Goal: Transaction & Acquisition: Purchase product/service

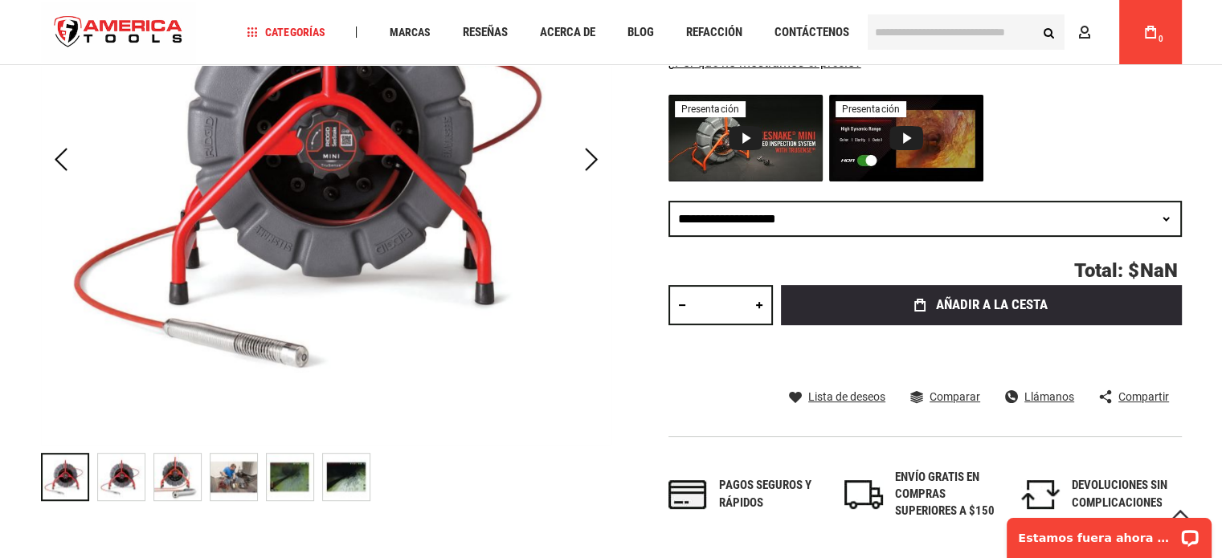
click at [125, 476] on img "RIDGID 63628 SEESNAKE® MINI, 200' (61 M) CON CABEZAL DE CÁMARA AUTONIVELANTE, A…" at bounding box center [121, 477] width 47 height 47
click at [170, 469] on img "RIDGID 63628 SEESNAKE® MINI, 200' (61 M) CON CABEZAL DE CÁMARA AUTONIVELANTE, A…" at bounding box center [177, 477] width 47 height 47
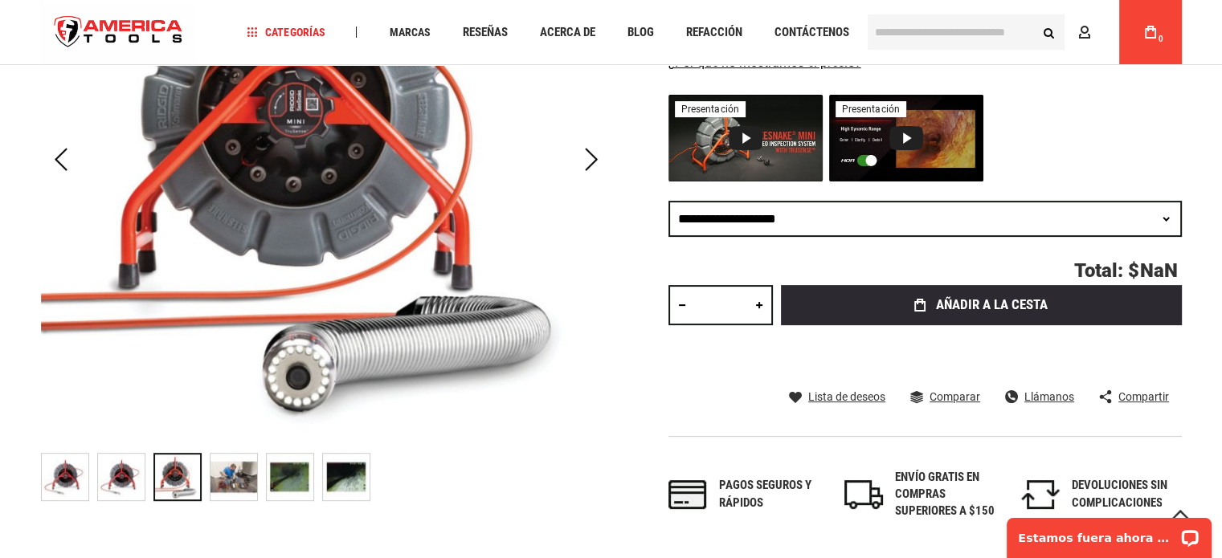
click at [227, 475] on img "RIDGID 63628 SEESNAKE® MINI, 200' (61 M) CON CABEZAL DE CÁMARA AUTONIVELANTE, A…" at bounding box center [233, 477] width 47 height 47
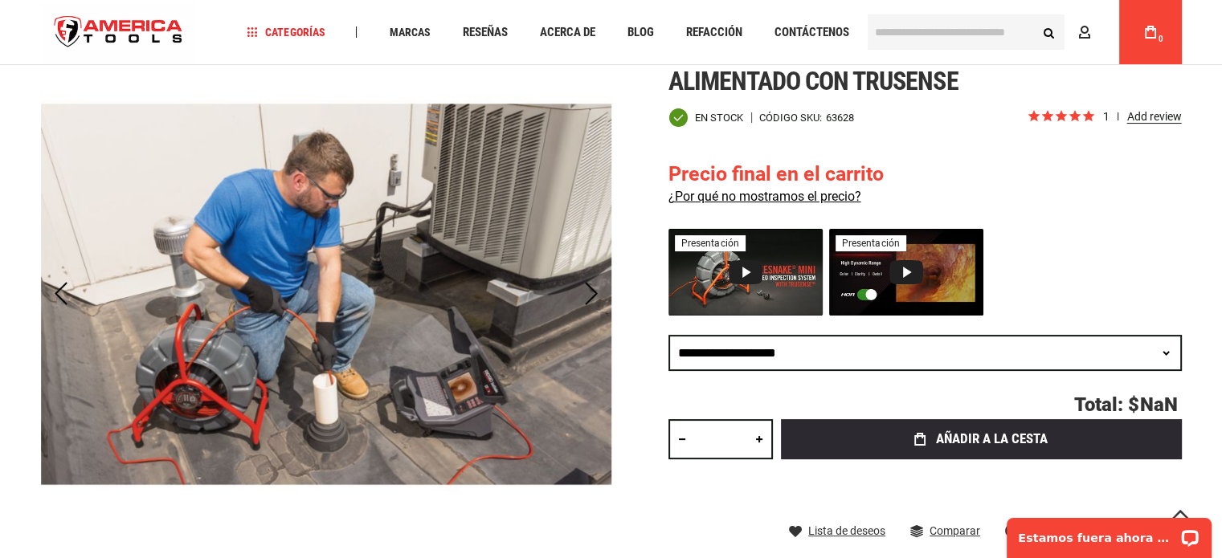
scroll to position [402, 0]
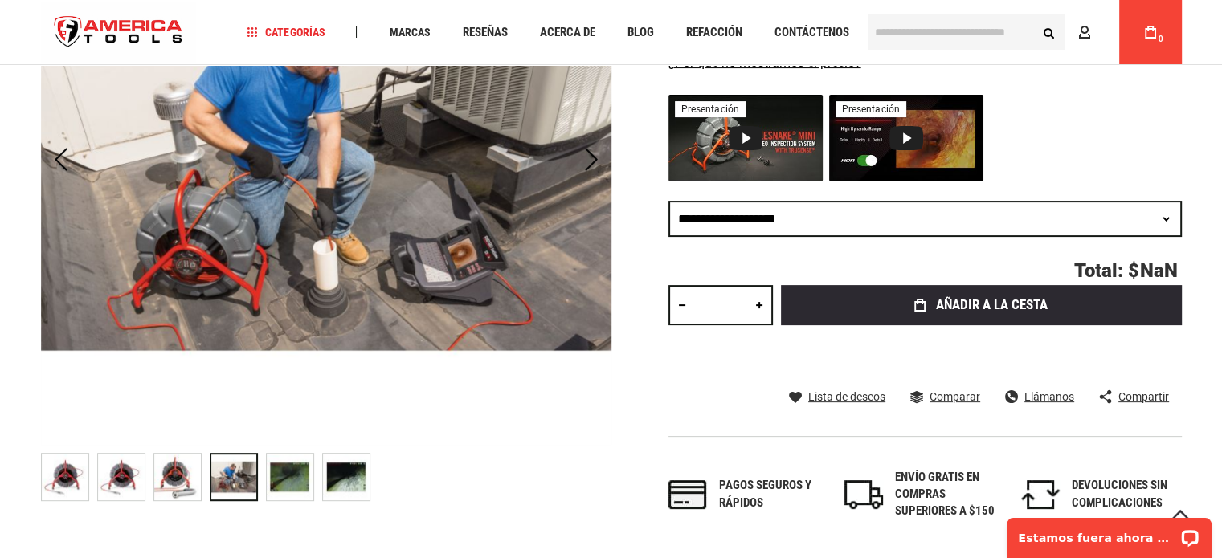
click at [276, 480] on img "RIDGID 63628 SEESNAKE® MINI, 200' (61 M) CON CABEZAL DE CÁMARA AUTONIVELANTE, A…" at bounding box center [290, 477] width 47 height 47
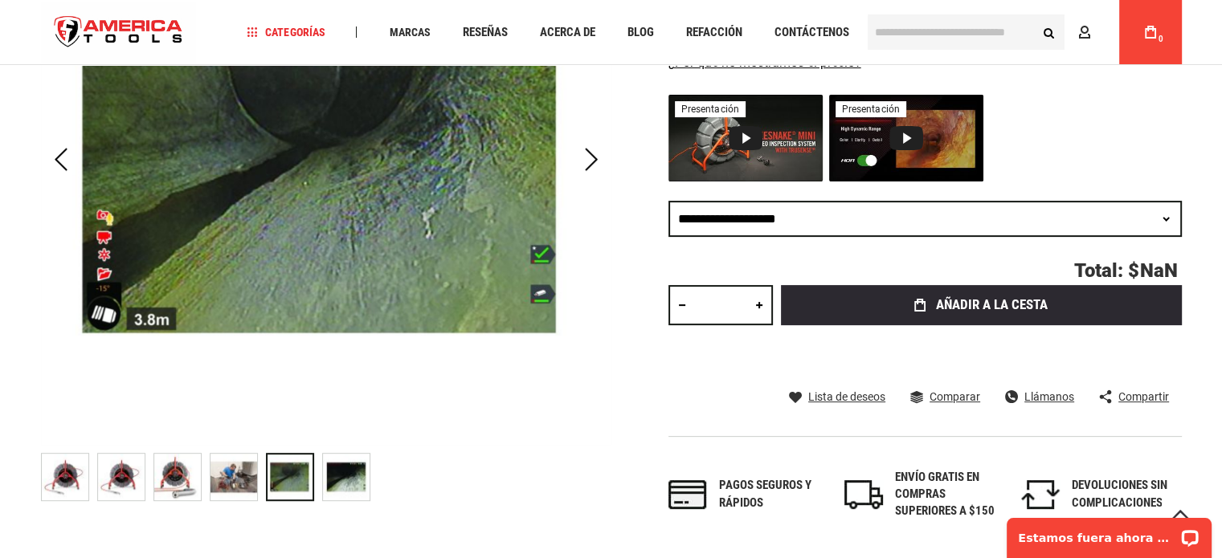
click at [337, 471] on img "RIDGID 63628 SEESNAKE® MINI, 200' (61 M) CON CABEZAL DE CÁMARA AUTONIVELANTE, A…" at bounding box center [346, 477] width 47 height 47
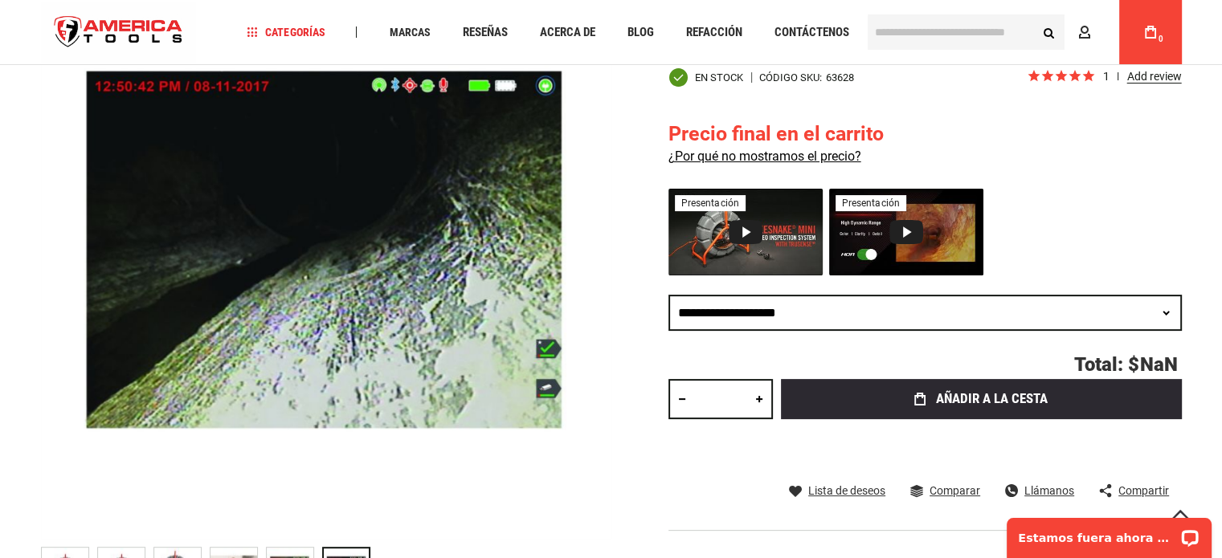
scroll to position [268, 0]
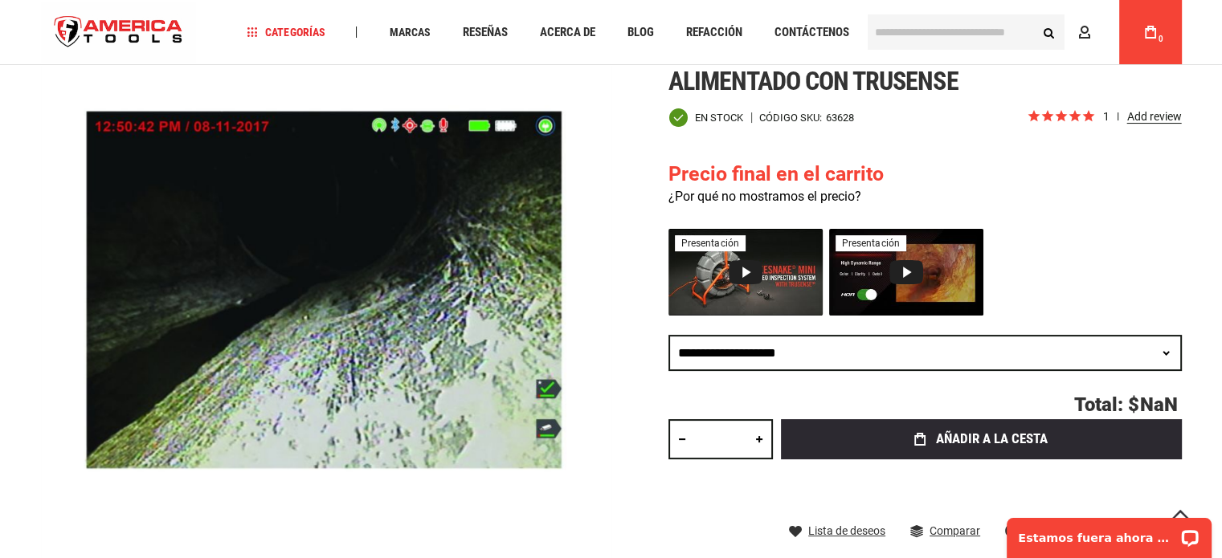
click at [812, 197] on font "¿Por qué no mostramos el precio?" at bounding box center [764, 196] width 193 height 15
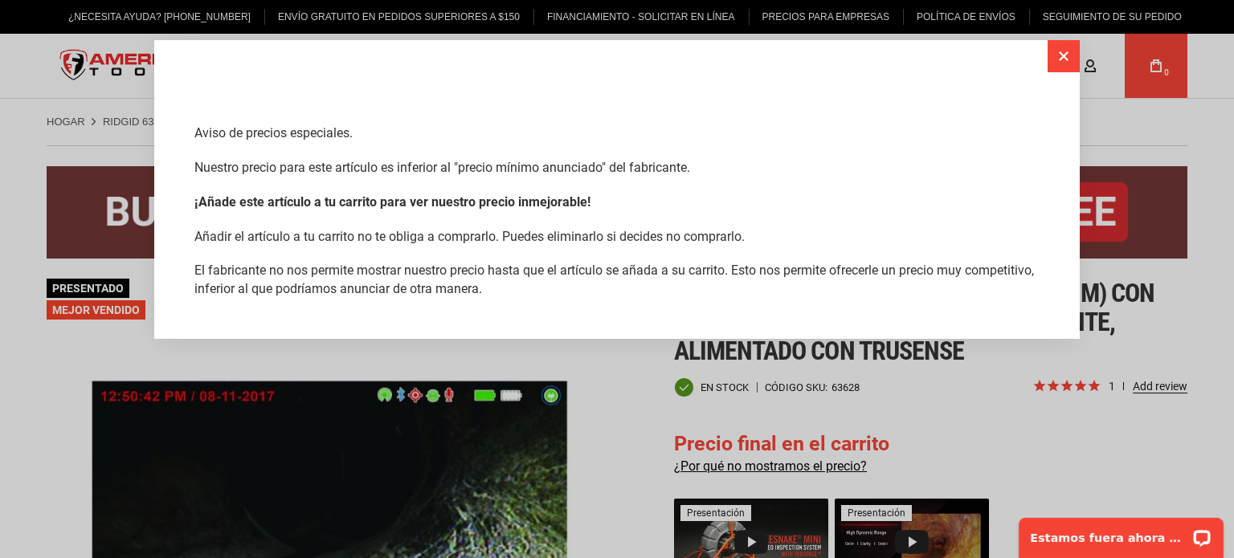
click at [1064, 62] on button "Cerca" at bounding box center [1064, 56] width 32 height 32
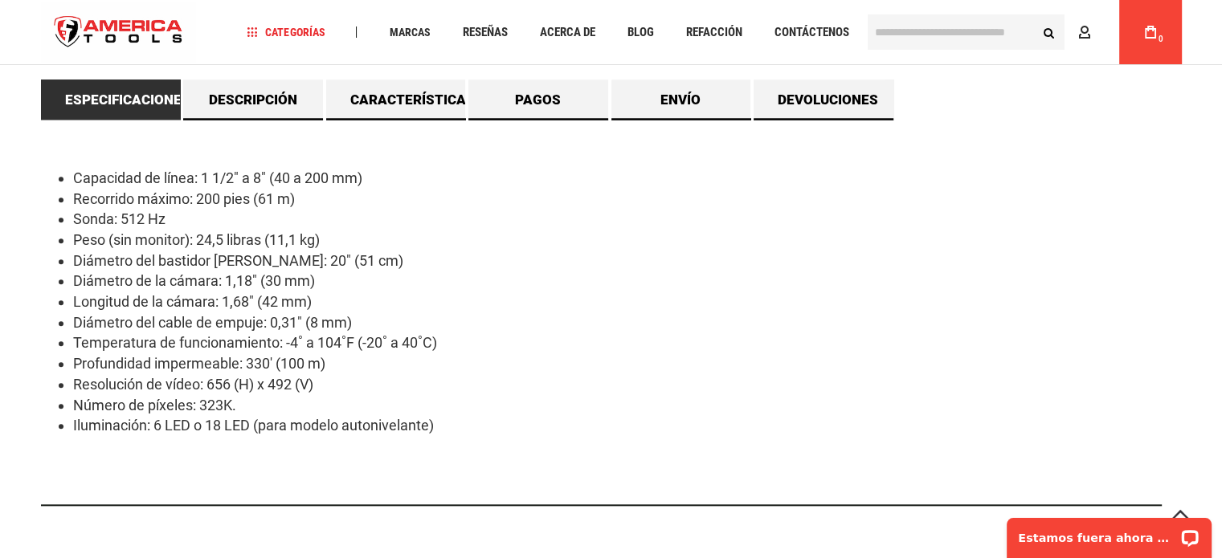
scroll to position [1469, 0]
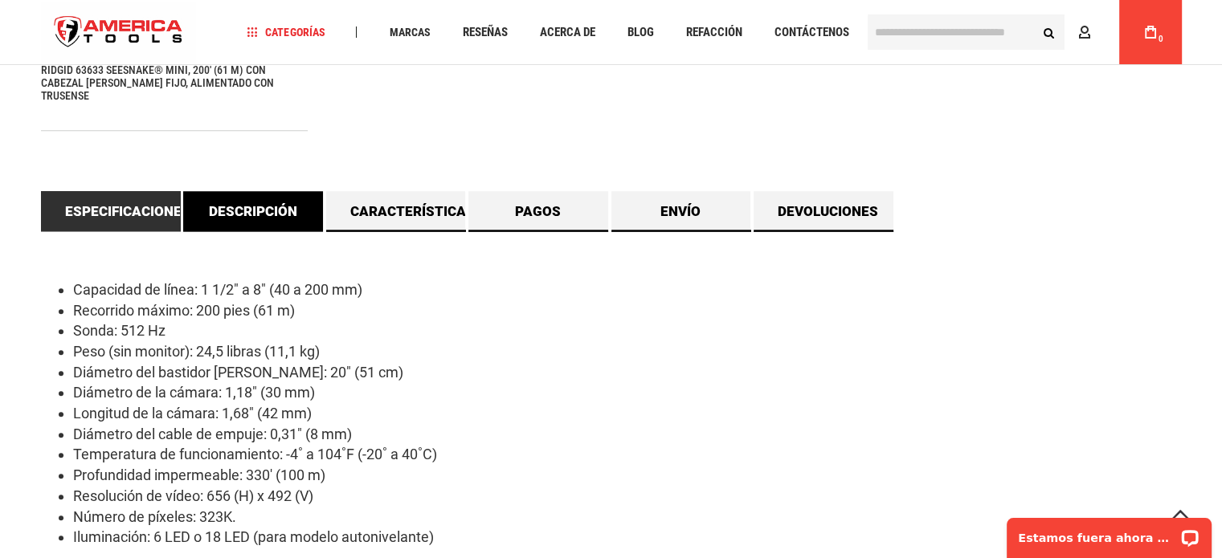
click at [239, 203] on font "Descripción" at bounding box center [253, 211] width 88 height 16
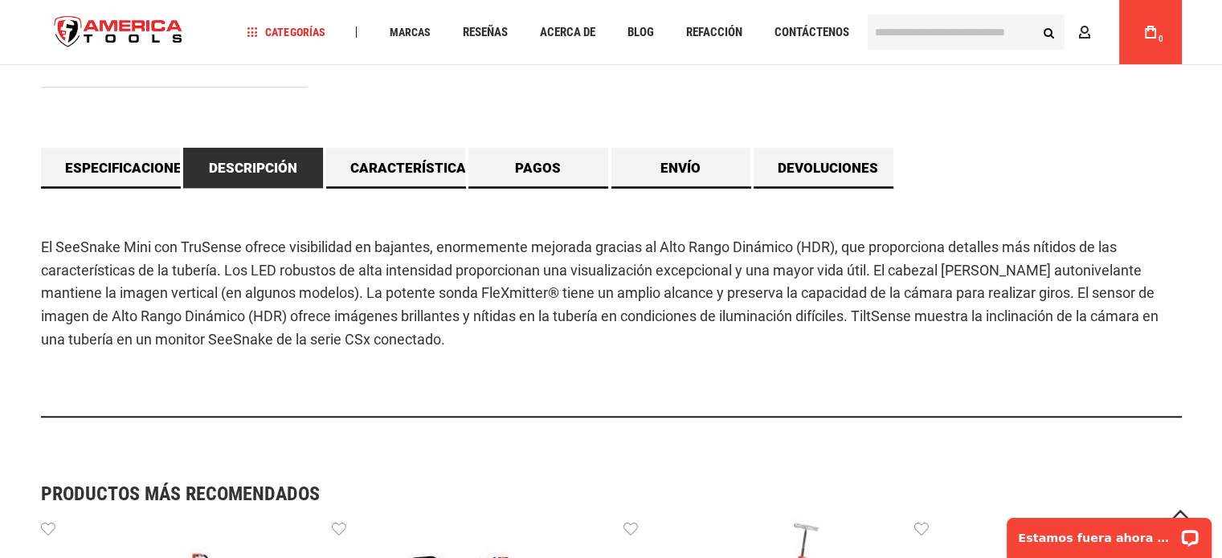
scroll to position [1427, 0]
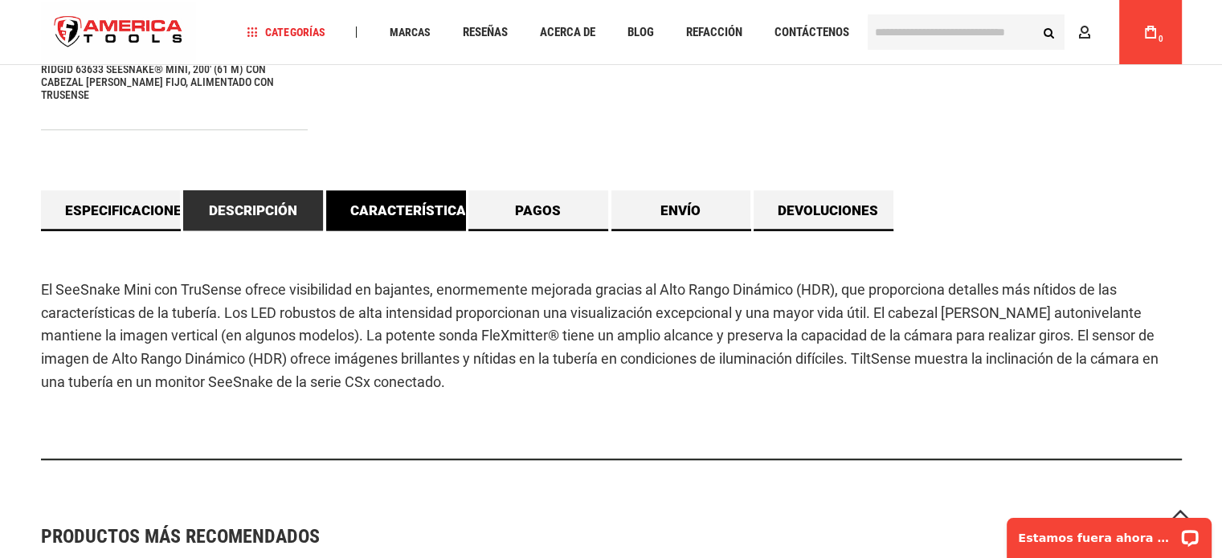
click at [424, 202] on font "Características" at bounding box center [412, 210] width 125 height 16
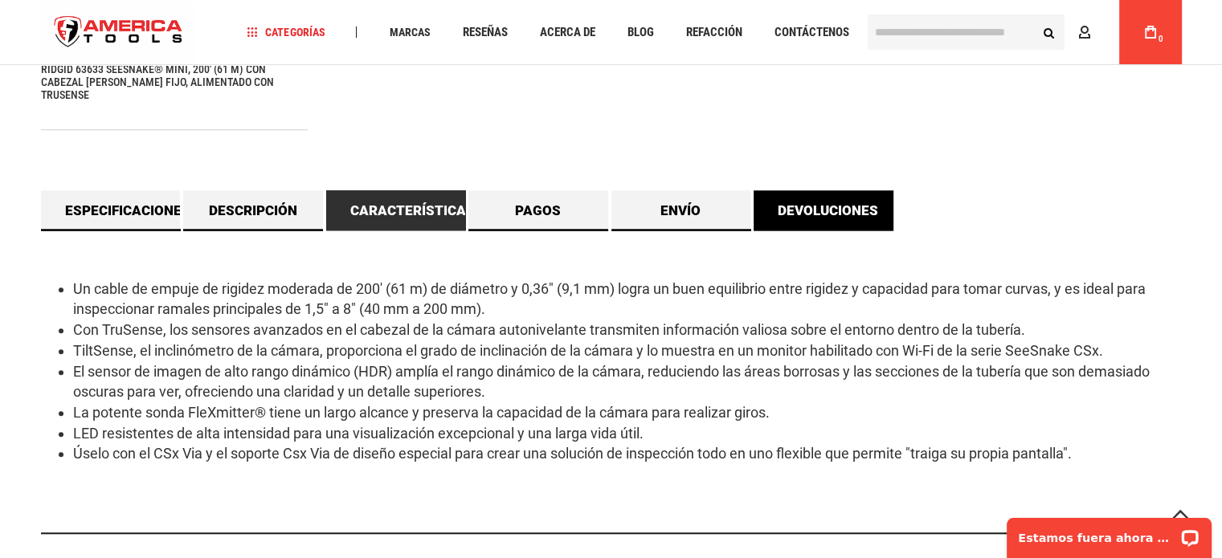
click at [835, 202] on font "Devoluciones" at bounding box center [828, 210] width 100 height 16
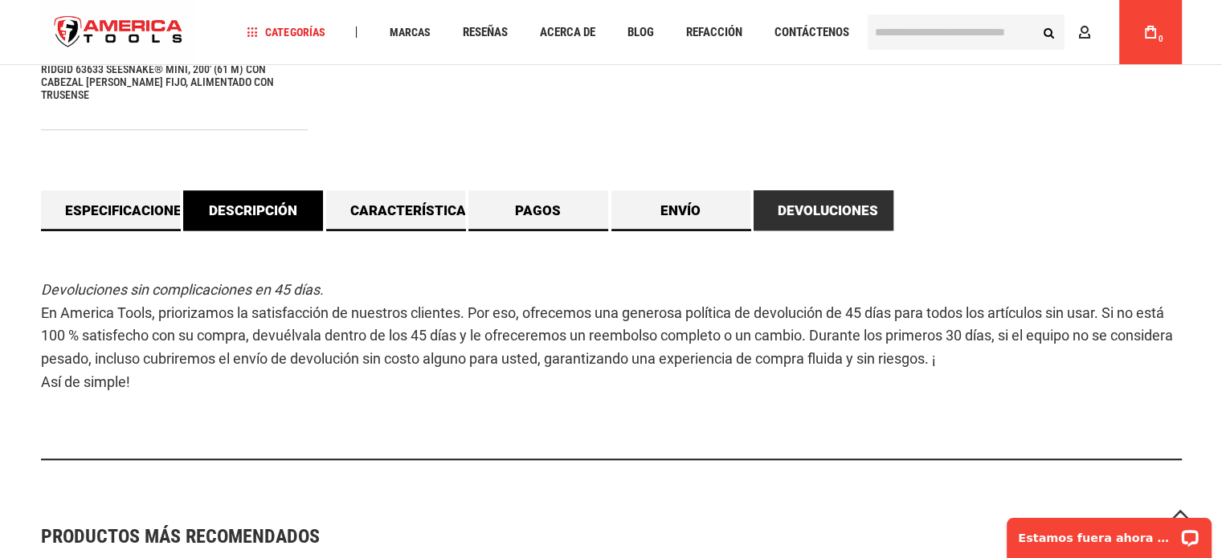
click at [251, 207] on link "Descripción" at bounding box center [253, 210] width 140 height 40
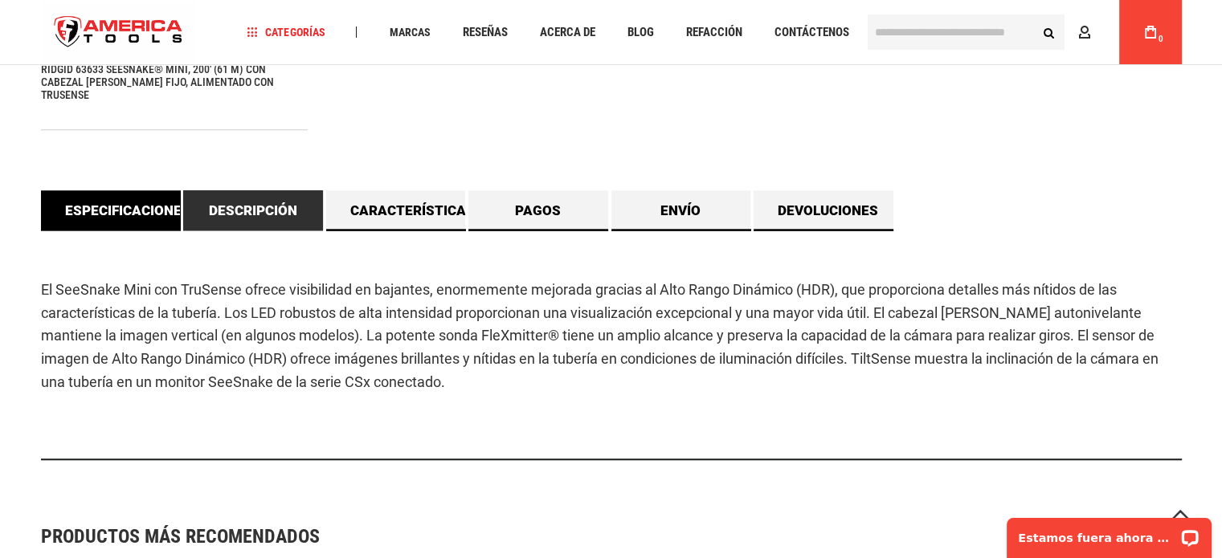
click at [141, 202] on font "Especificaciones" at bounding box center [127, 210] width 125 height 16
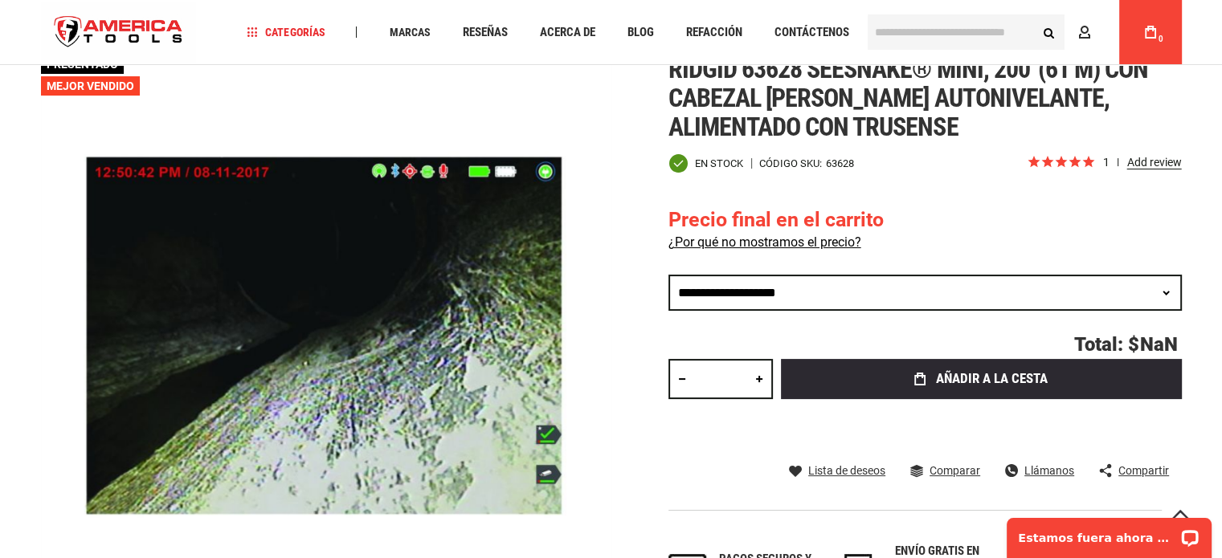
scroll to position [268, 0]
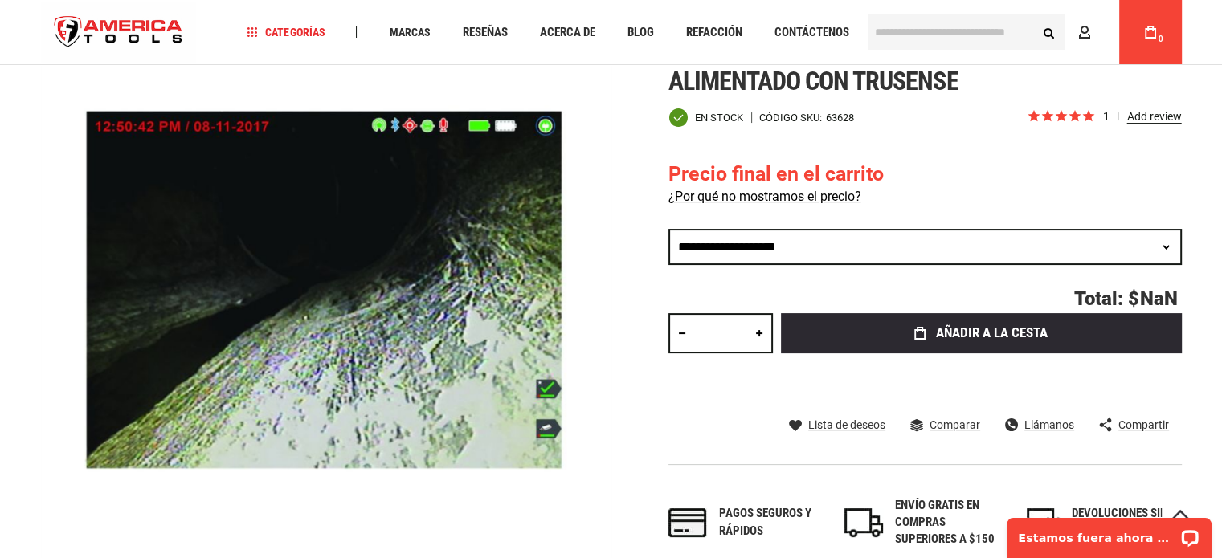
click at [1146, 243] on select "**********" at bounding box center [924, 247] width 513 height 36
select select "*****"
click at [668, 229] on select "**********" at bounding box center [924, 247] width 513 height 36
drag, startPoint x: 723, startPoint y: 247, endPoint x: 750, endPoint y: 247, distance: 26.5
click at [750, 247] on select "**********" at bounding box center [924, 247] width 513 height 36
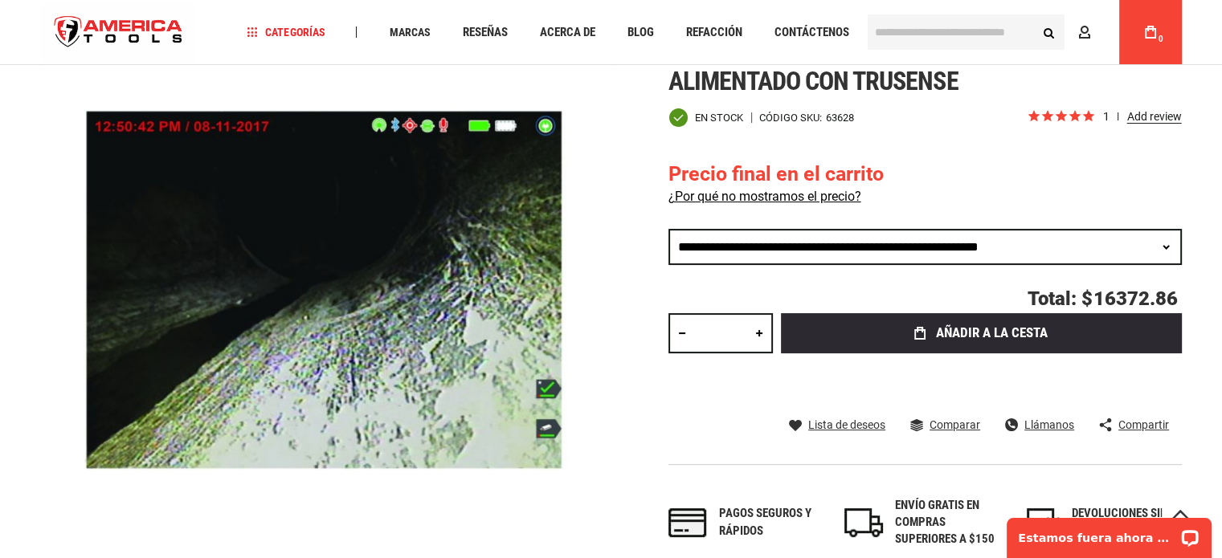
drag, startPoint x: 718, startPoint y: 244, endPoint x: 750, endPoint y: 245, distance: 32.1
click at [758, 244] on select "**********" at bounding box center [924, 247] width 513 height 36
click at [747, 245] on select "**********" at bounding box center [924, 247] width 513 height 36
click at [611, 213] on div "Próximo" at bounding box center [591, 294] width 40 height 570
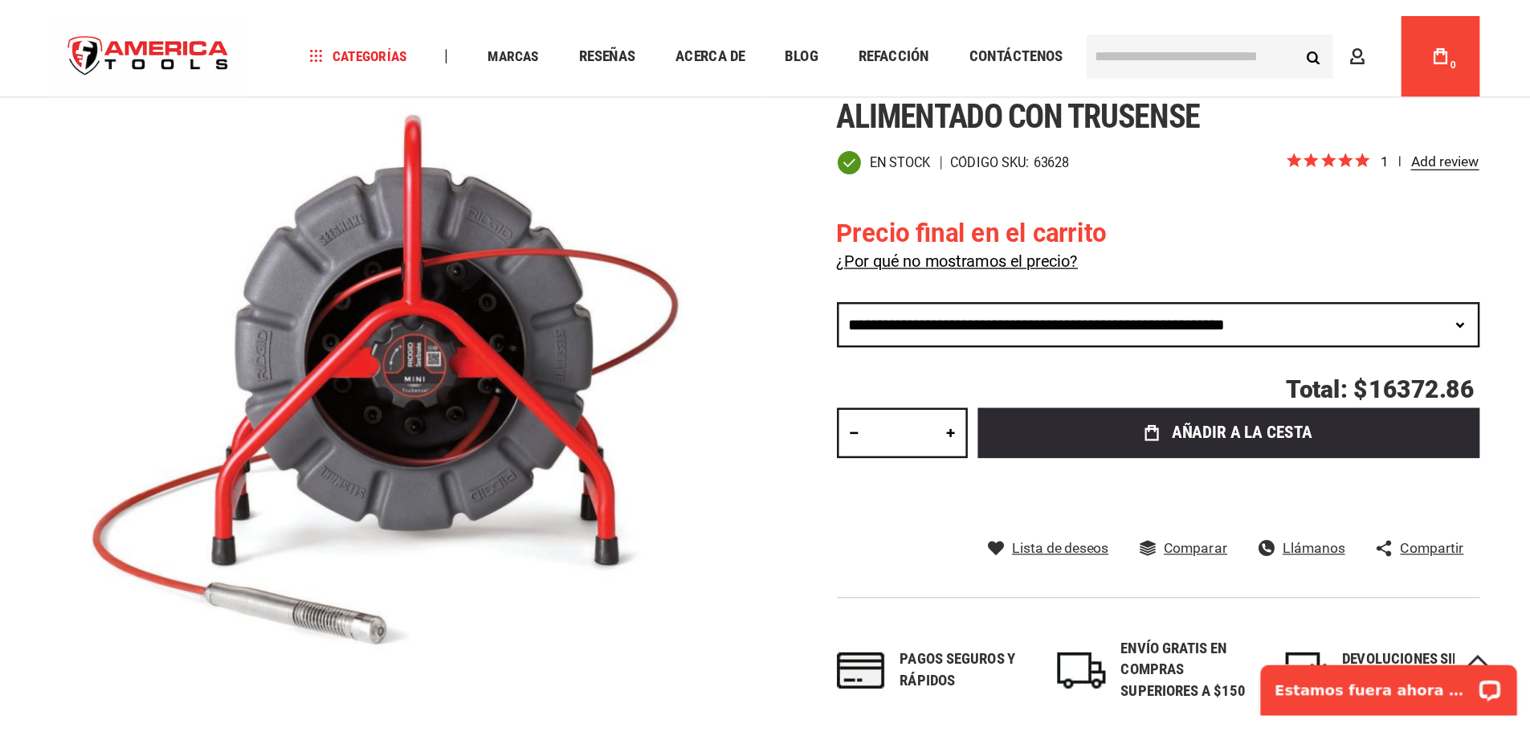
scroll to position [236, 0]
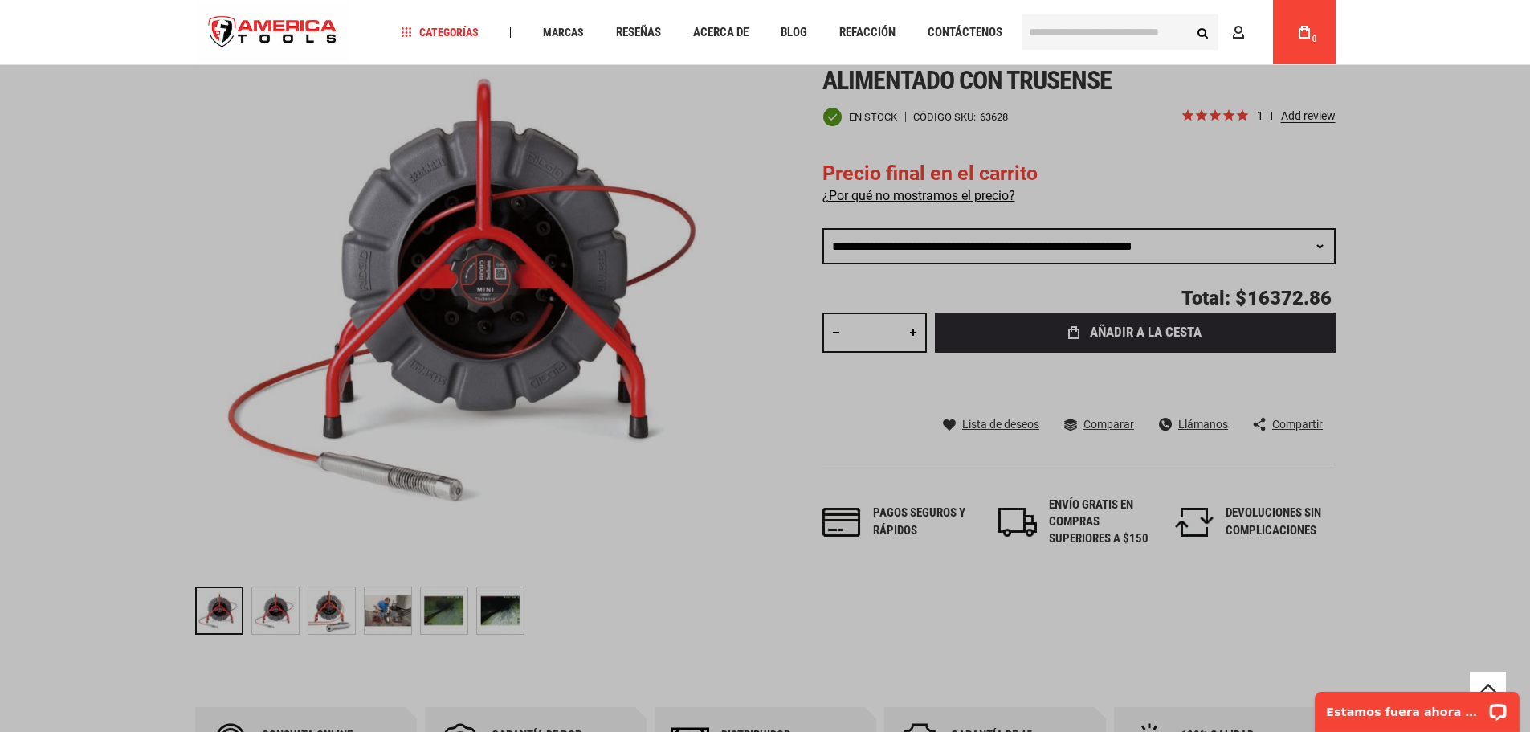
click at [1050, 33] on input "text" at bounding box center [1120, 31] width 197 height 35
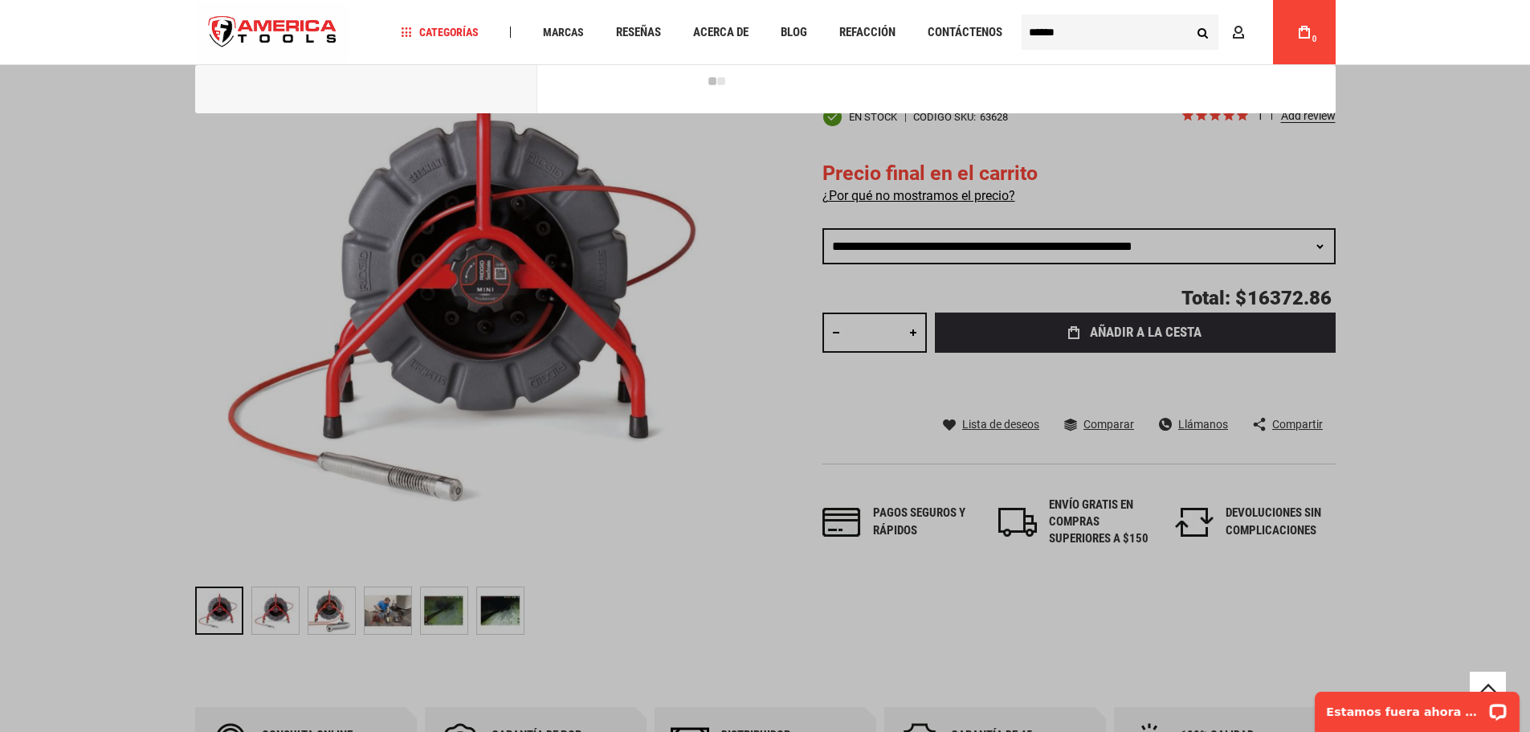
type input "******"
click at [1188, 17] on button "Buscar" at bounding box center [1203, 32] width 31 height 31
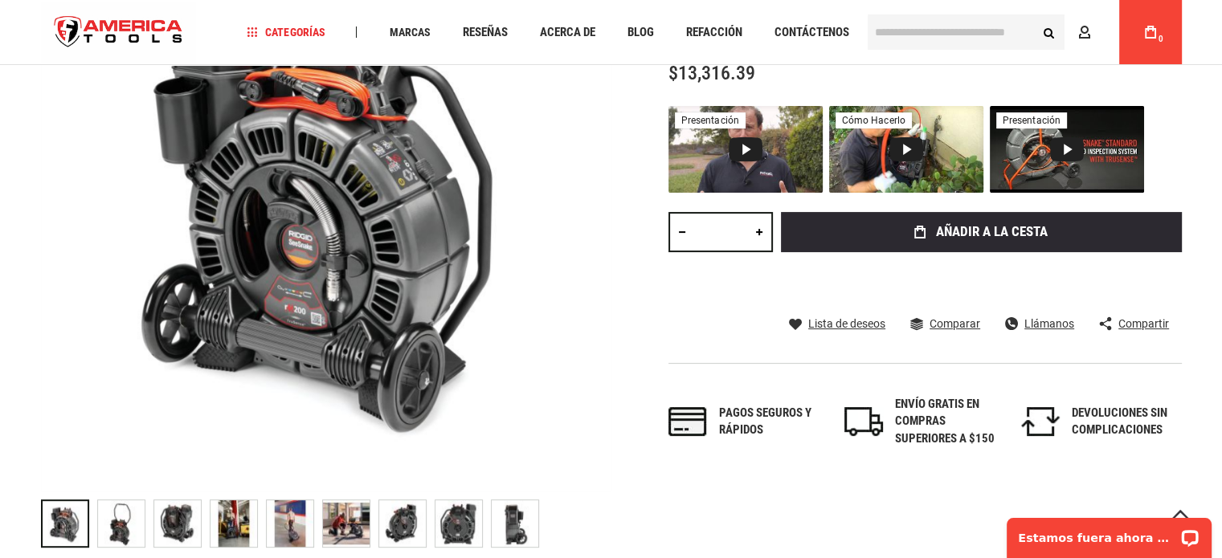
scroll to position [402, 0]
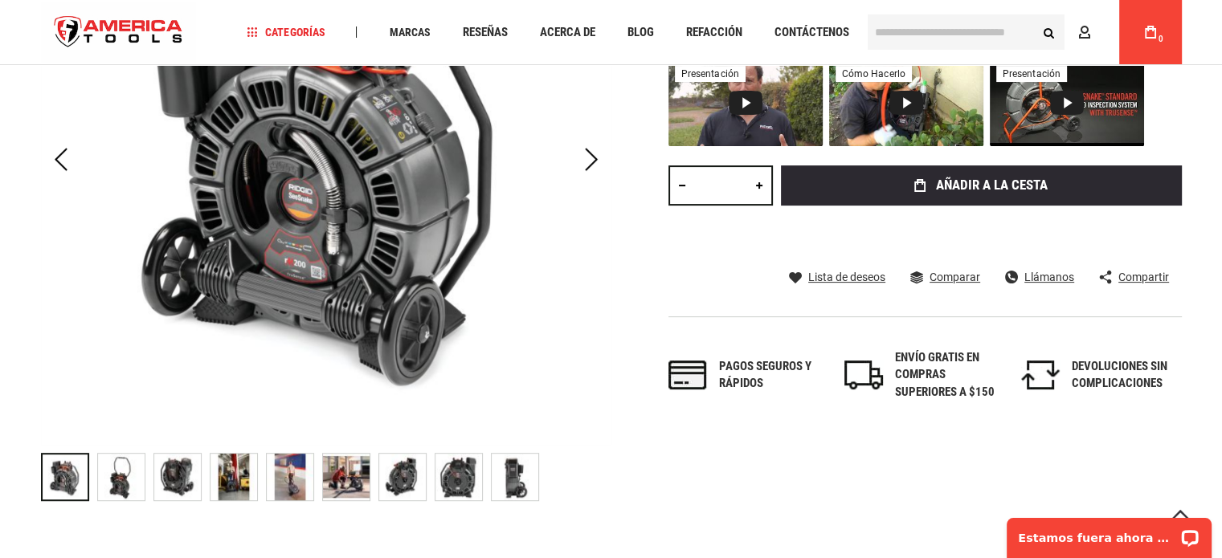
click at [114, 485] on img "CARRETE RIDGID 63663 SEESNAKE® RM200B (165' / 50M) CON CÁMARA AUTONIVELANTE ALI…" at bounding box center [121, 477] width 47 height 47
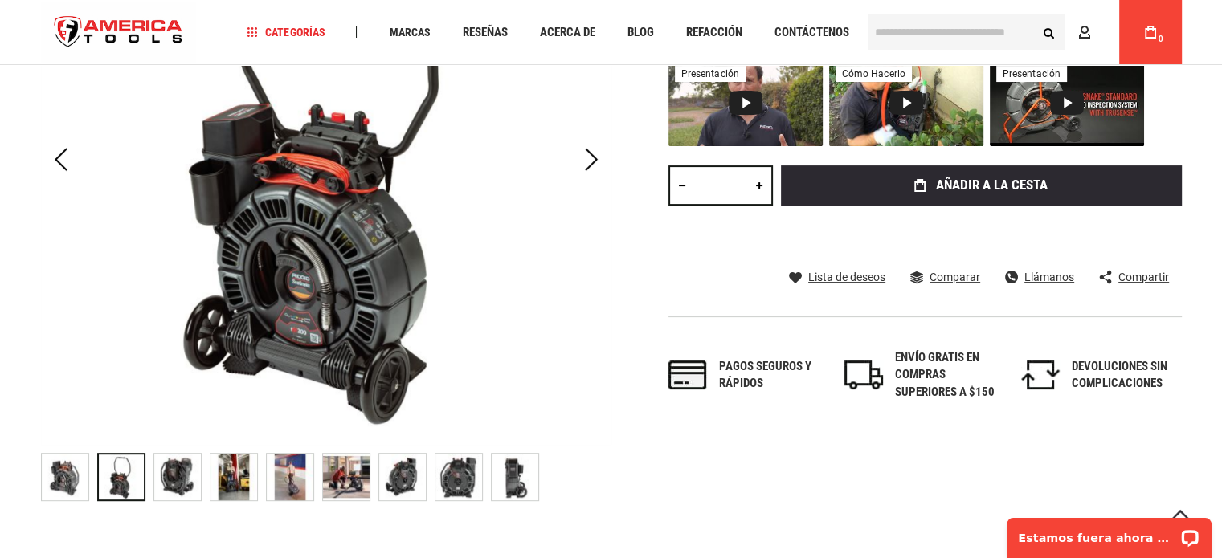
click at [517, 483] on img "CARRETE RIDGID 63663 SEESNAKE® RM200B (165' / 50M) CON CÁMARA AUTONIVELANTE ALI…" at bounding box center [515, 477] width 47 height 47
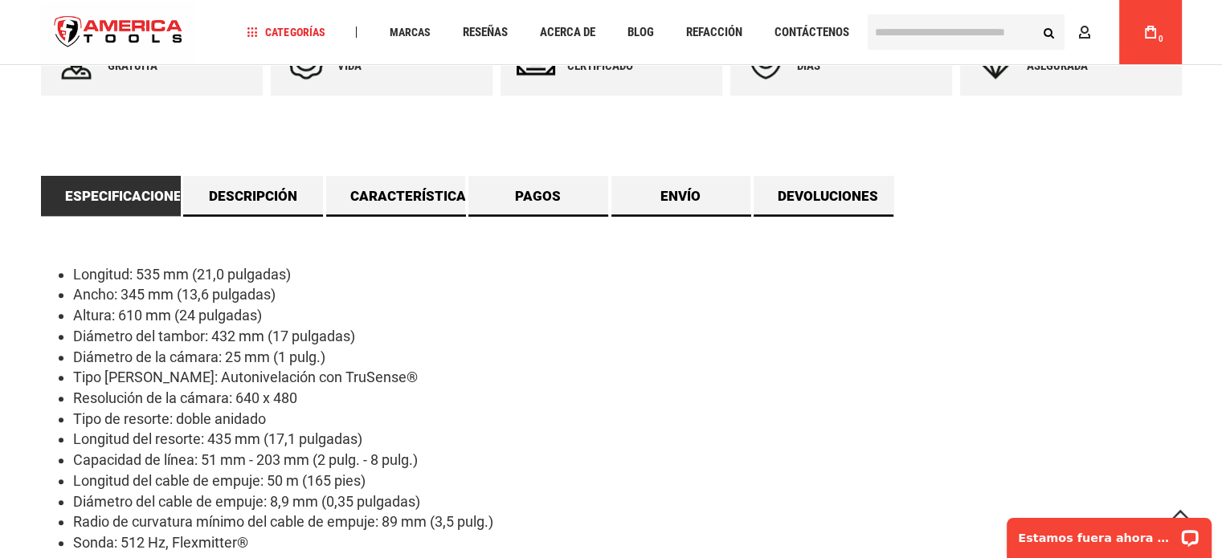
scroll to position [983, 0]
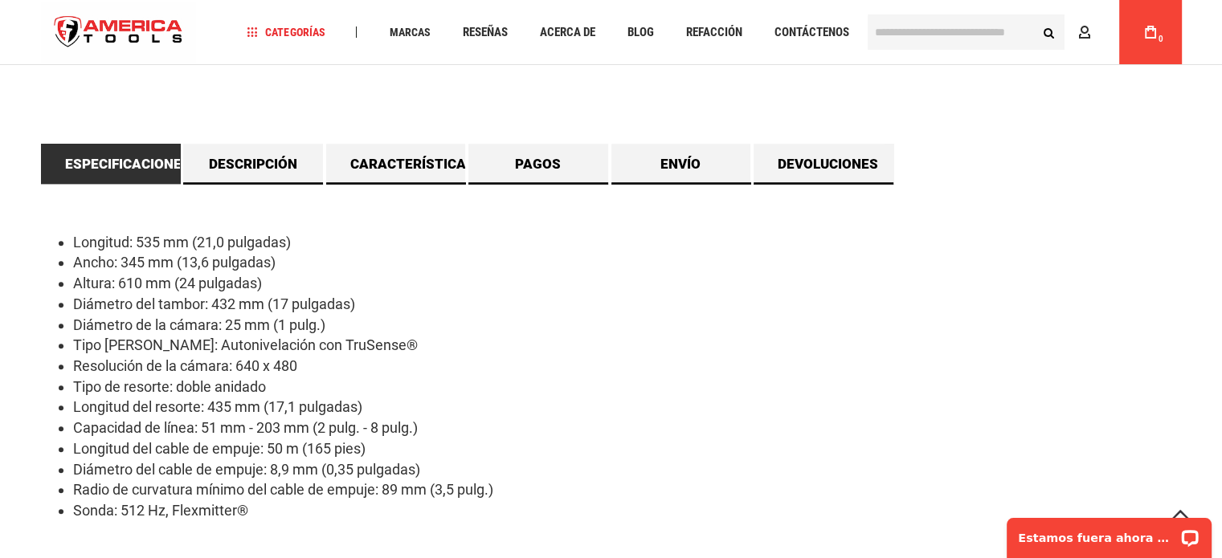
click at [990, 35] on input "text" at bounding box center [966, 31] width 197 height 35
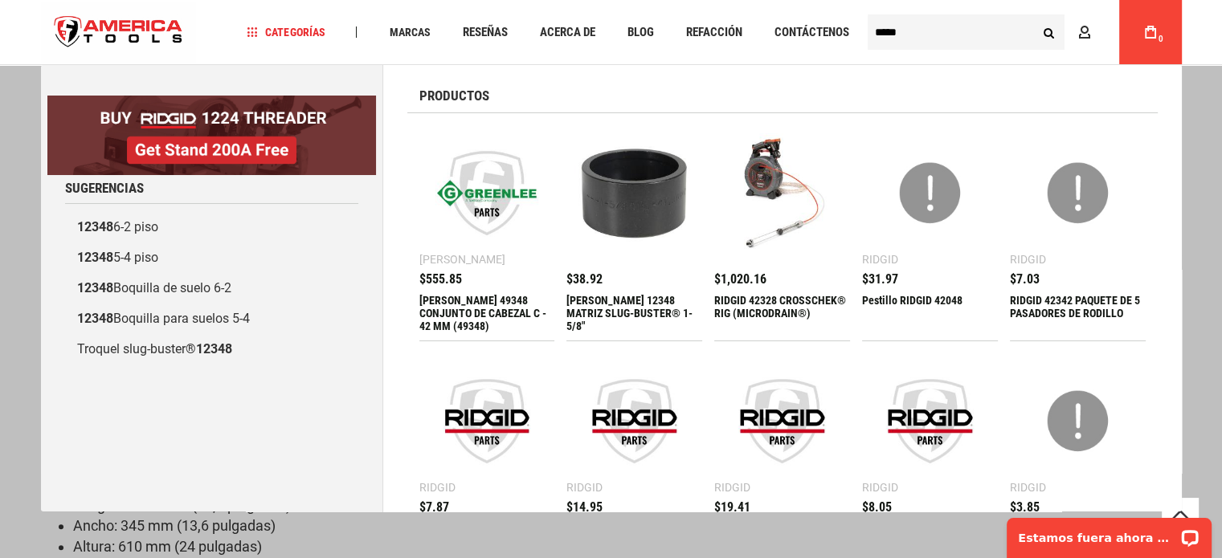
scroll to position [715, 0]
type input "*****"
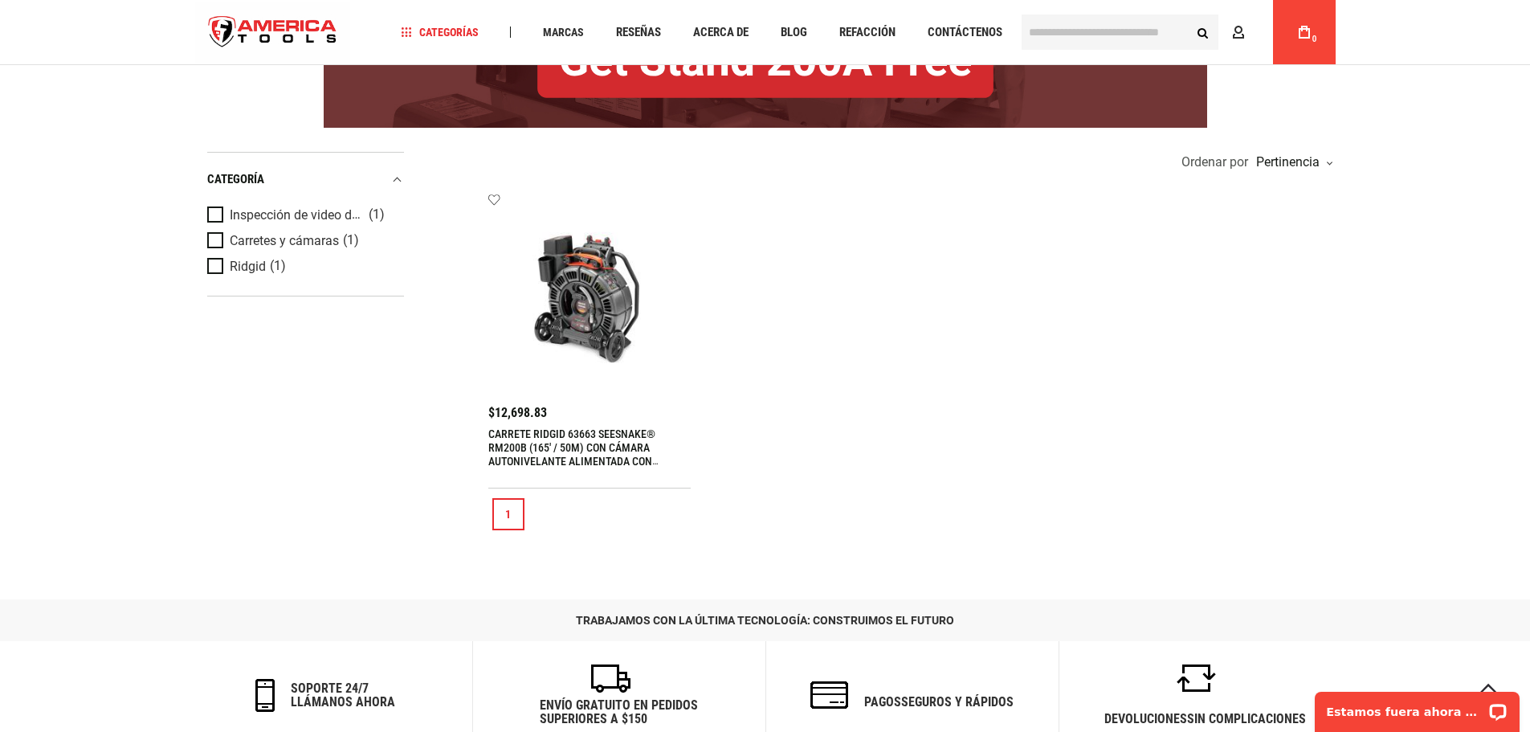
scroll to position [268, 0]
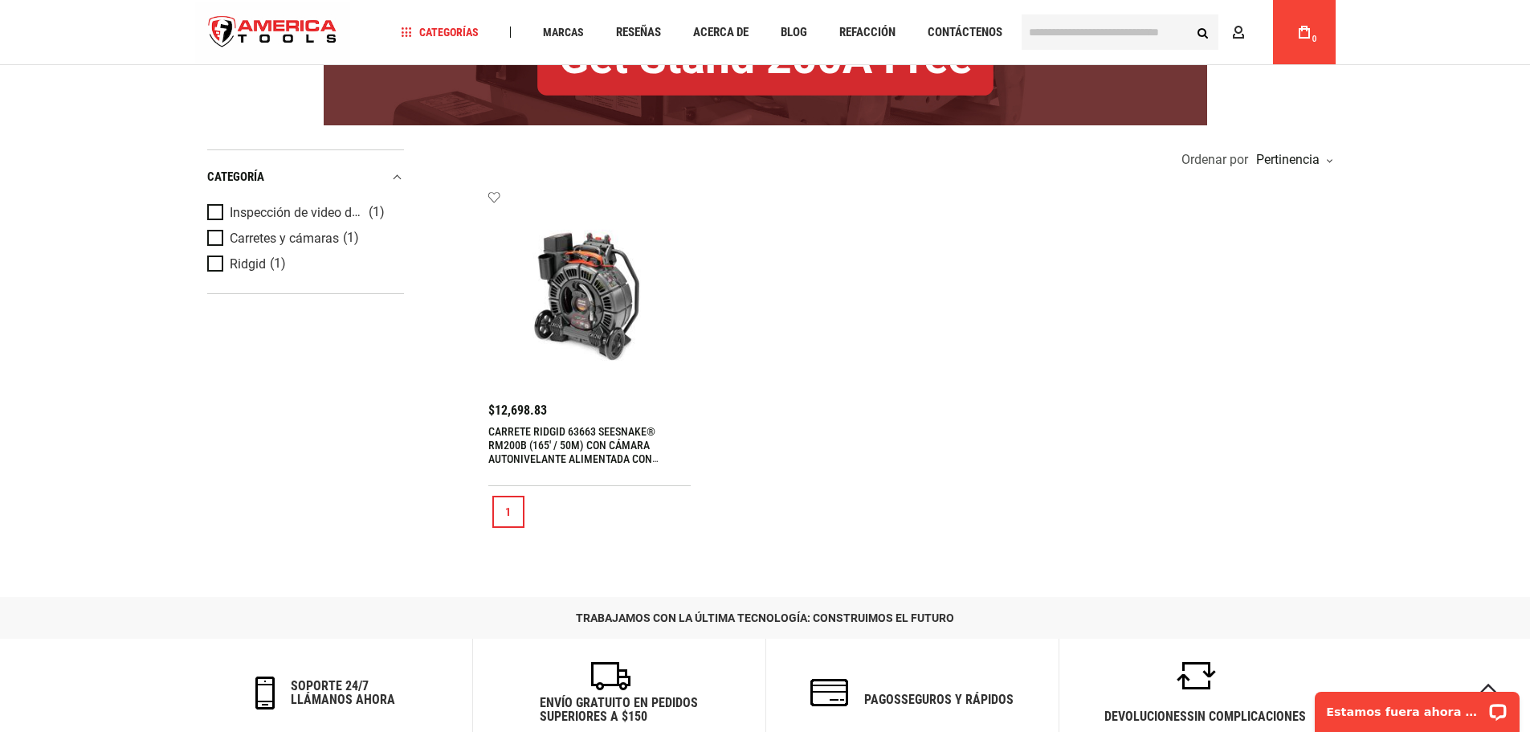
click at [591, 438] on font "CARRETE RIDGID 63663 SEESNAKE® RM200B (165' / 50M) CON CÁMARA AUTONIVELANTE ALI…" at bounding box center [573, 452] width 170 height 54
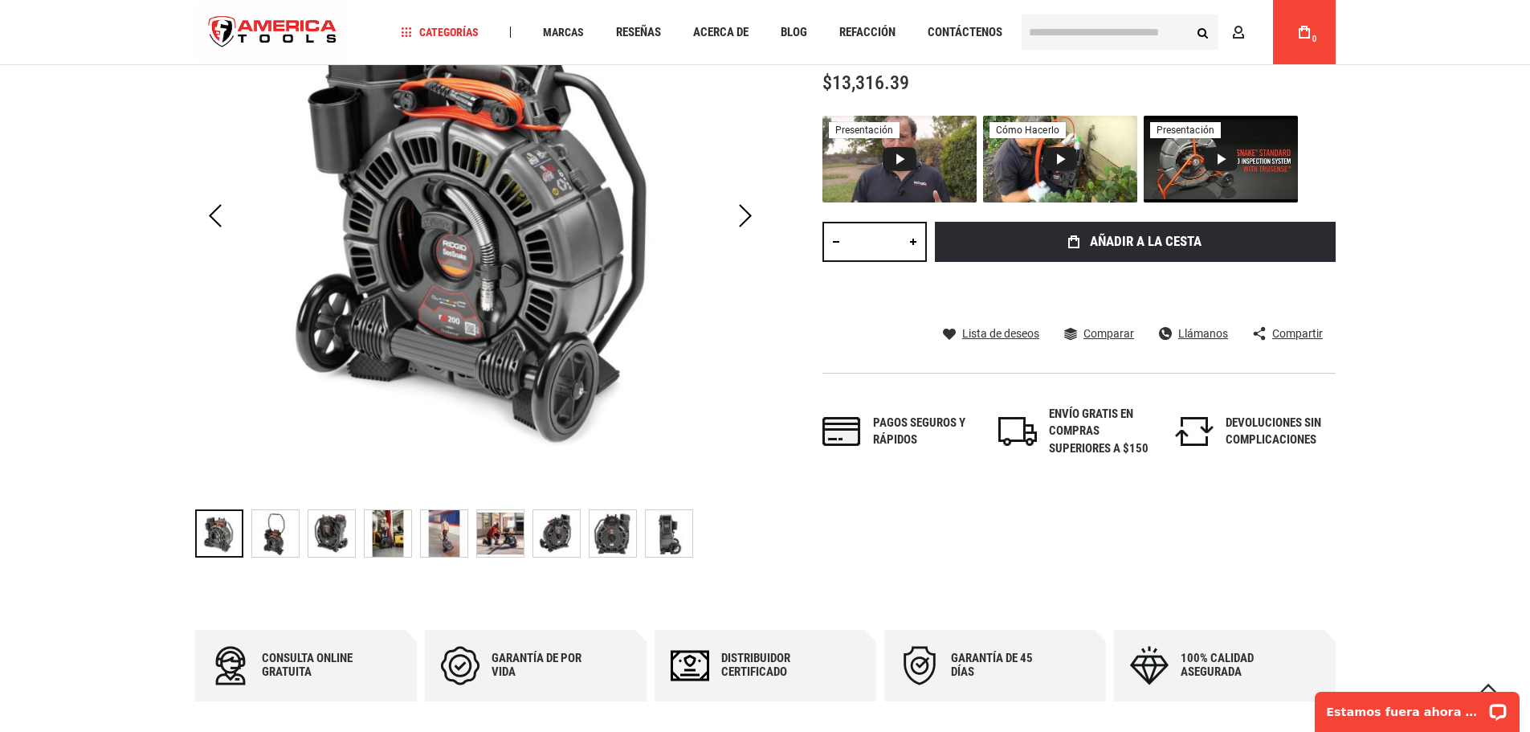
scroll to position [402, 0]
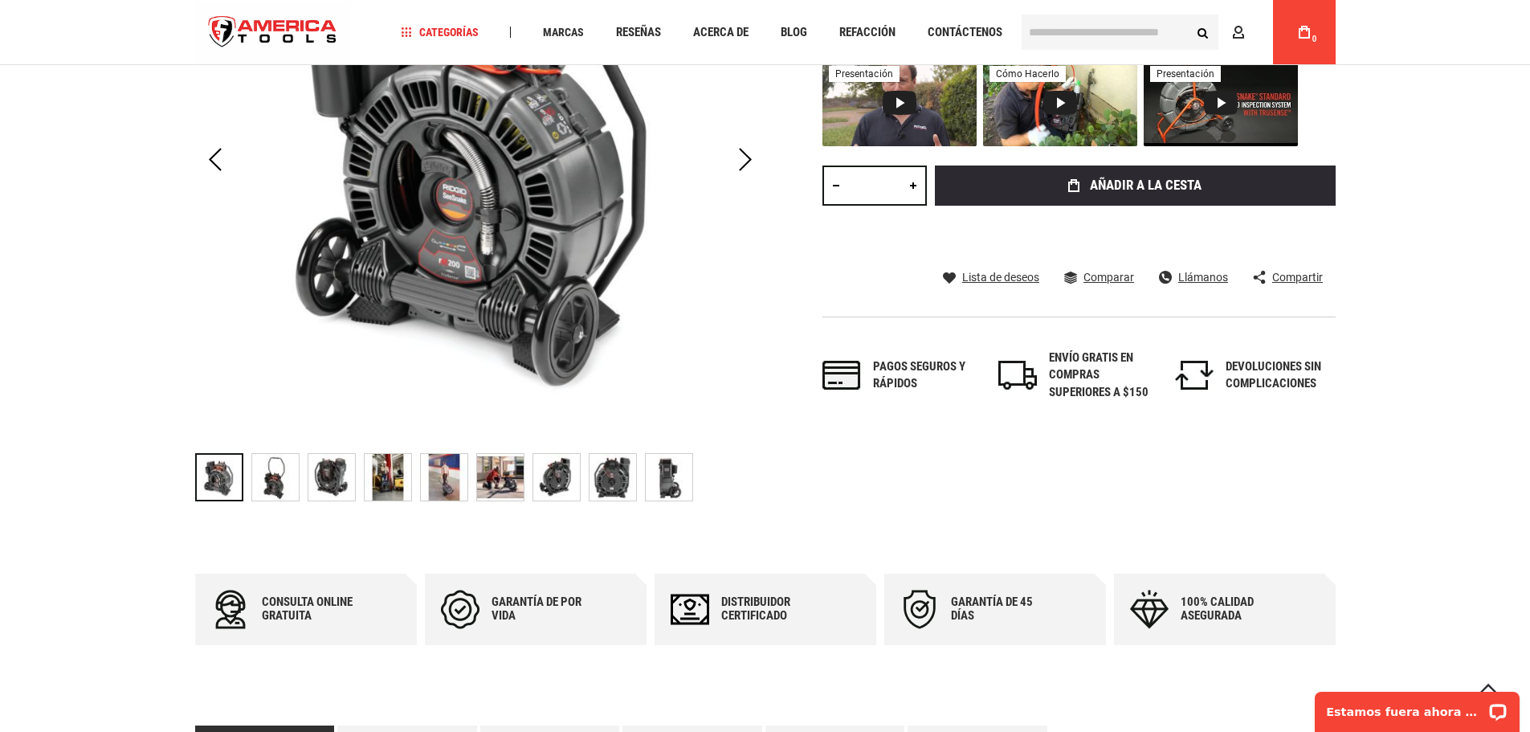
click at [271, 474] on img "CARRETE RIDGID 63663 SEESNAKE® RM200B (165' / 50M) CON CÁMARA AUTONIVELANTE ALI…" at bounding box center [275, 477] width 47 height 47
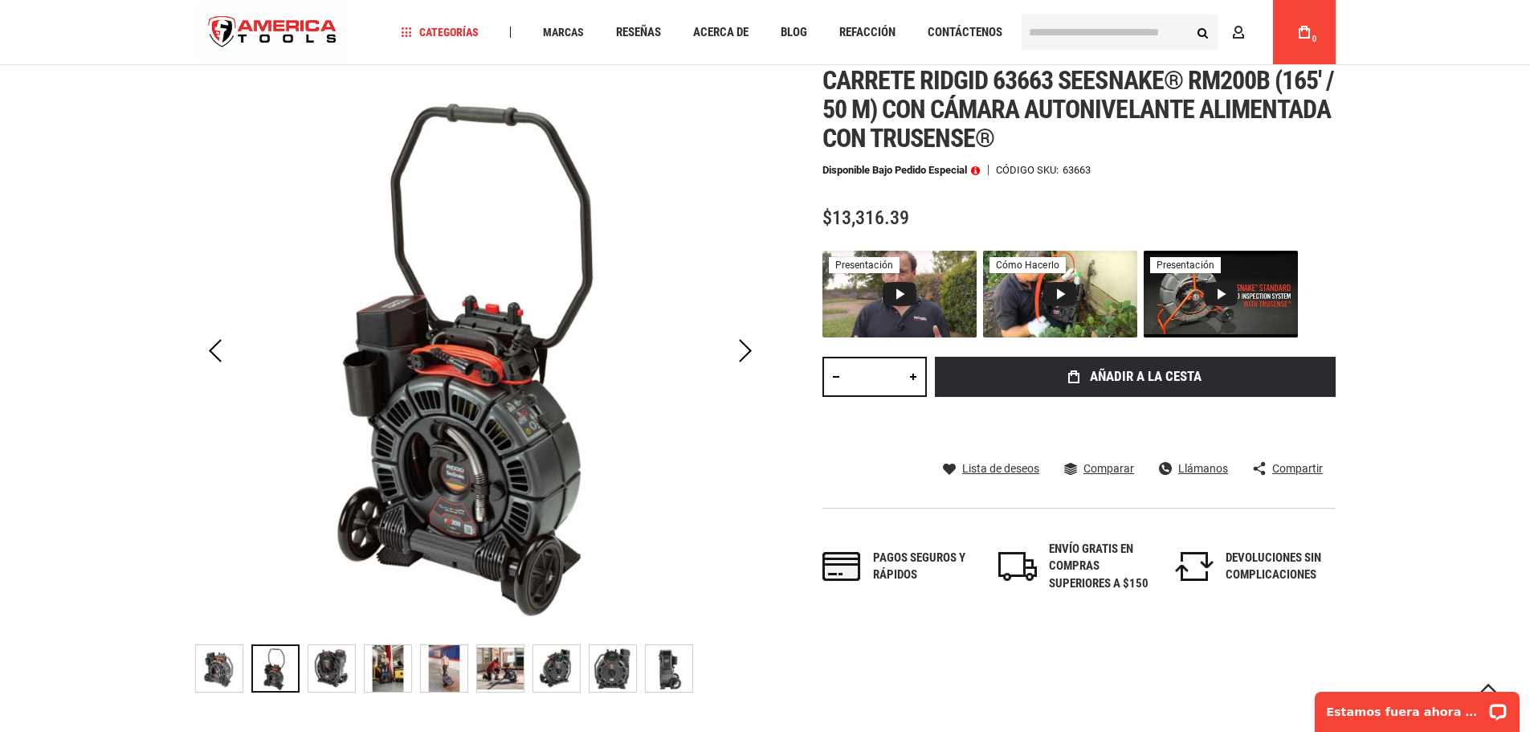
scroll to position [268, 0]
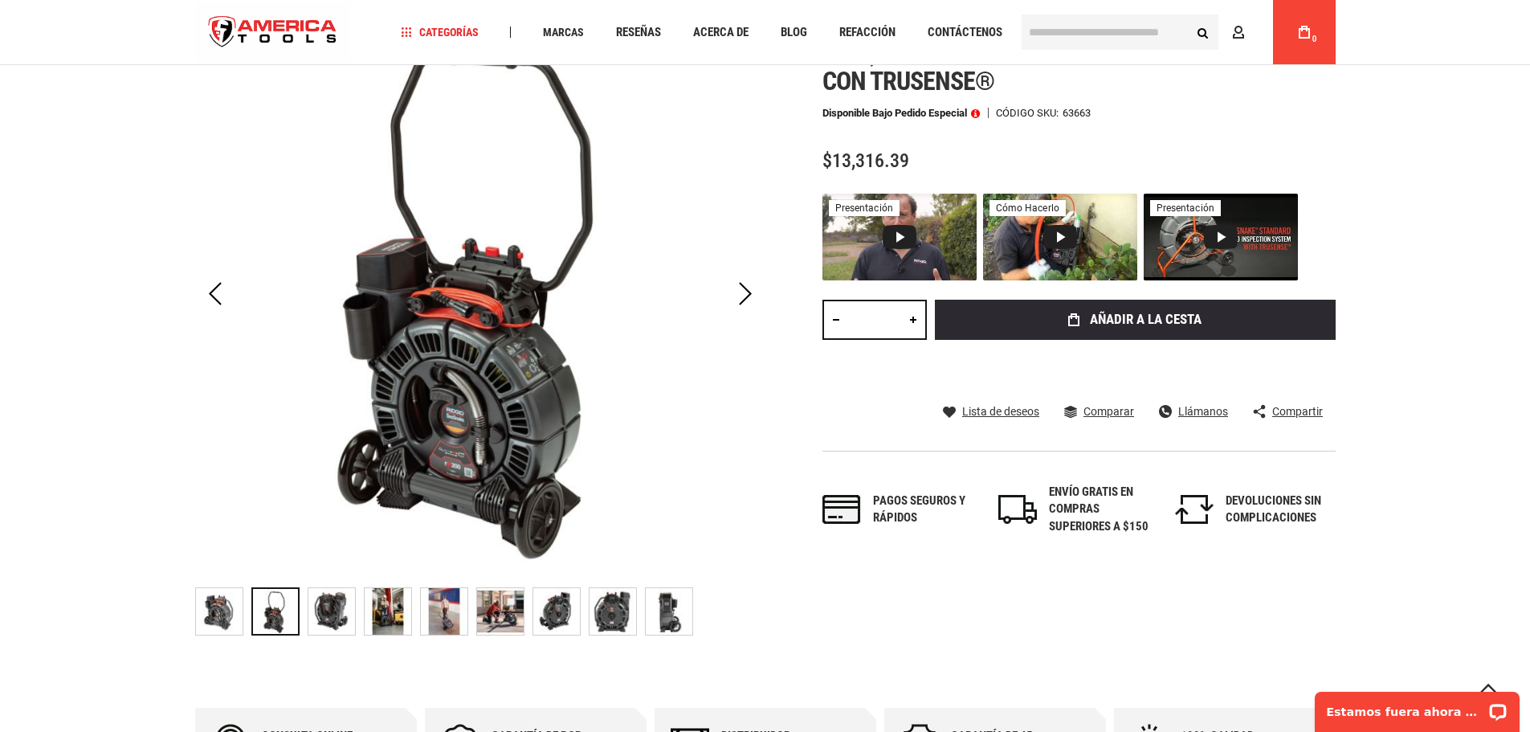
click at [343, 614] on img "CARRETE RIDGID 63663 SEESNAKE® RM200B (165' / 50M) CON CÁMARA AUTONIVELANTE ALI…" at bounding box center [331, 611] width 47 height 47
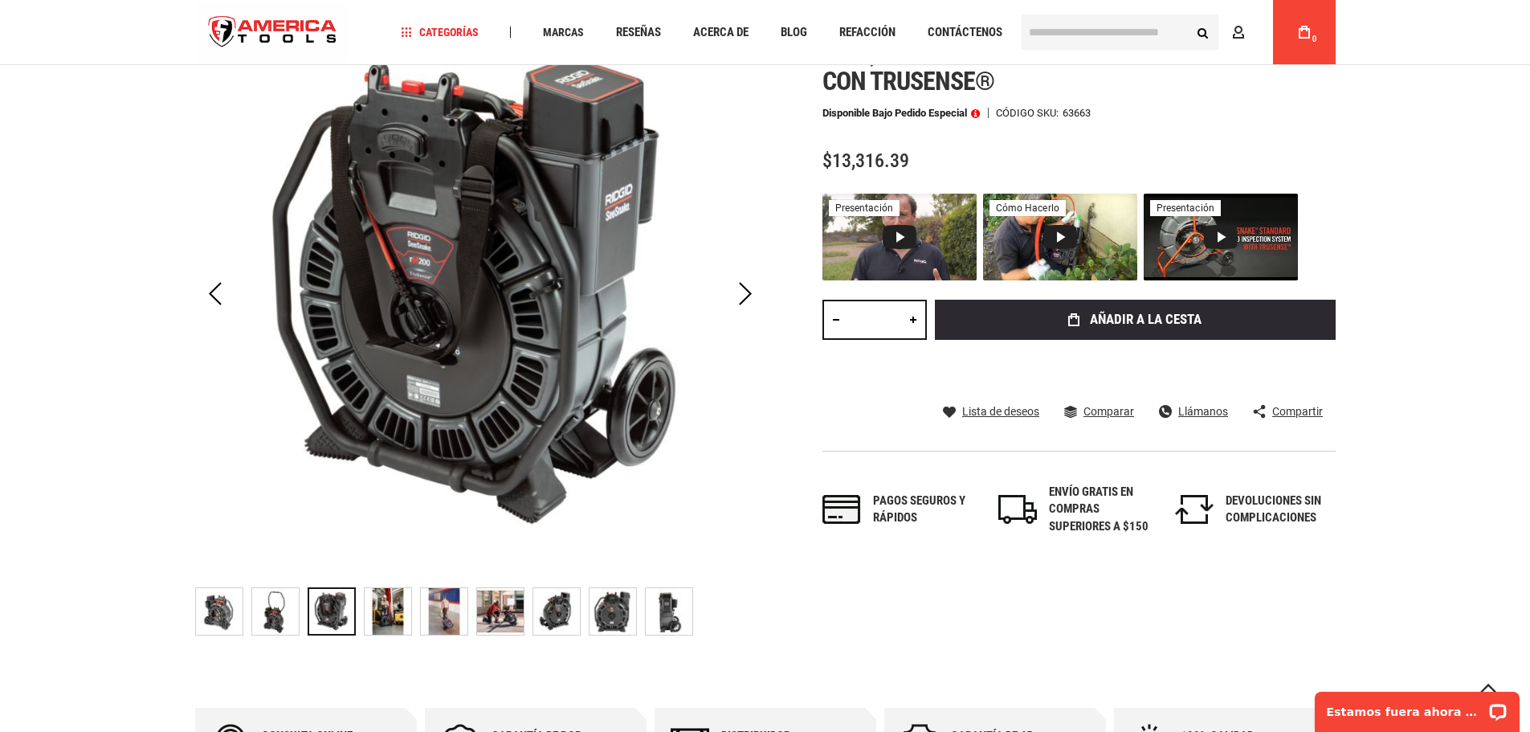
click at [390, 613] on img "CARRETE RIDGID 63663 SEESNAKE® RM200B (165' / 50M) CON CÁMARA AUTONIVELANTE ALI…" at bounding box center [388, 611] width 47 height 47
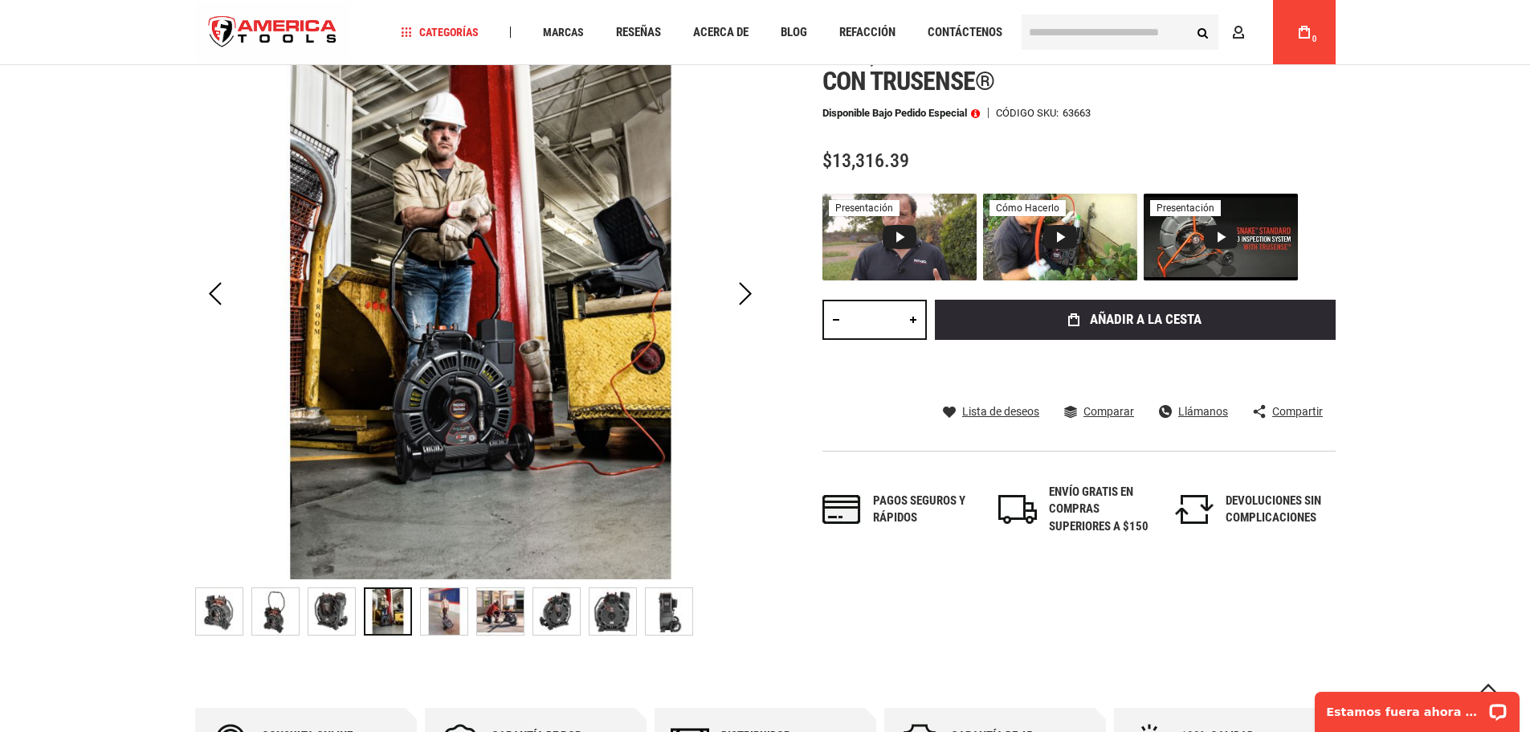
click at [338, 608] on img "CARRETE RIDGID 63663 SEESNAKE® RM200B (165' / 50M) CON CÁMARA AUTONIVELANTE ALI…" at bounding box center [331, 611] width 47 height 47
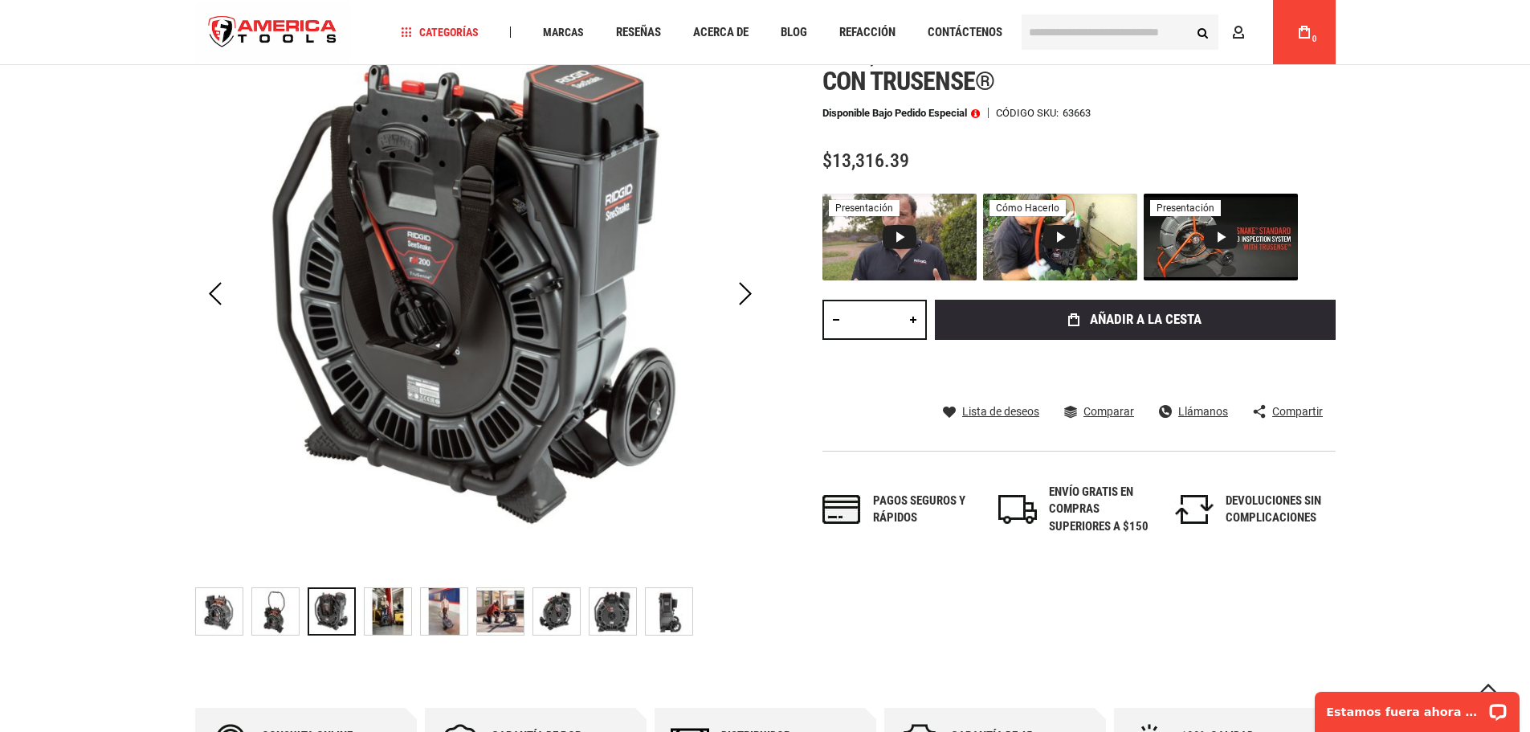
click at [393, 604] on img "CARRETE RIDGID 63663 SEESNAKE® RM200B (165' / 50M) CON CÁMARA AUTONIVELANTE ALI…" at bounding box center [388, 611] width 47 height 47
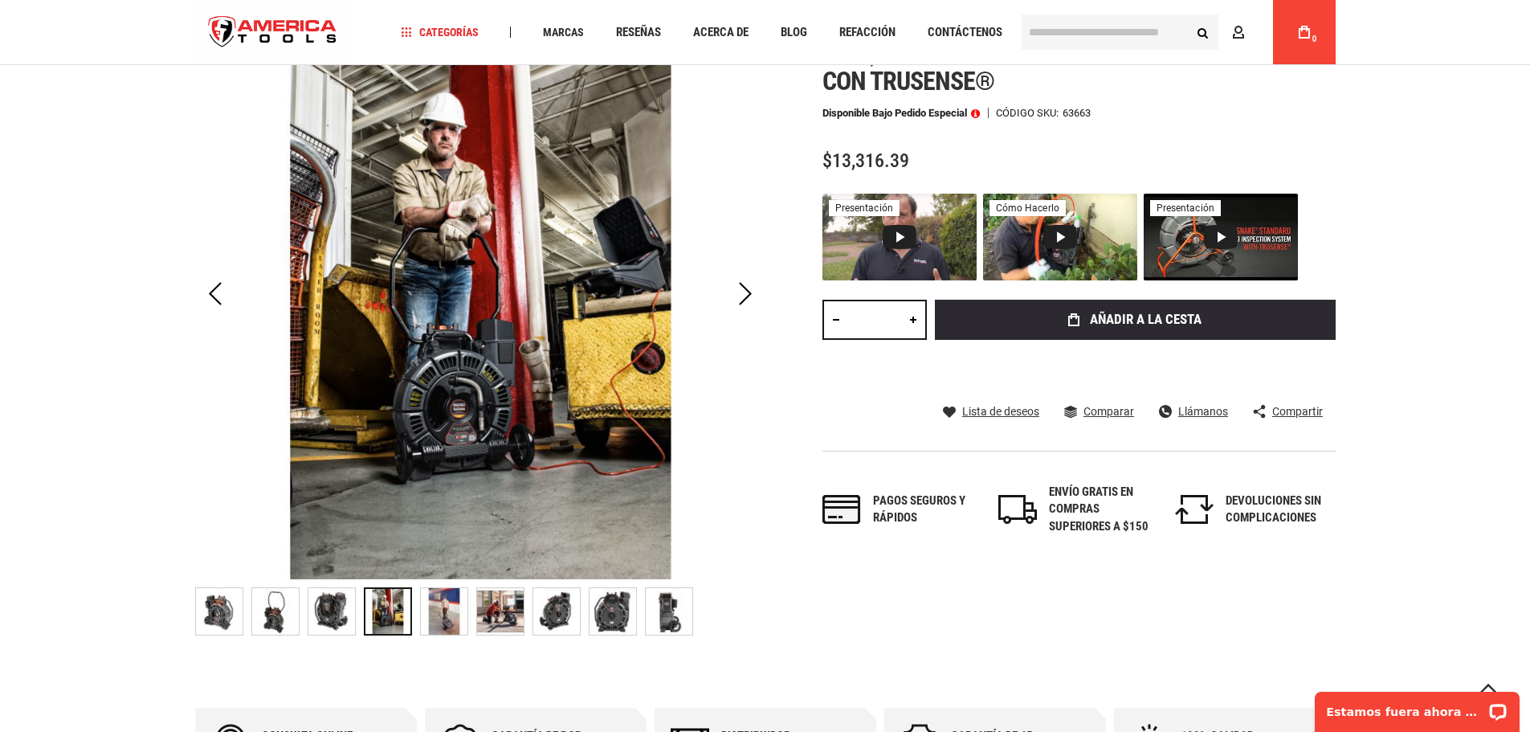
click at [439, 605] on img "CARRETE RIDGID 63663 SEESNAKE® RM200B (165' / 50M) CON CÁMARA AUTONIVELANTE ALI…" at bounding box center [444, 611] width 47 height 47
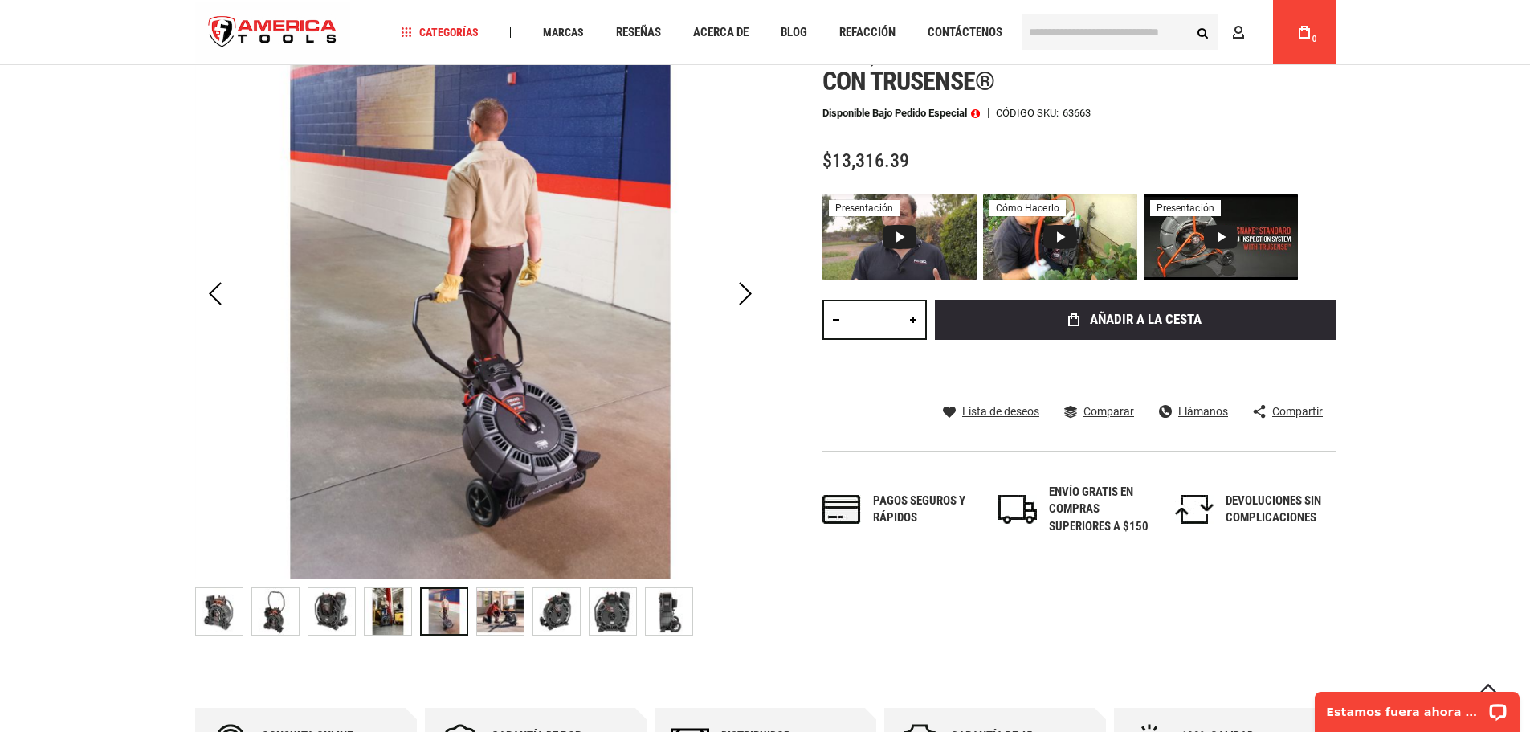
click at [494, 609] on img "CARRETE RIDGID 63663 SEESNAKE® RM200B (165' / 50M) CON CÁMARA AUTONIVELANTE ALI…" at bounding box center [500, 611] width 47 height 47
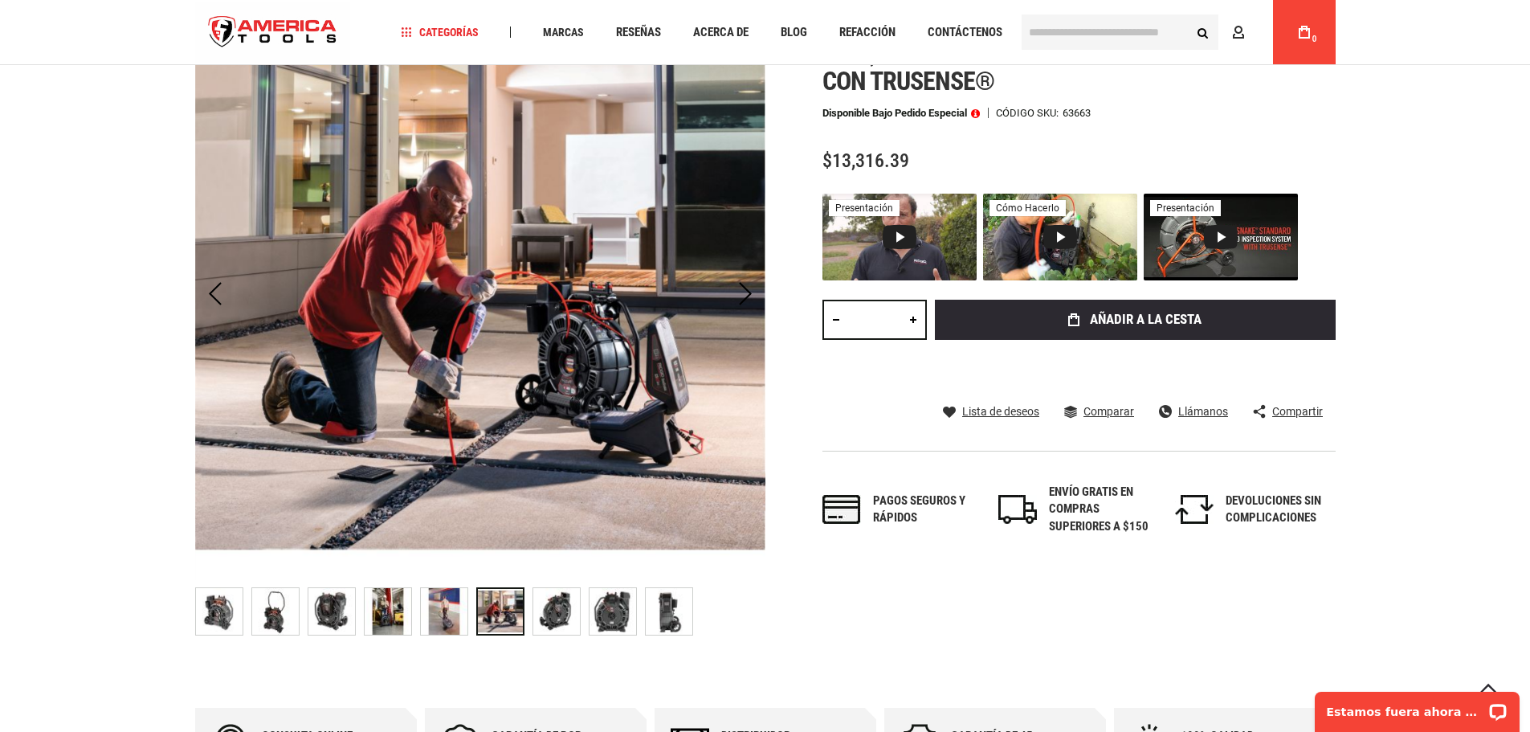
click at [562, 604] on img "CARRETE RIDGID 63663 SEESNAKE® RM200B (165' / 50M) CON CÁMARA AUTONIVELANTE ALI…" at bounding box center [556, 611] width 47 height 47
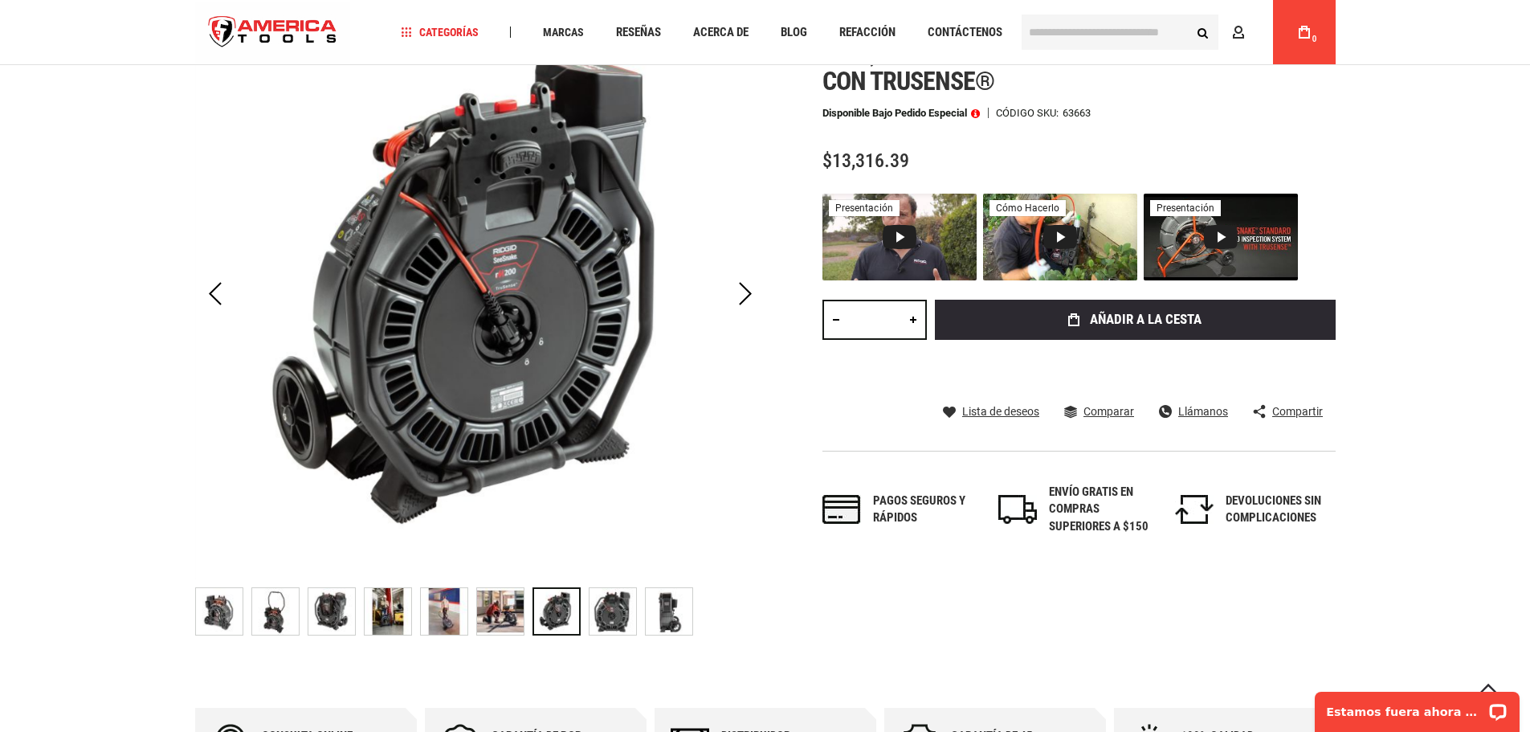
click at [599, 605] on img "CARRETE RIDGID 63663 SEESNAKE® RM200B (165' / 50M) CON CÁMARA AUTONIVELANTE ALI…" at bounding box center [613, 611] width 47 height 47
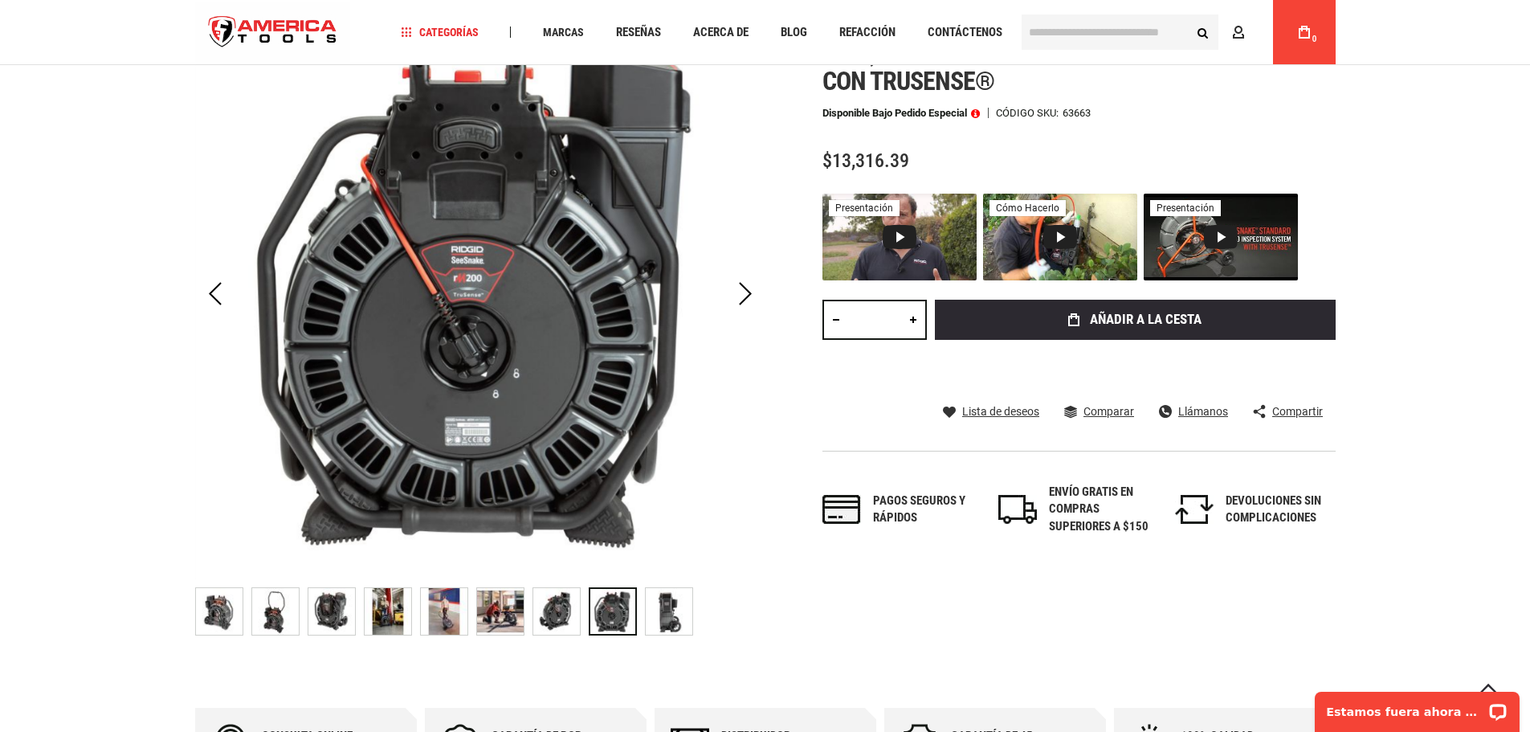
click at [676, 605] on img "CARRETE RIDGID 63663 SEESNAKE® RM200B (165' / 50M) CON CÁMARA AUTONIVELANTE ALI…" at bounding box center [669, 611] width 47 height 47
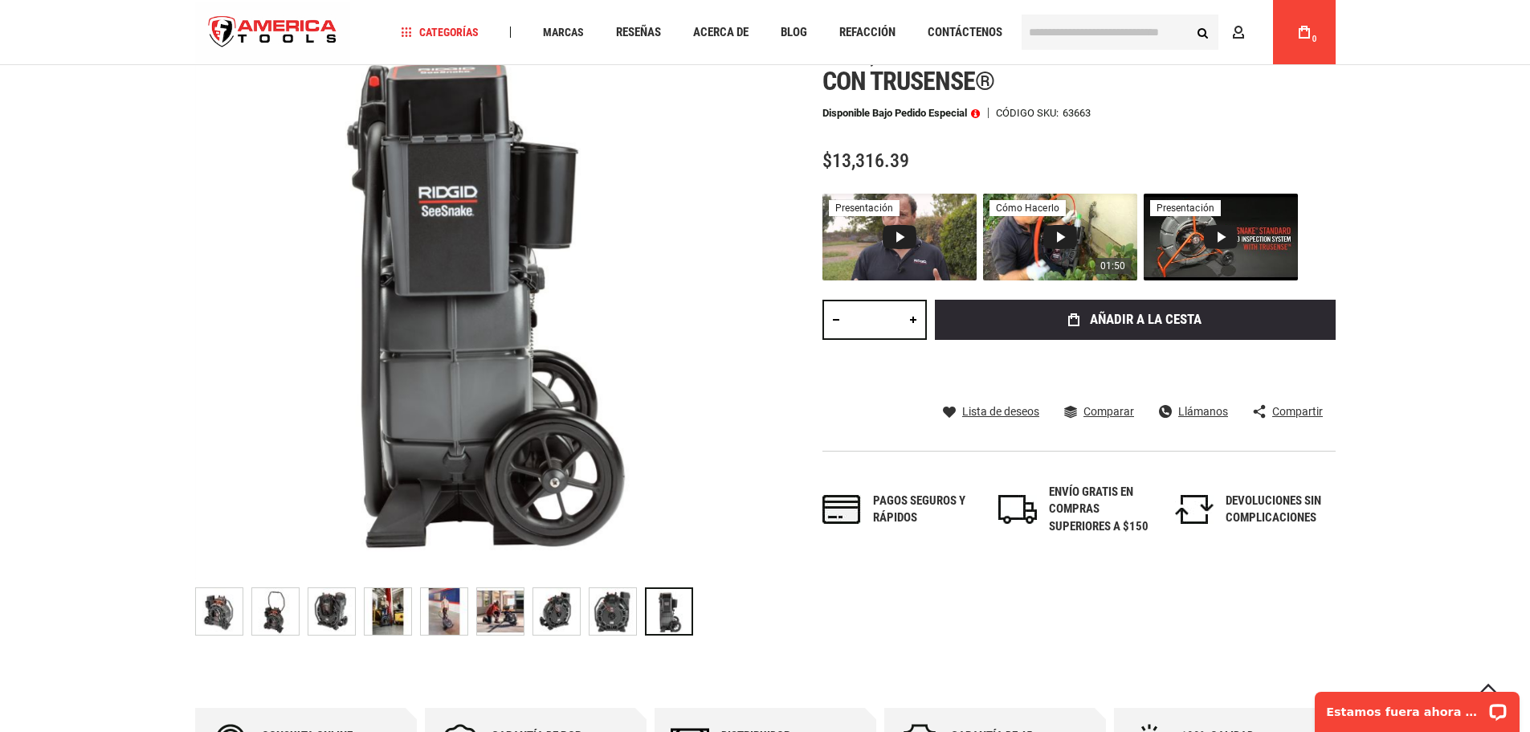
click at [1085, 220] on div "01:50 Cómo hacerlo" at bounding box center [1060, 237] width 154 height 87
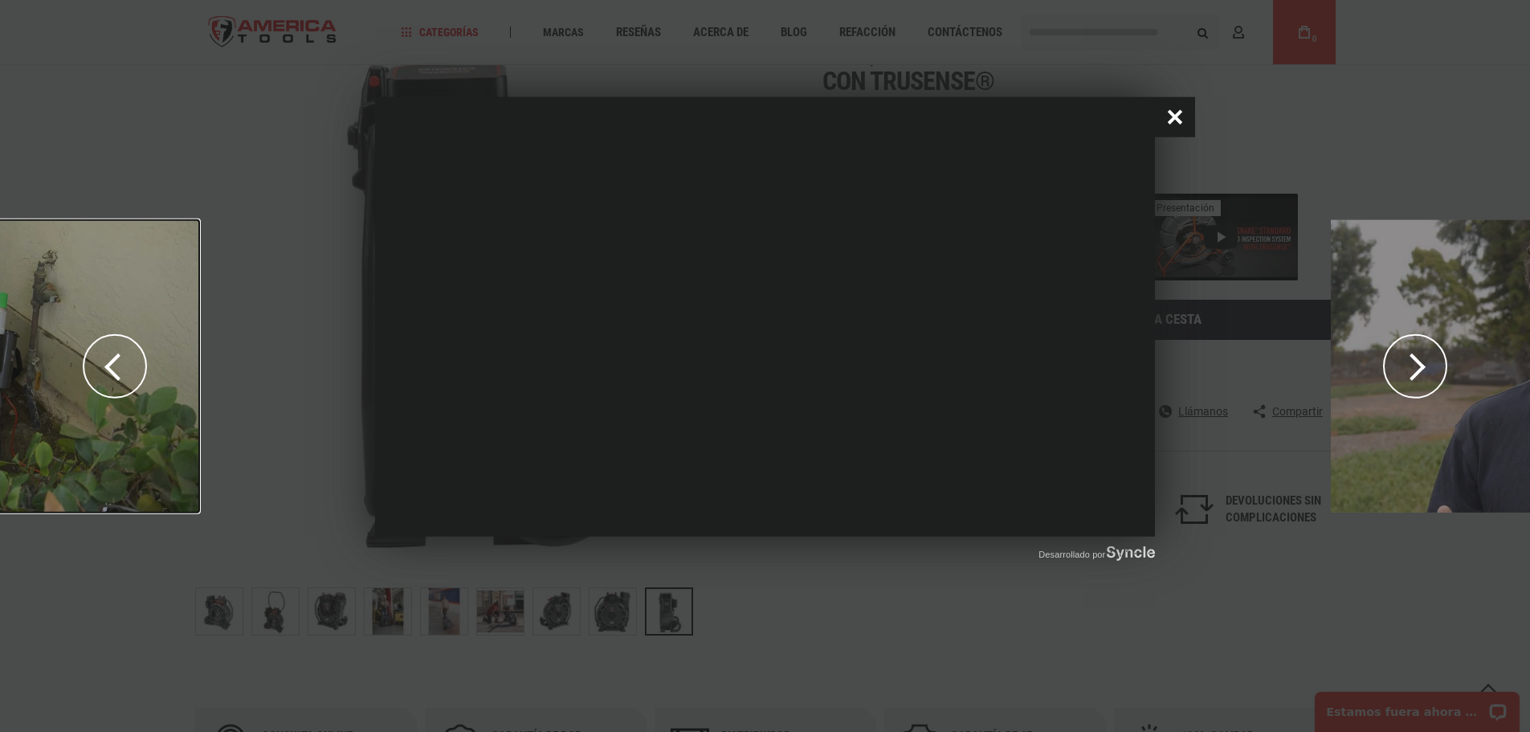
click at [1170, 119] on button "Cerrar ventana emergente" at bounding box center [1175, 117] width 40 height 40
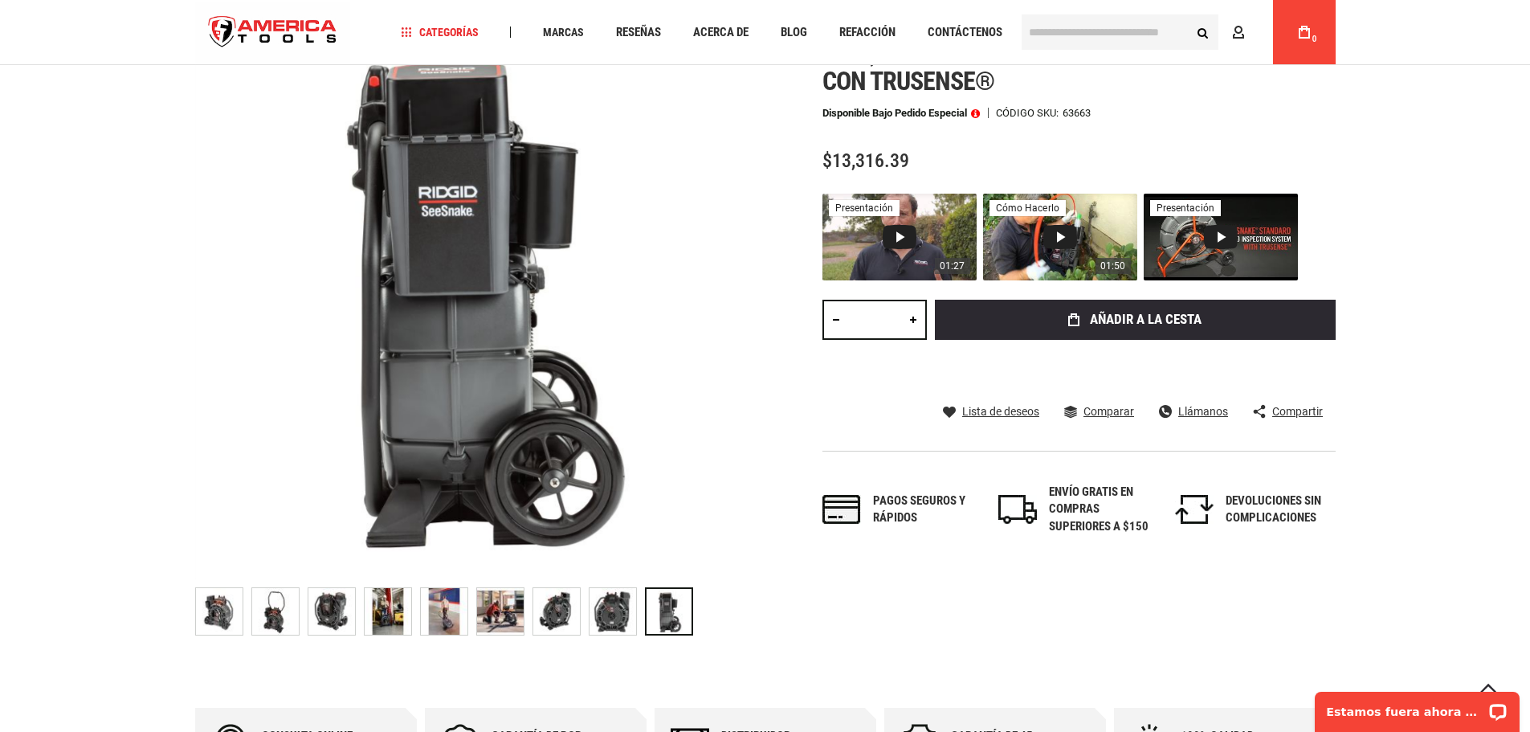
click at [910, 234] on div "Vídeo 1: Comentarios de los usuarios sobre el RIDGID® SeeSnake® Max rM200B" at bounding box center [900, 237] width 34 height 24
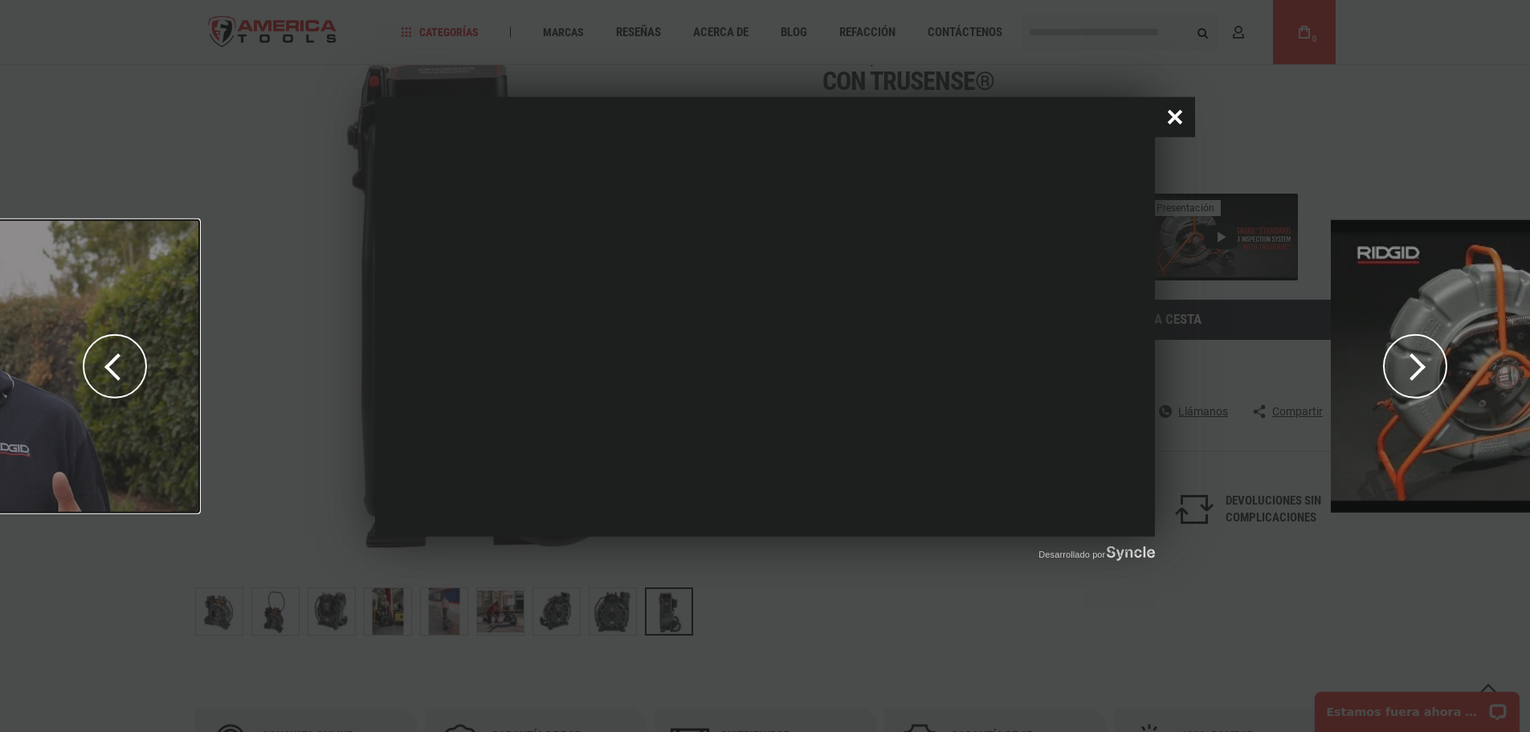
click at [1177, 124] on button "Cerrar ventana emergente" at bounding box center [1175, 117] width 40 height 40
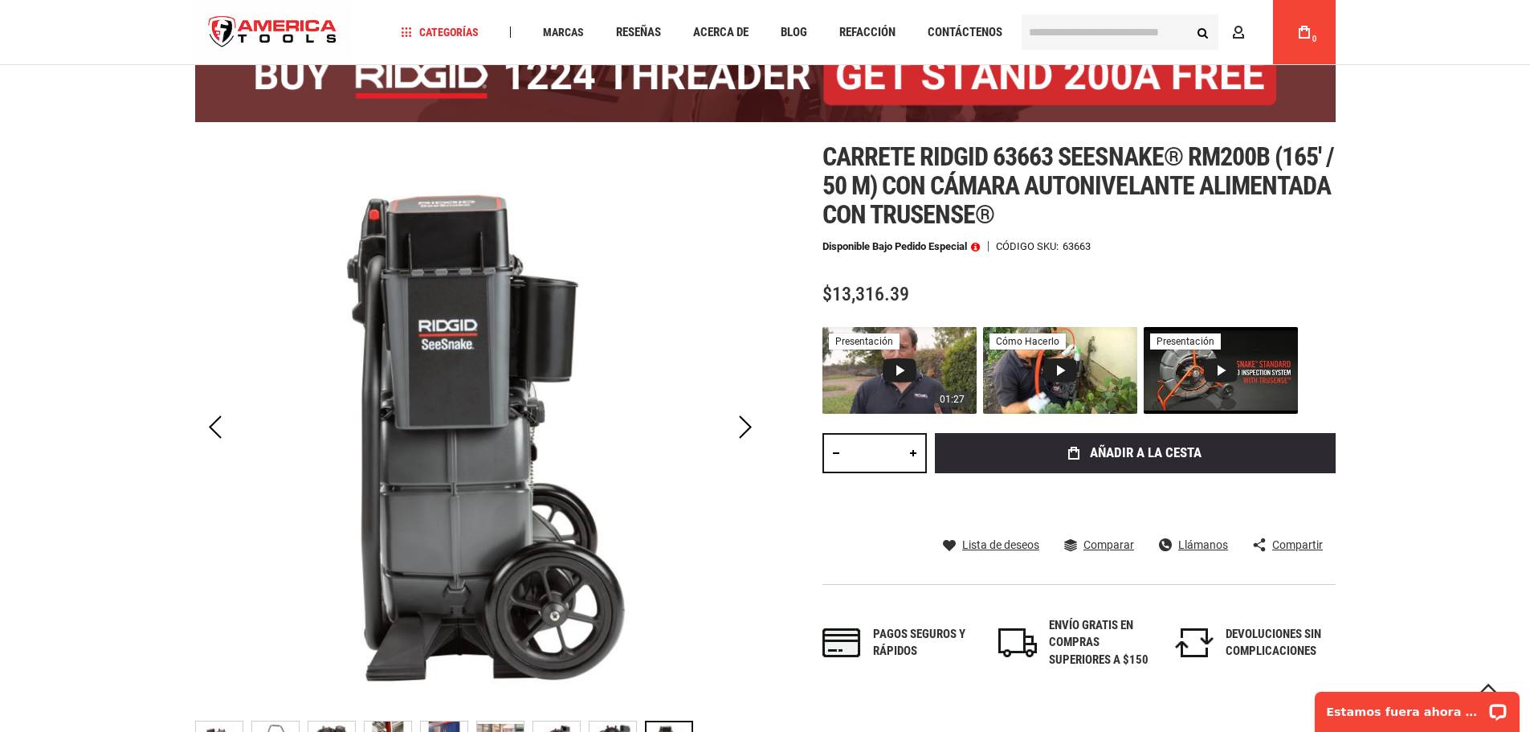
scroll to position [268, 0]
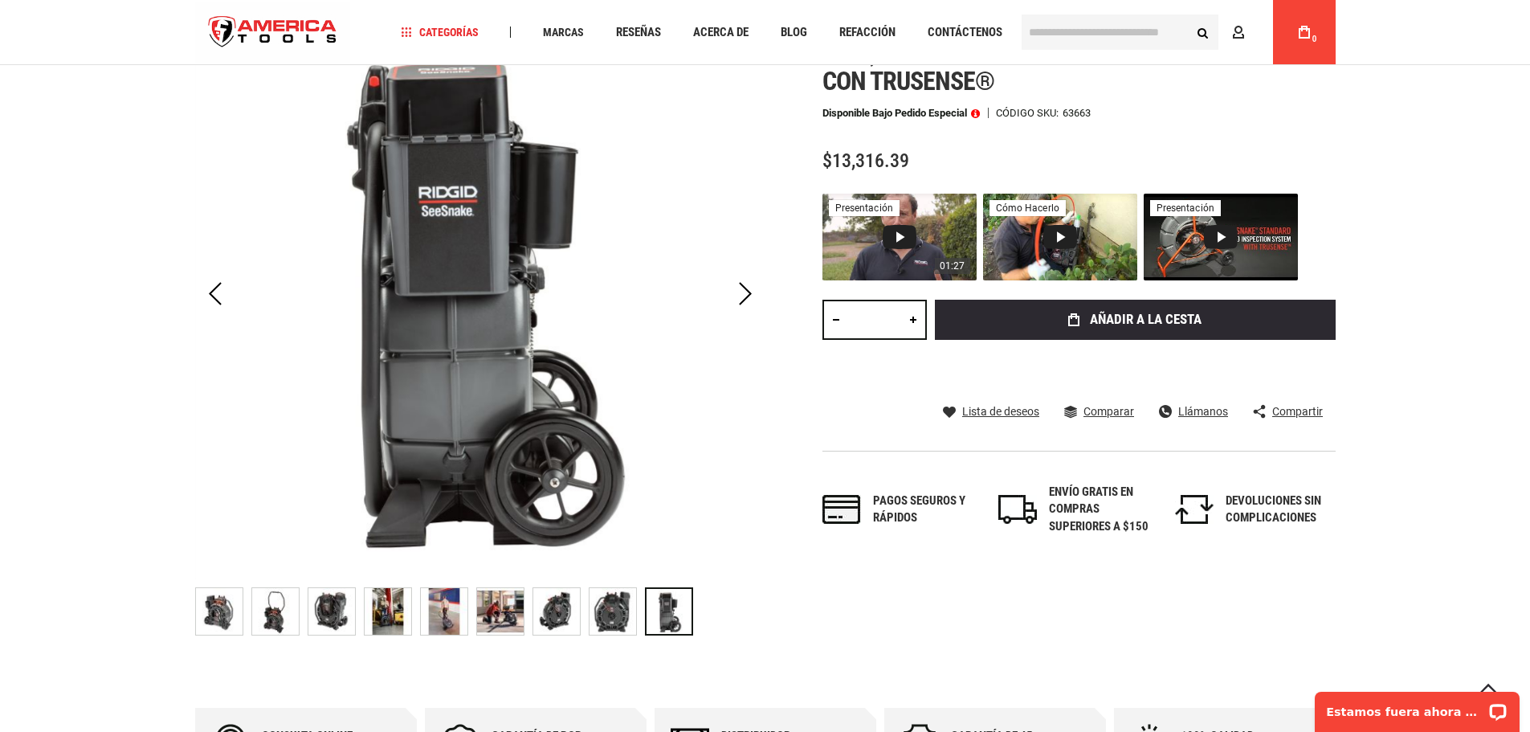
click at [670, 606] on div at bounding box center [669, 611] width 48 height 48
click at [617, 604] on img "CARRETE RIDGID 63663 SEESNAKE® RM200B (165' / 50M) CON CÁMARA AUTONIVELANTE ALI…" at bounding box center [613, 611] width 47 height 47
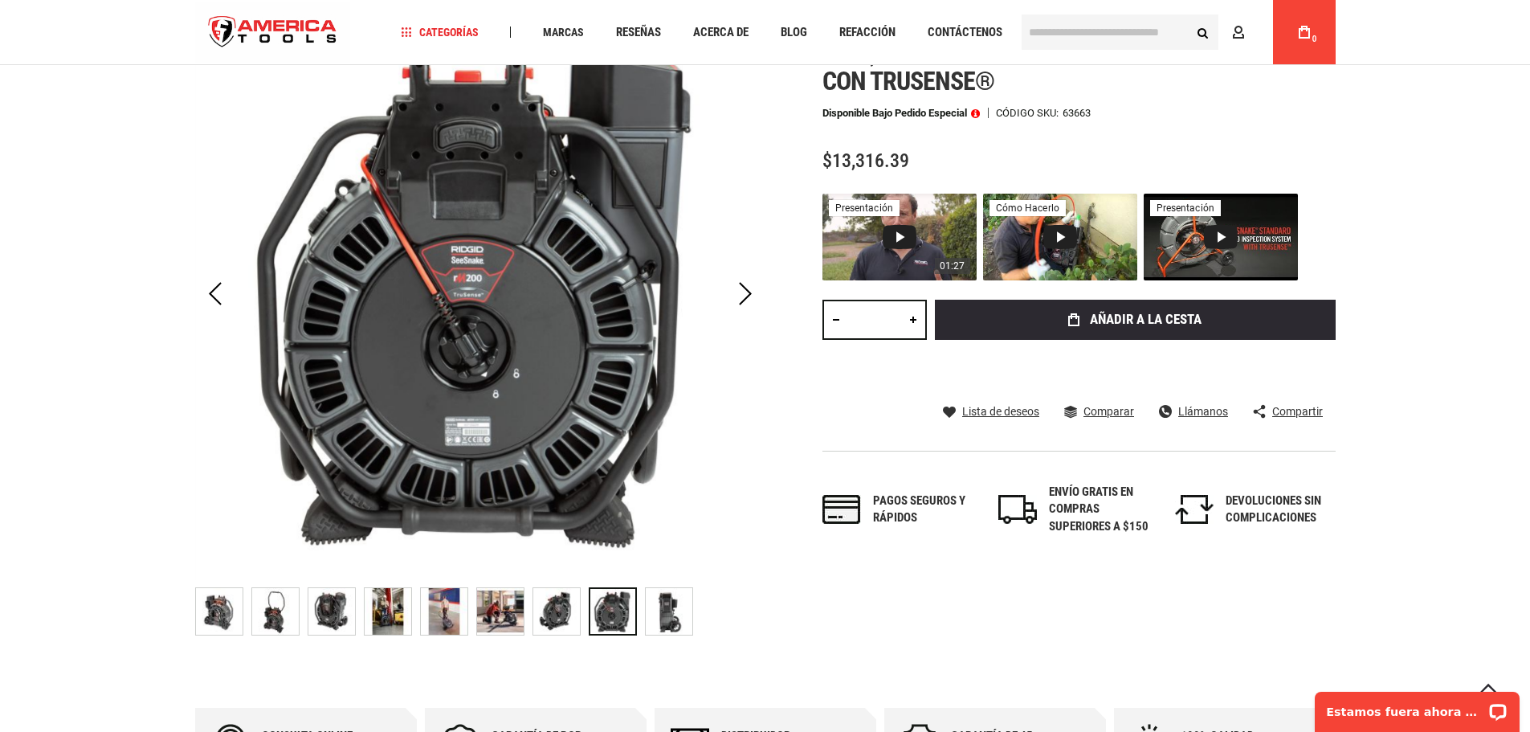
click at [558, 611] on img "CARRETE RIDGID 63663 SEESNAKE® RM200B (165' / 50M) CON CÁMARA AUTONIVELANTE ALI…" at bounding box center [556, 611] width 47 height 47
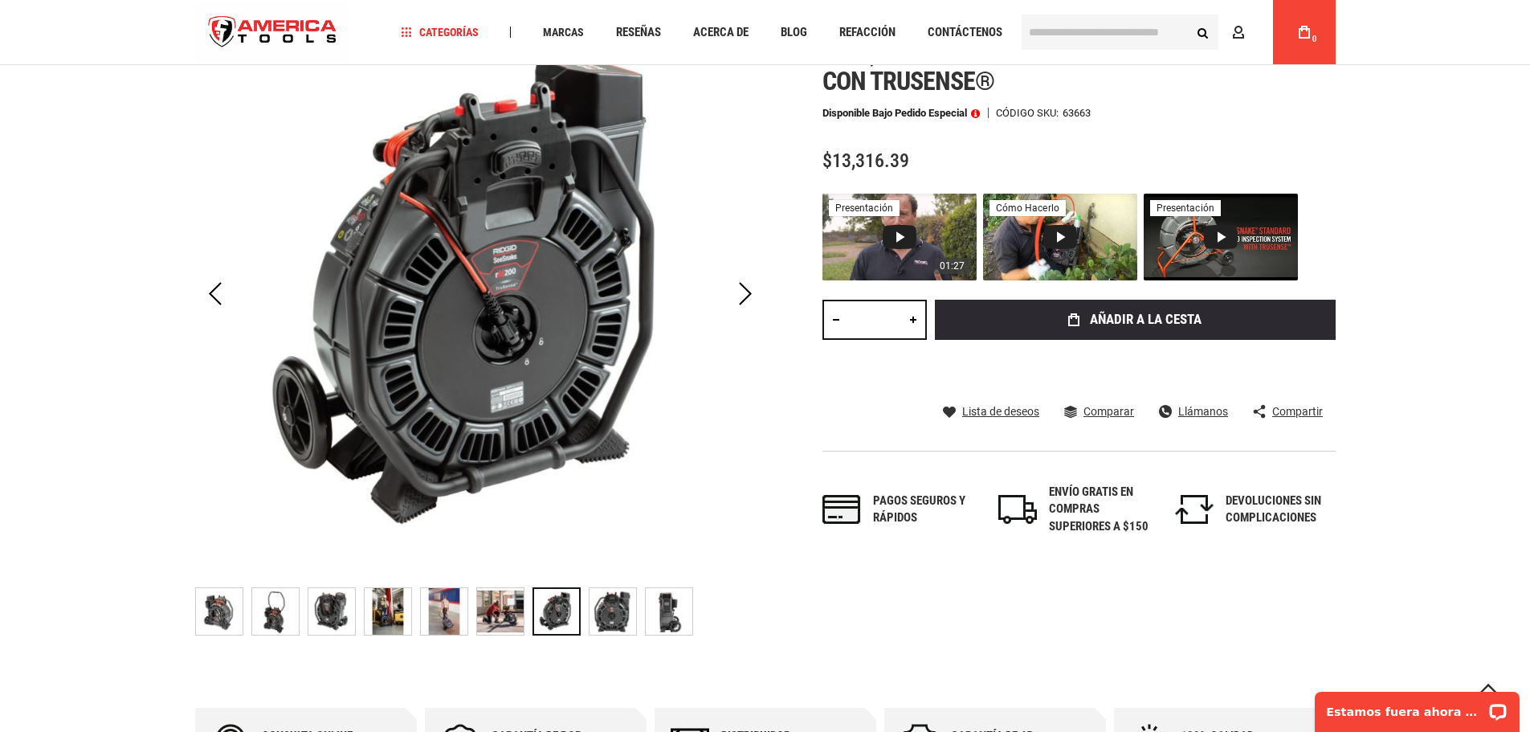
drag, startPoint x: 497, startPoint y: 609, endPoint x: 505, endPoint y: 604, distance: 9.4
click at [506, 604] on img "CARRETE RIDGID 63663 SEESNAKE® RM200B (165' / 50M) CON CÁMARA AUTONIVELANTE ALI…" at bounding box center [500, 611] width 47 height 47
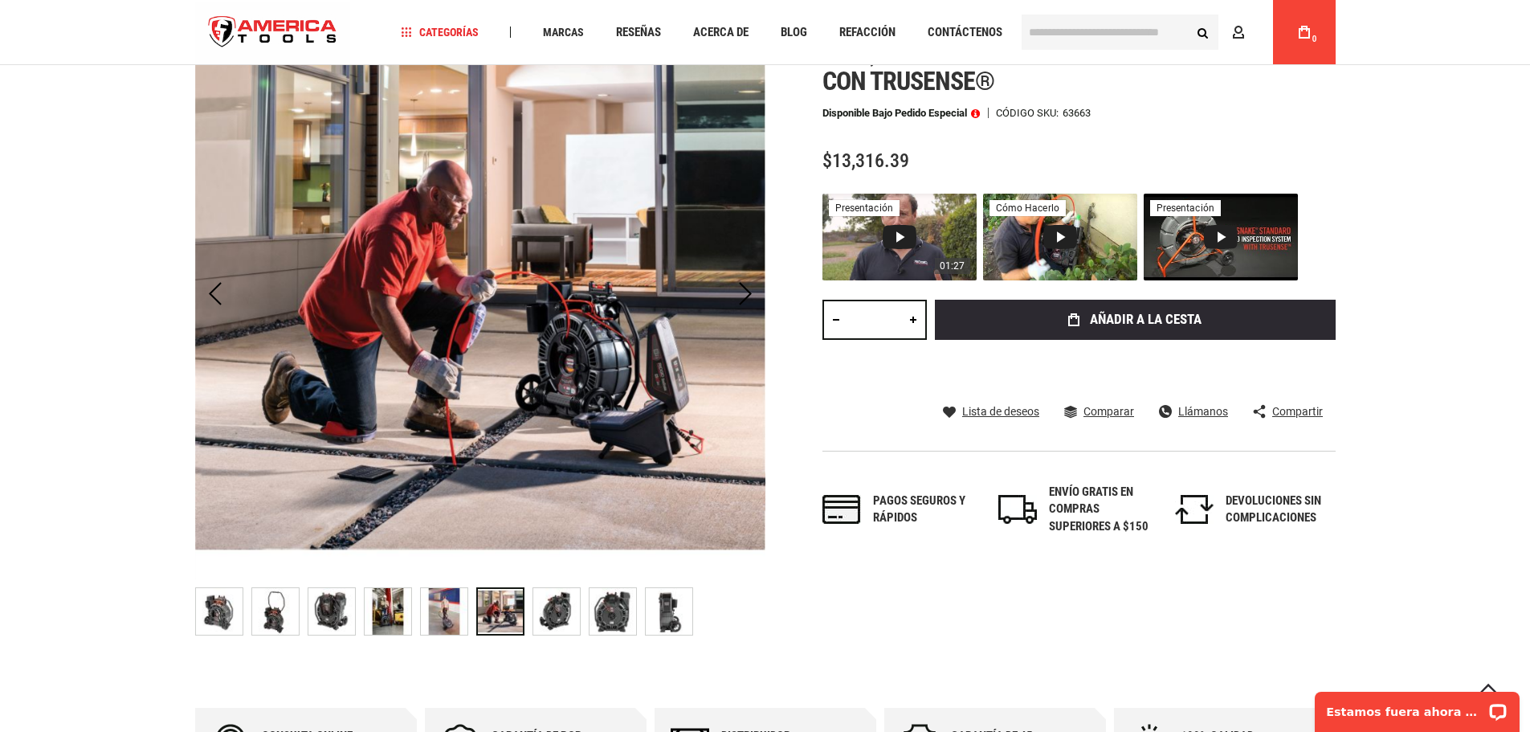
click at [454, 611] on img "CARRETE RIDGID 63663 SEESNAKE® RM200B (165' / 50M) CON CÁMARA AUTONIVELANTE ALI…" at bounding box center [444, 611] width 47 height 47
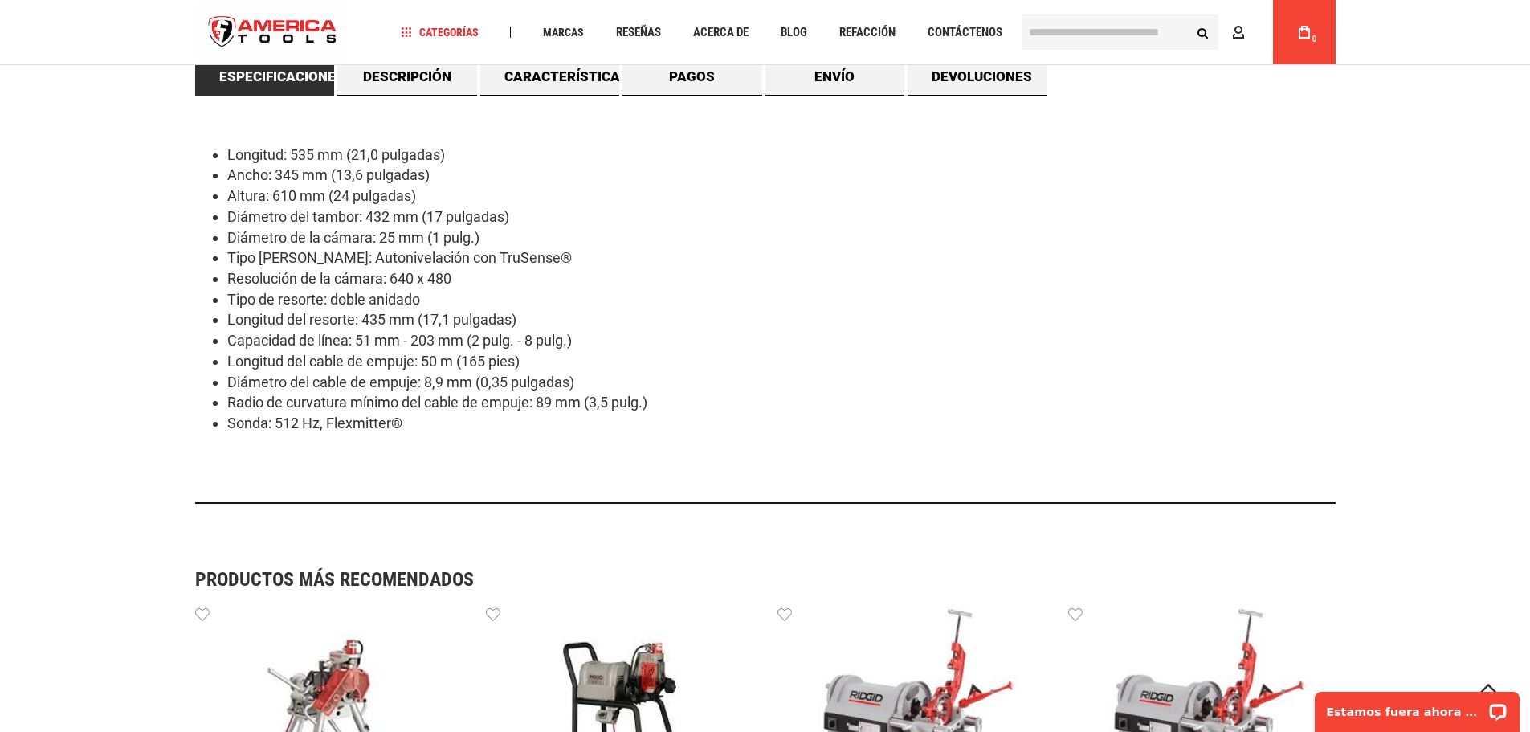
scroll to position [937, 0]
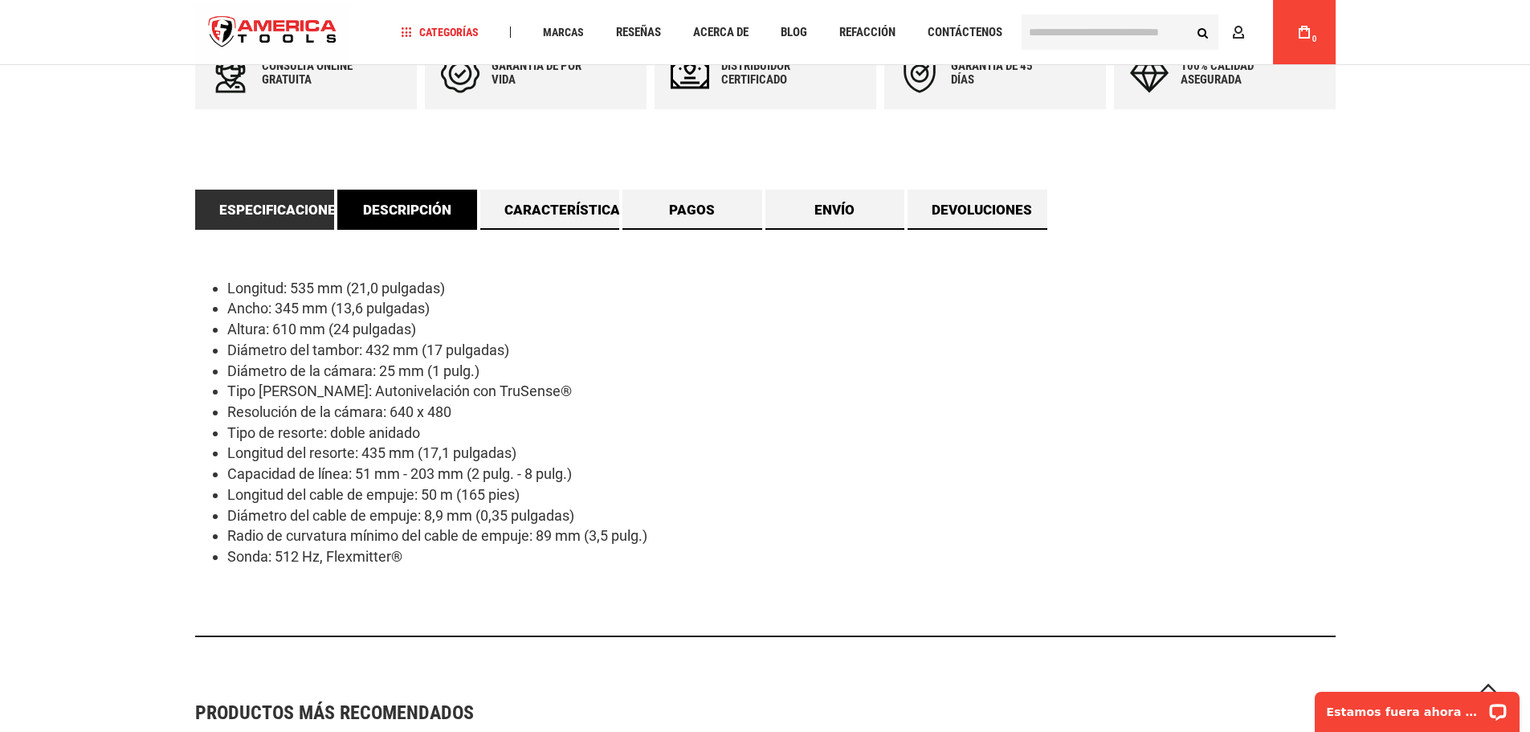
click at [442, 216] on font "Descripción" at bounding box center [407, 210] width 88 height 16
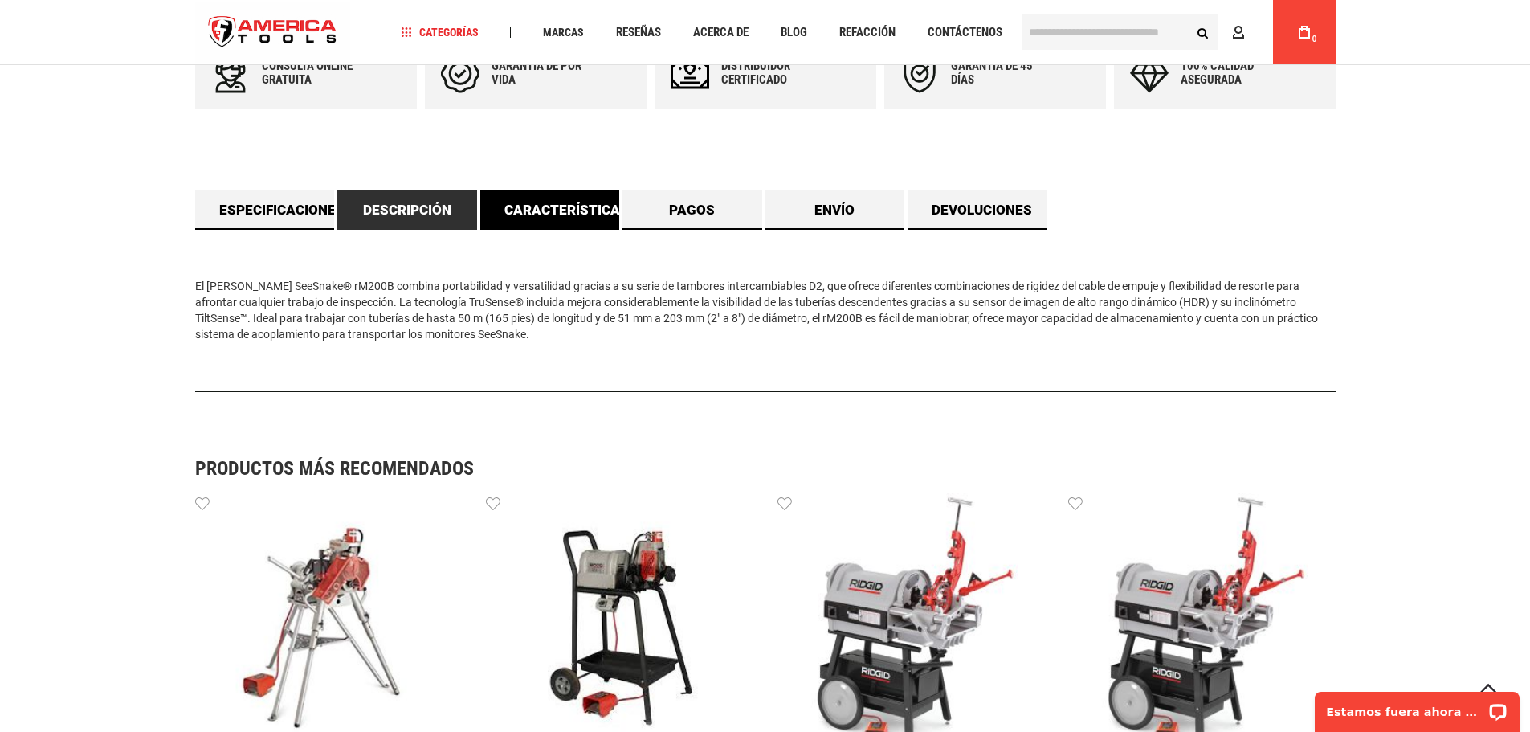
click at [574, 202] on font "Características" at bounding box center [566, 210] width 125 height 16
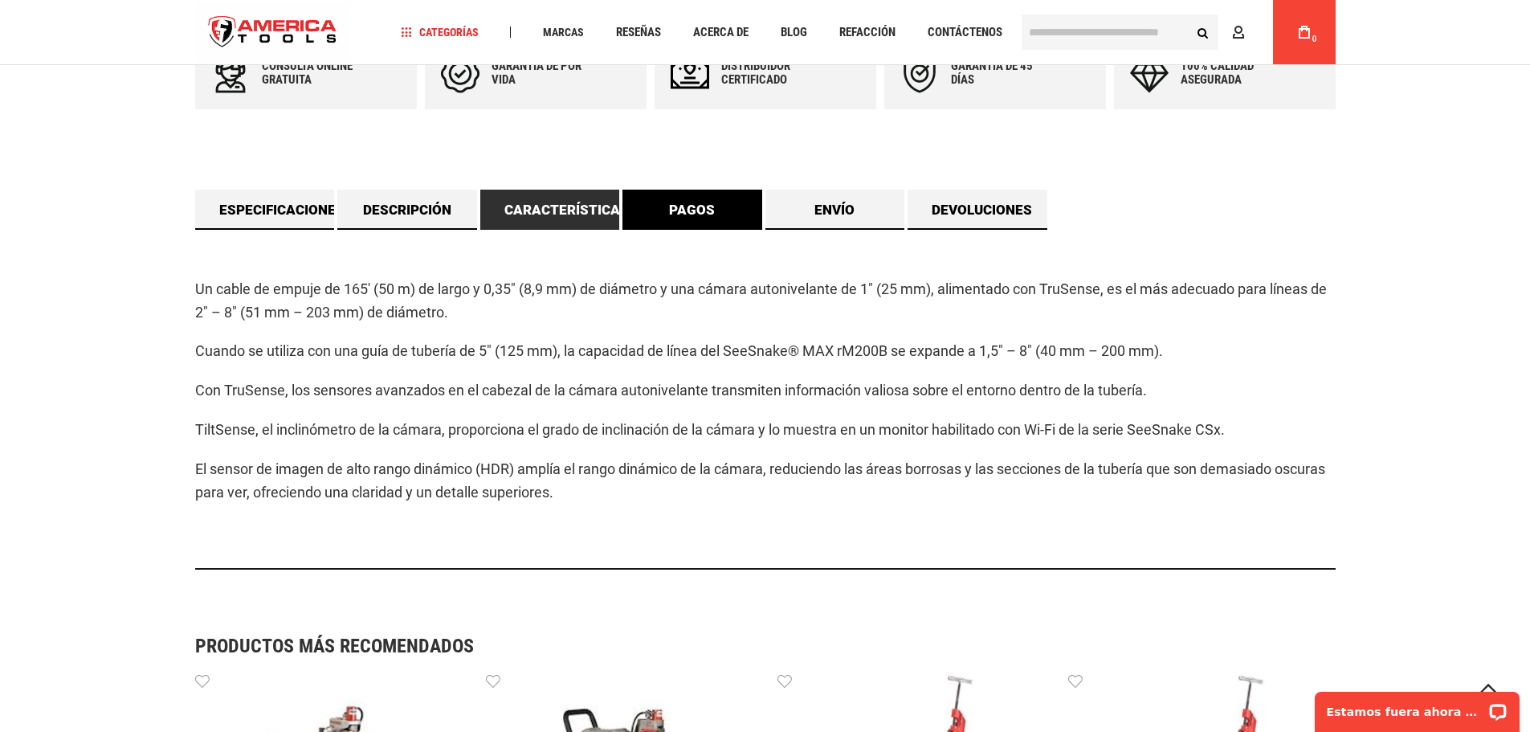
click at [697, 207] on font "Pagos" at bounding box center [692, 210] width 46 height 16
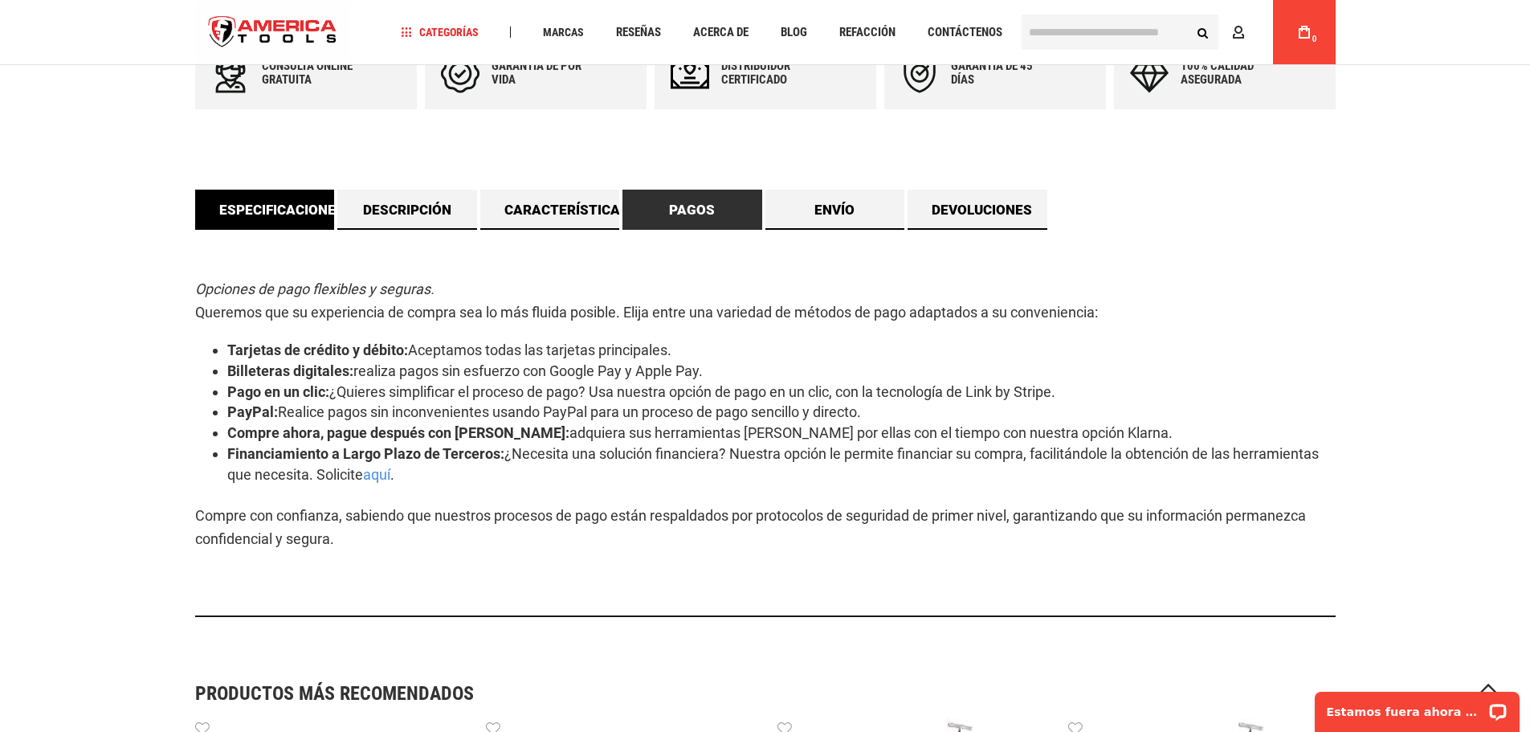
click at [258, 212] on font "Especificaciones" at bounding box center [281, 210] width 125 height 16
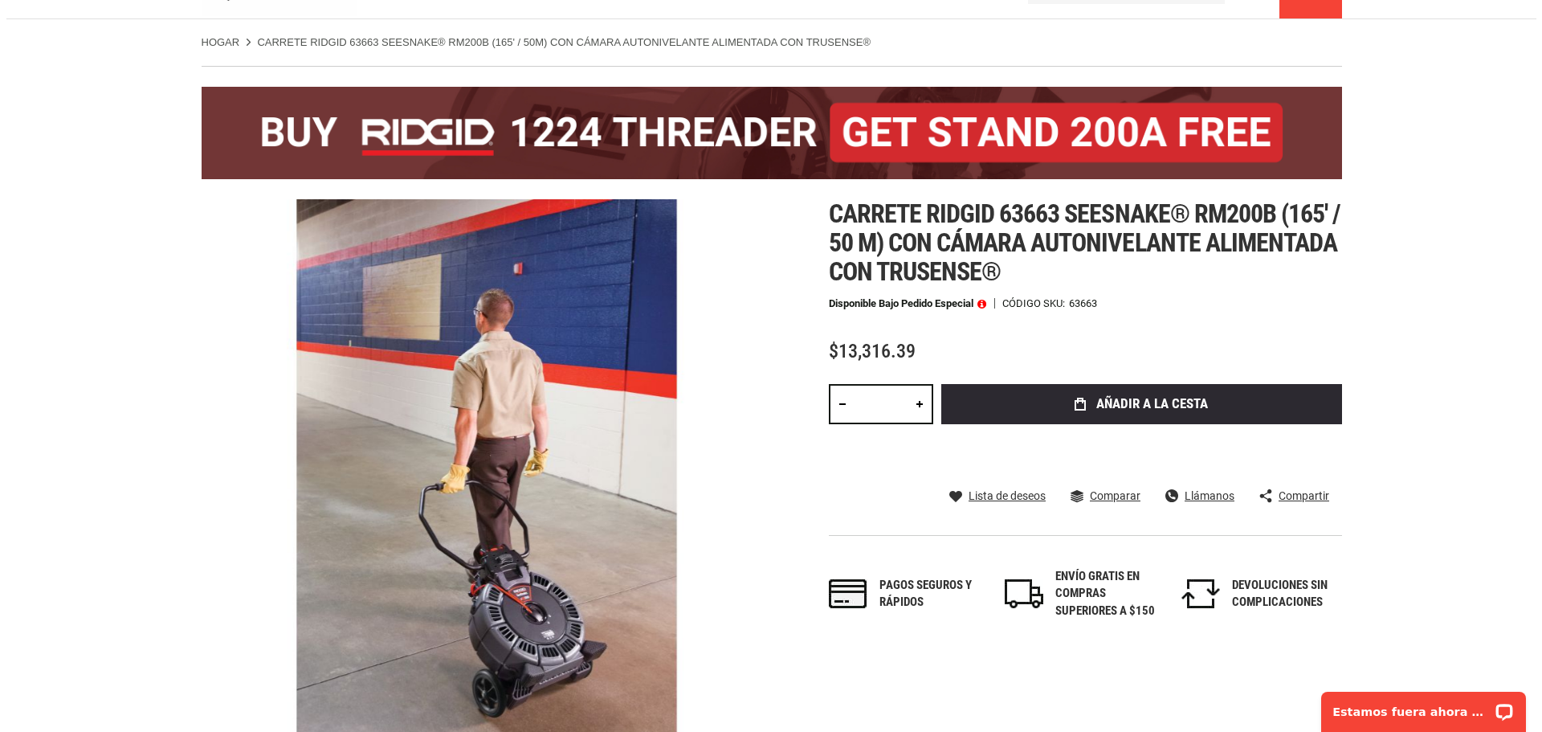
scroll to position [134, 0]
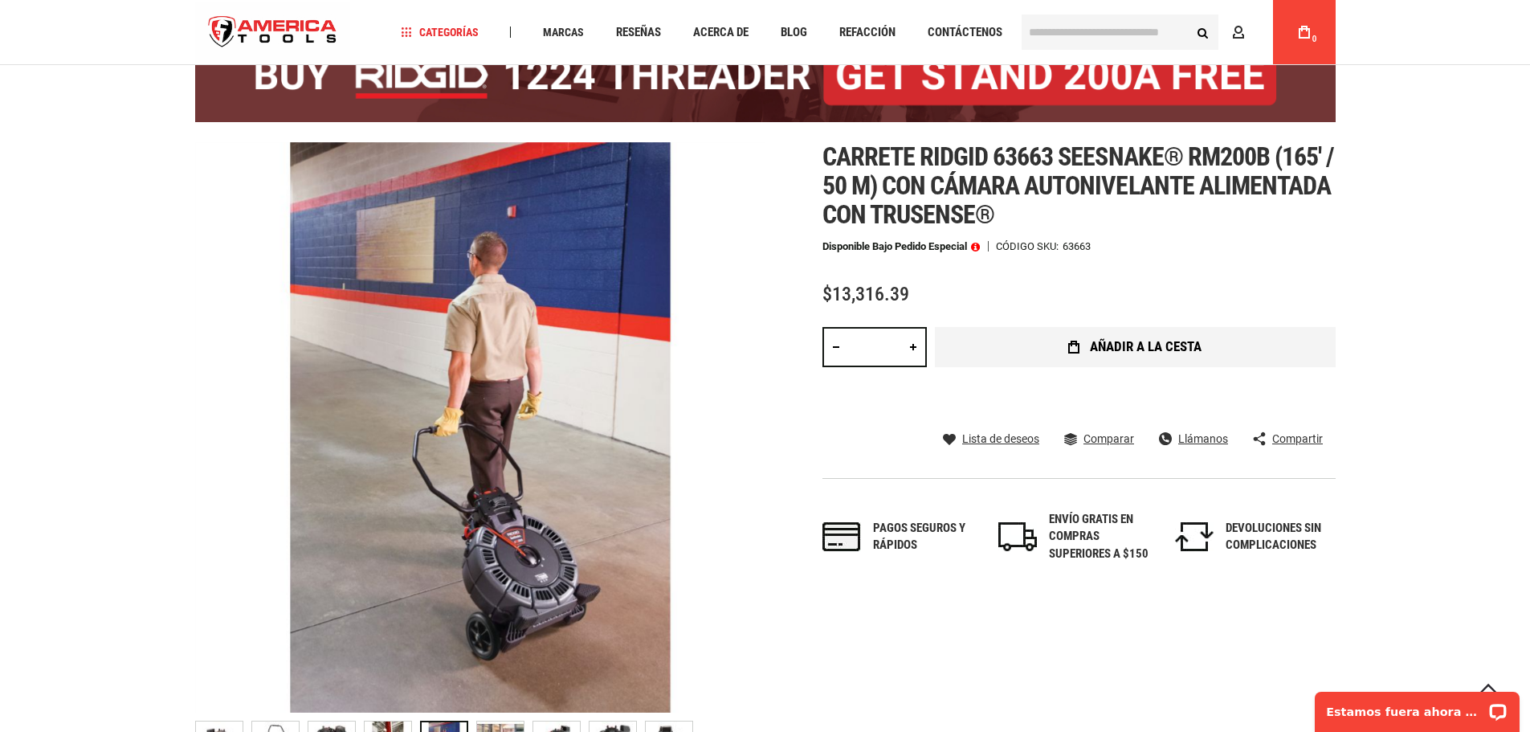
click at [1126, 345] on font "añadir a la cesta" at bounding box center [1146, 346] width 112 height 16
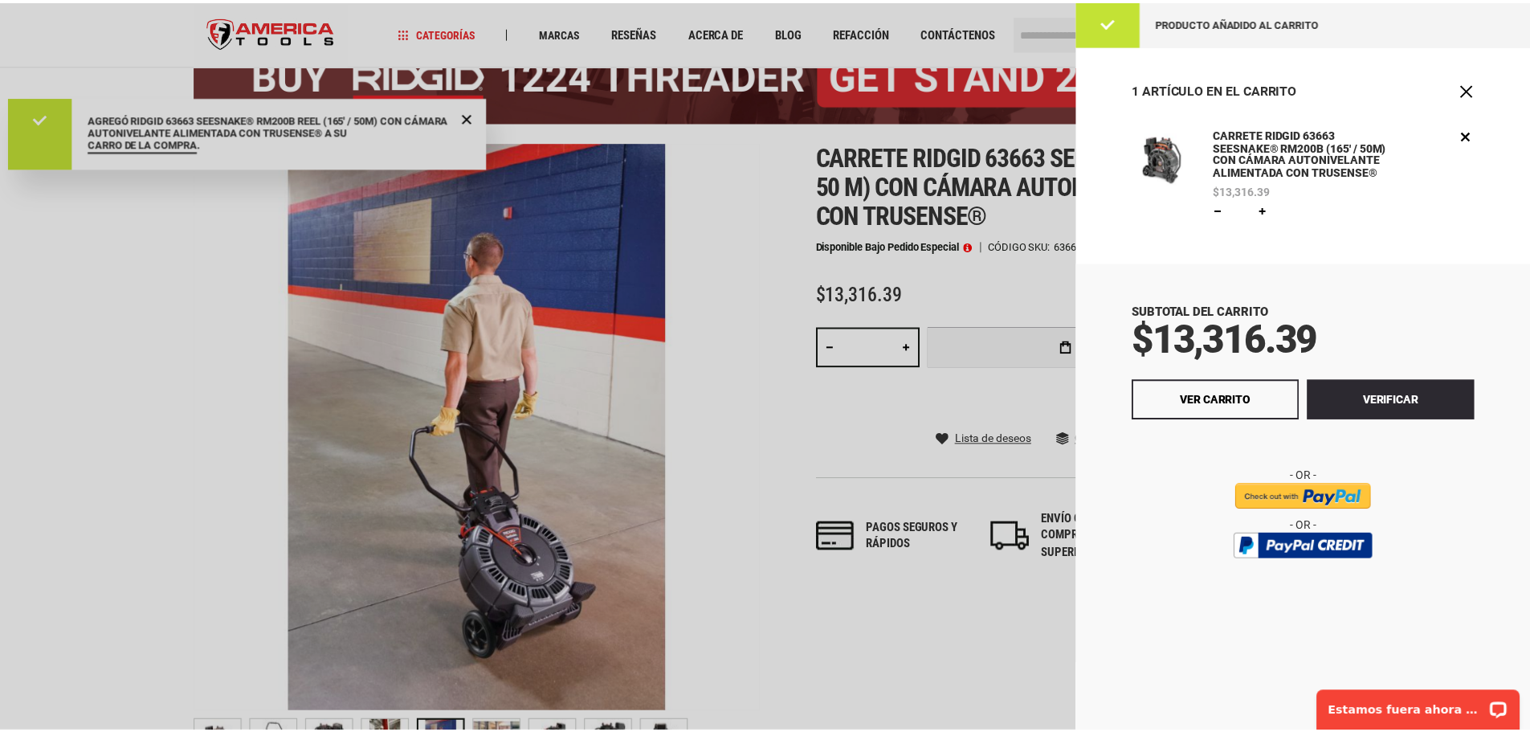
scroll to position [0, 0]
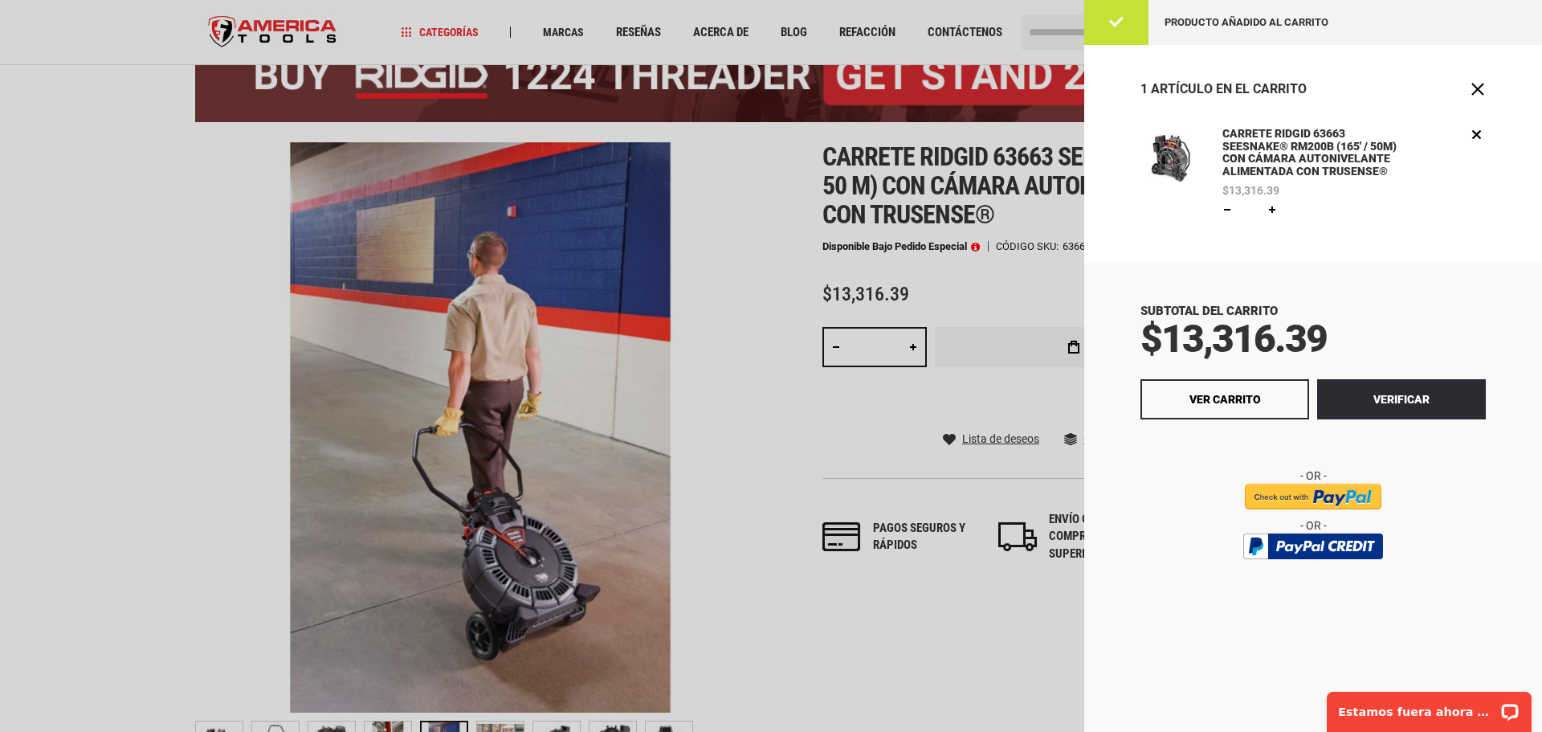
click at [849, 108] on div at bounding box center [771, 366] width 1542 height 732
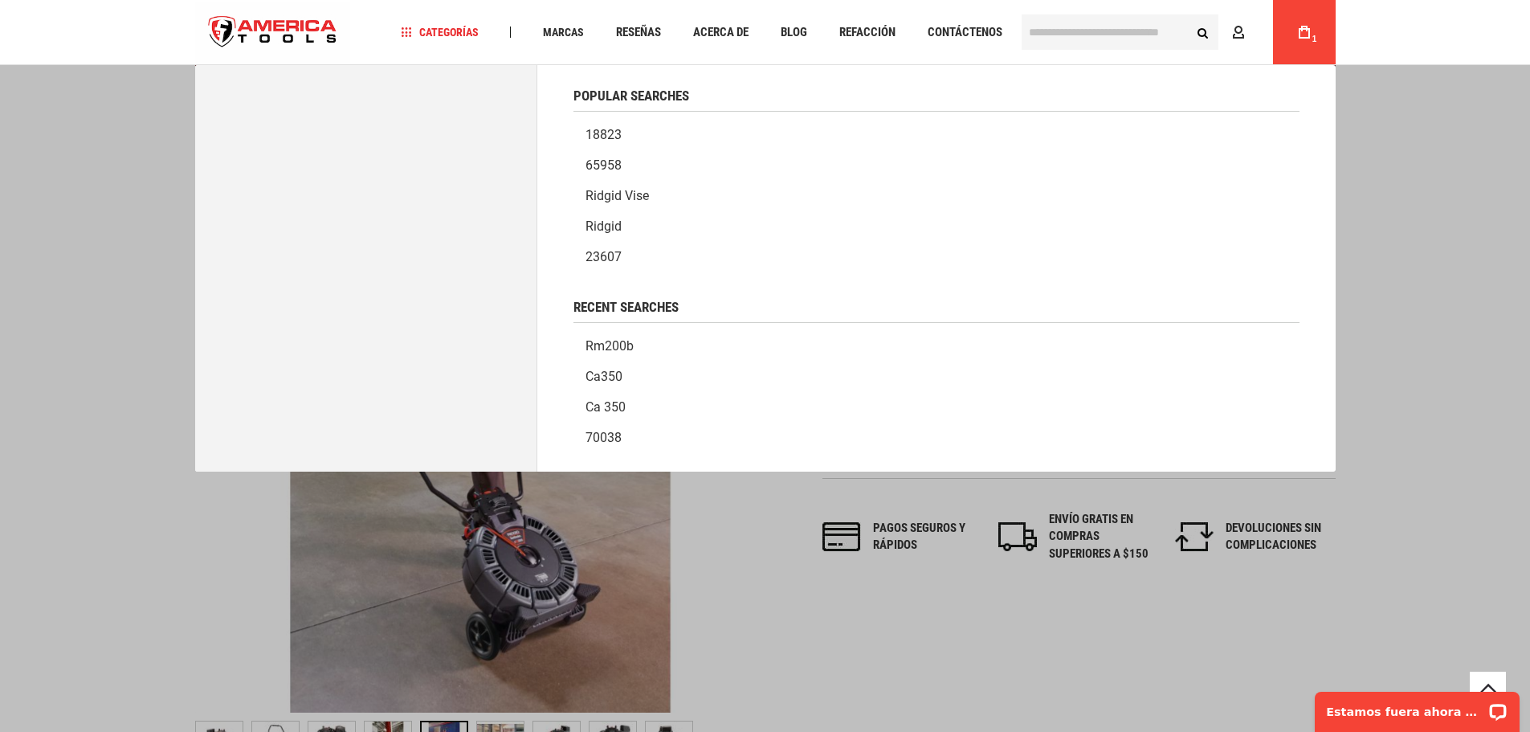
click at [1119, 33] on input "text" at bounding box center [1120, 31] width 197 height 35
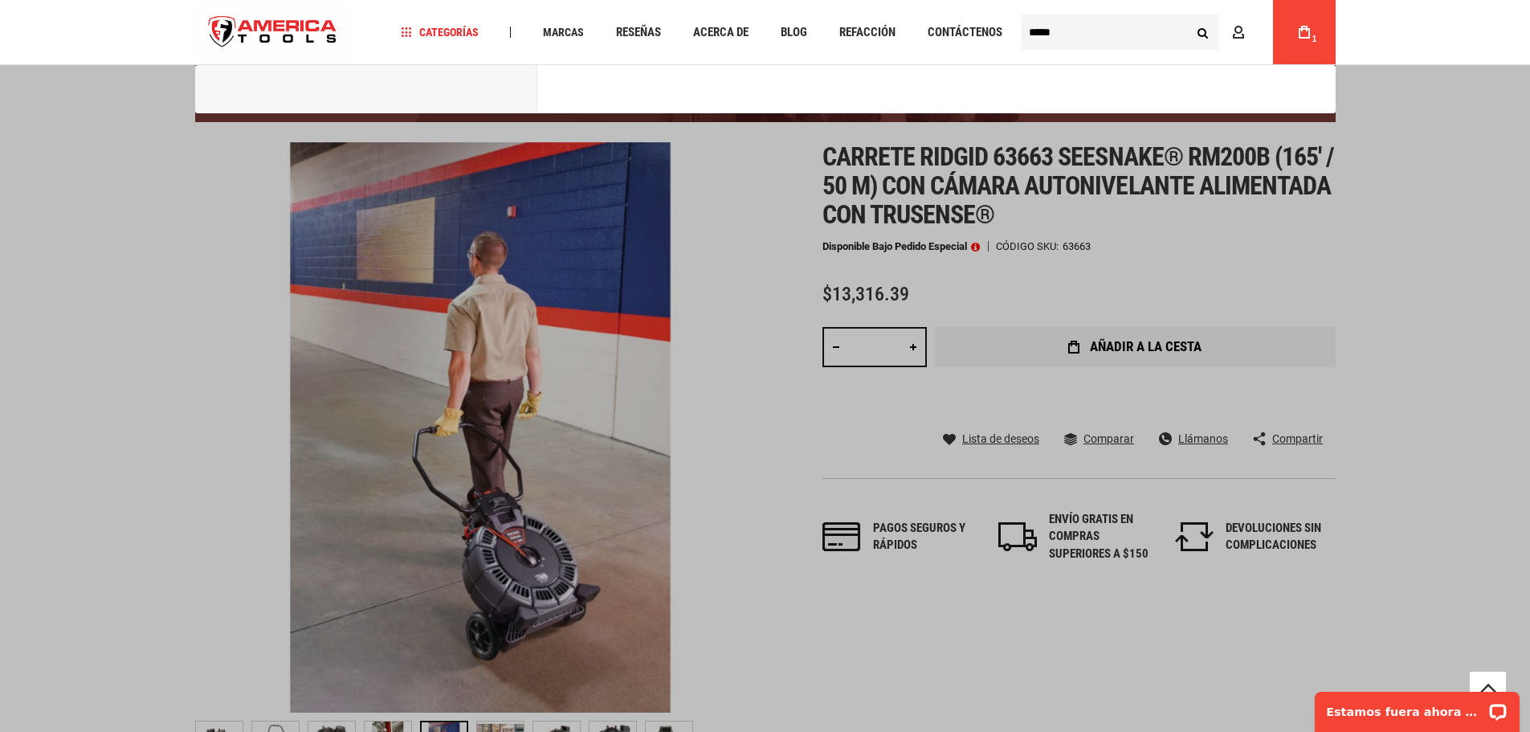
type input "*****"
click at [1188, 17] on button "Buscar" at bounding box center [1203, 32] width 31 height 31
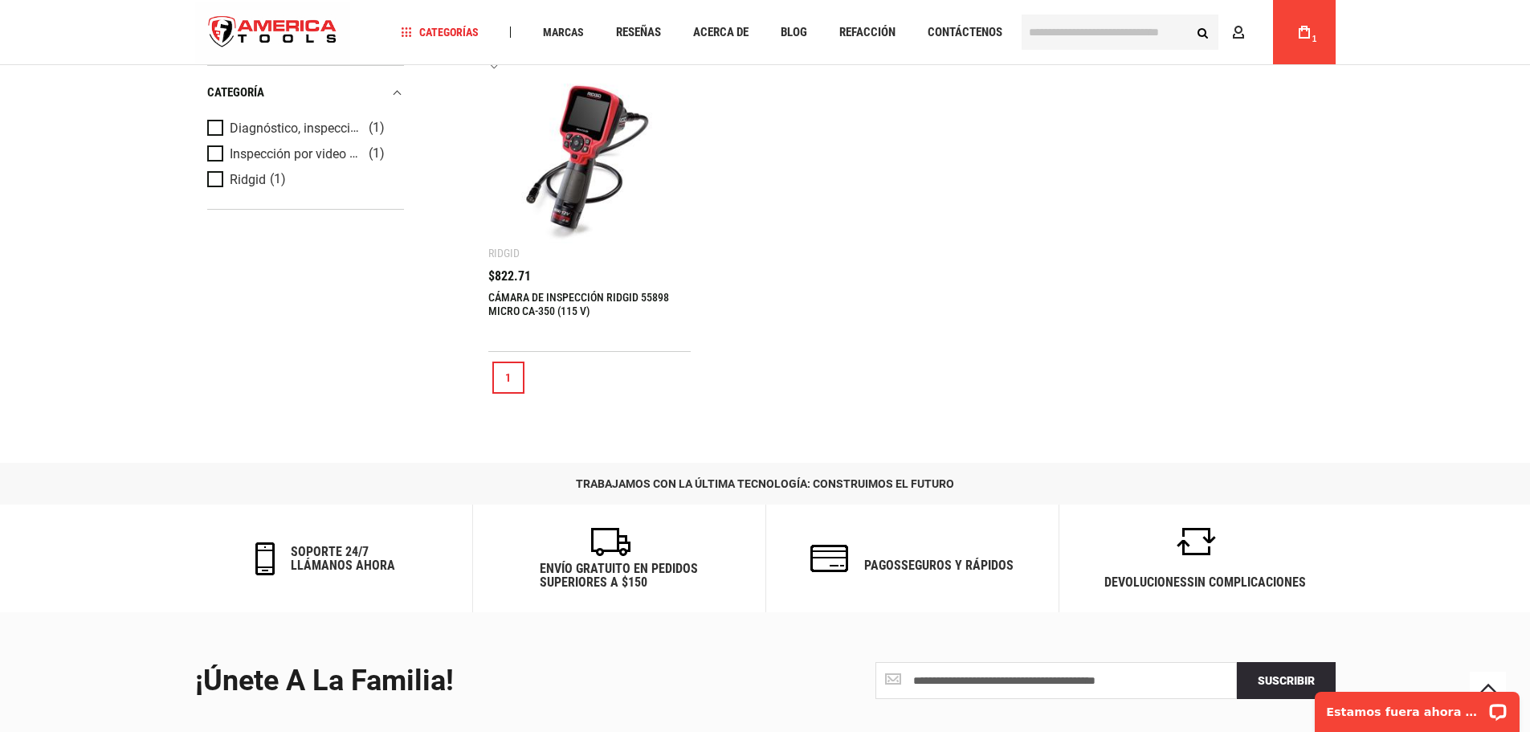
click at [549, 300] on font "CÁMARA DE INSPECCIÓN RIDGID 55898 MICRO CA-350 (115 V)" at bounding box center [578, 304] width 181 height 27
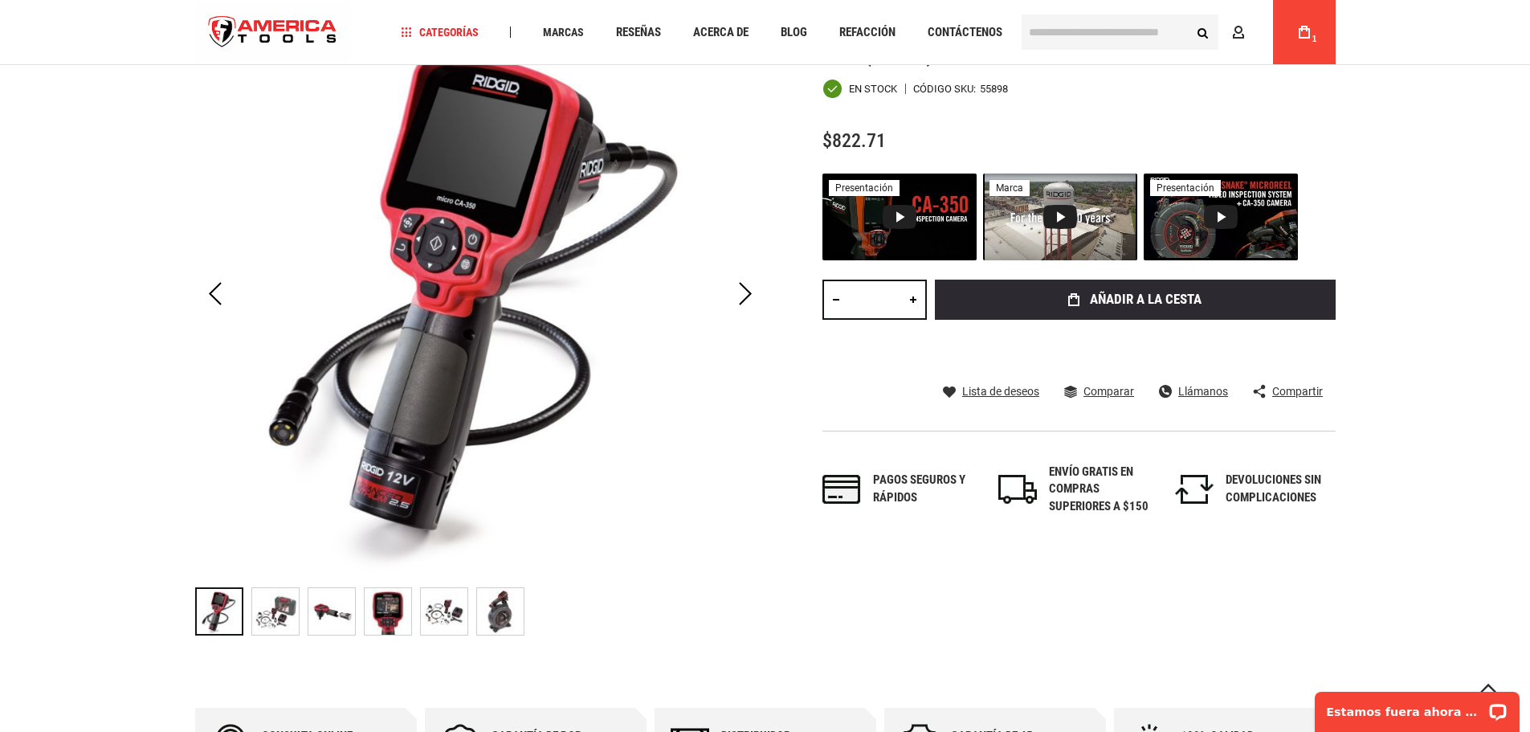
click at [284, 615] on img "CÁMARA DE INSPECCIÓN RIDGID 55898 MICRO CA-350 (115 V)" at bounding box center [275, 611] width 47 height 47
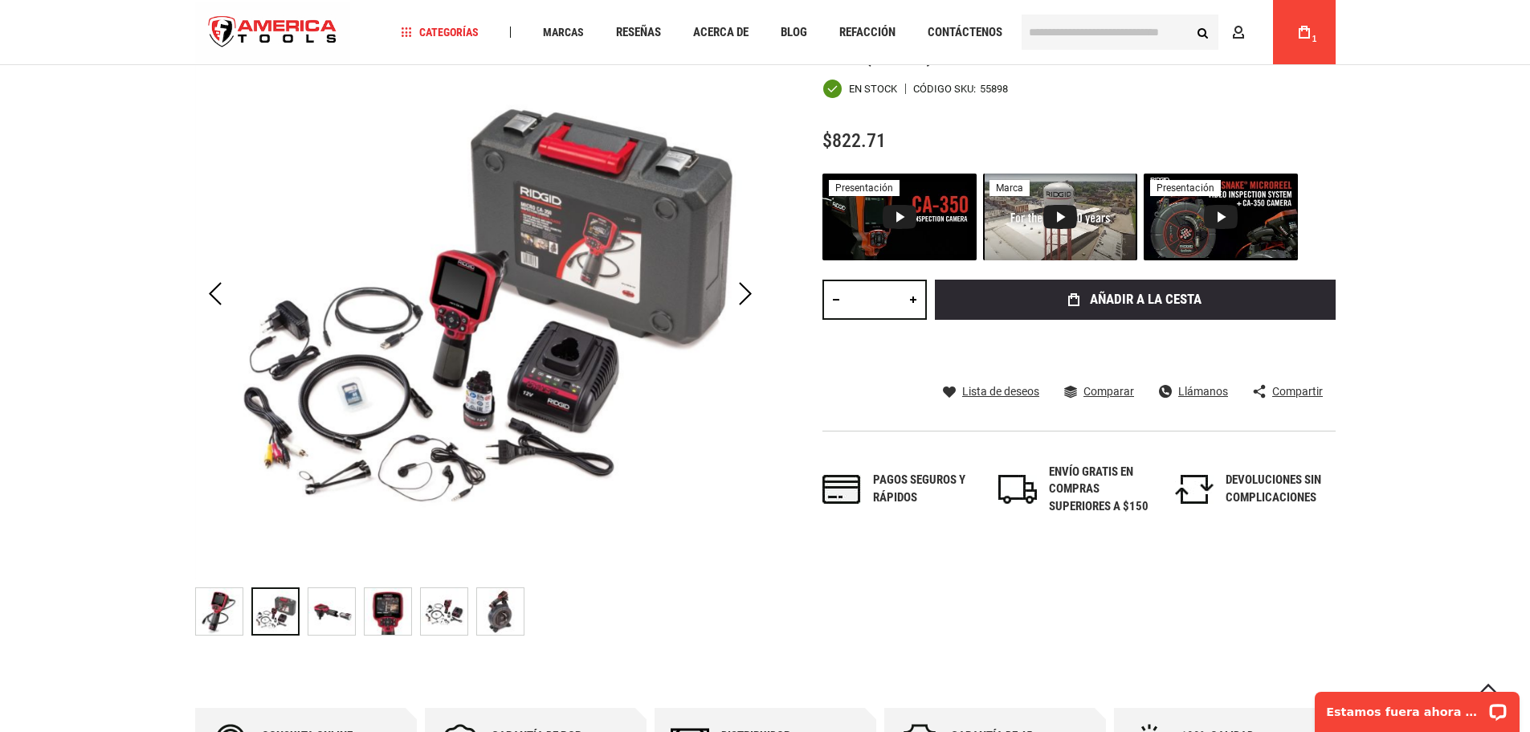
click at [326, 611] on img "CÁMARA DE INSPECCIÓN RIDGID 55898 MICRO CA-350 (115 V)" at bounding box center [331, 611] width 47 height 47
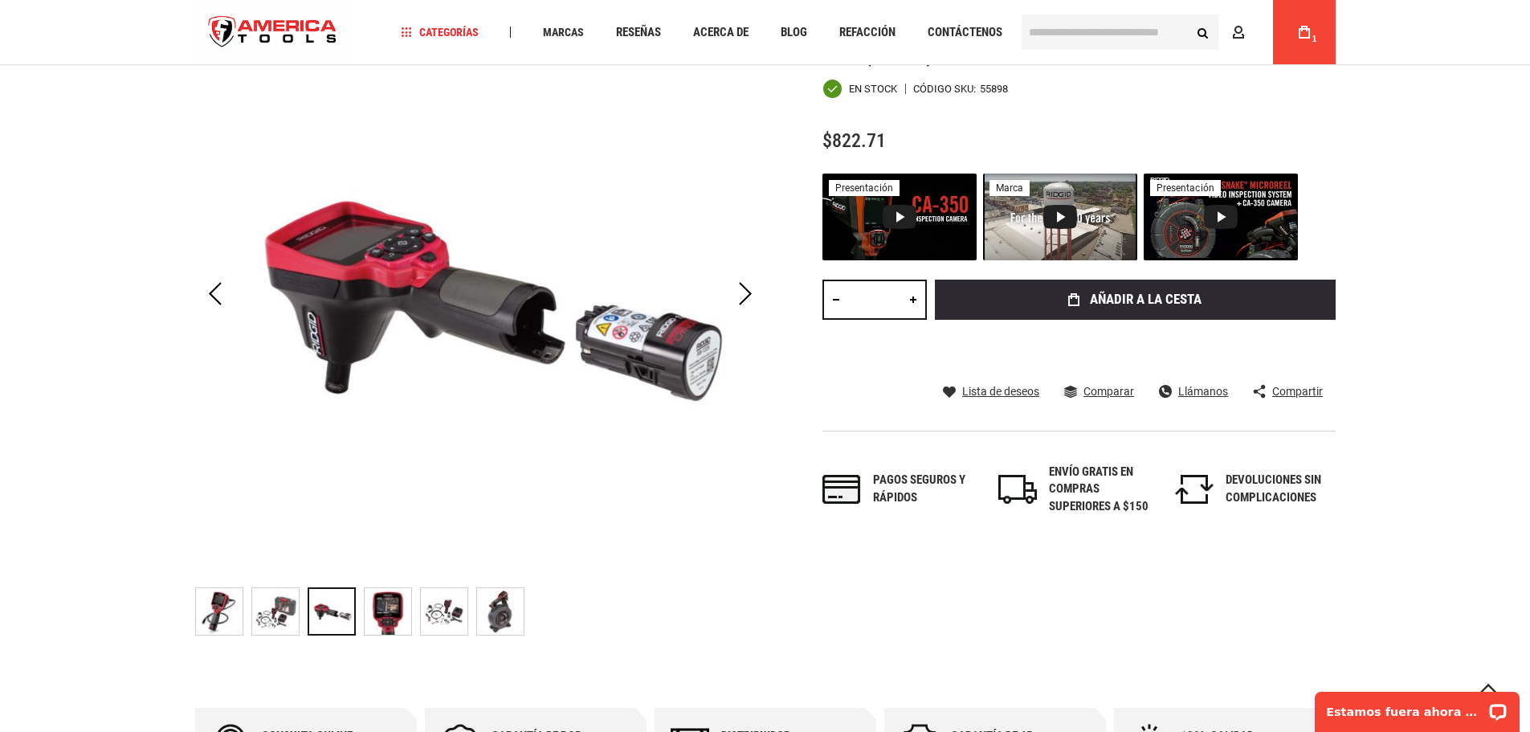
click at [402, 607] on img "CÁMARA DE INSPECCIÓN RIDGID 55898 MICRO CA-350 (115 V)" at bounding box center [388, 611] width 47 height 47
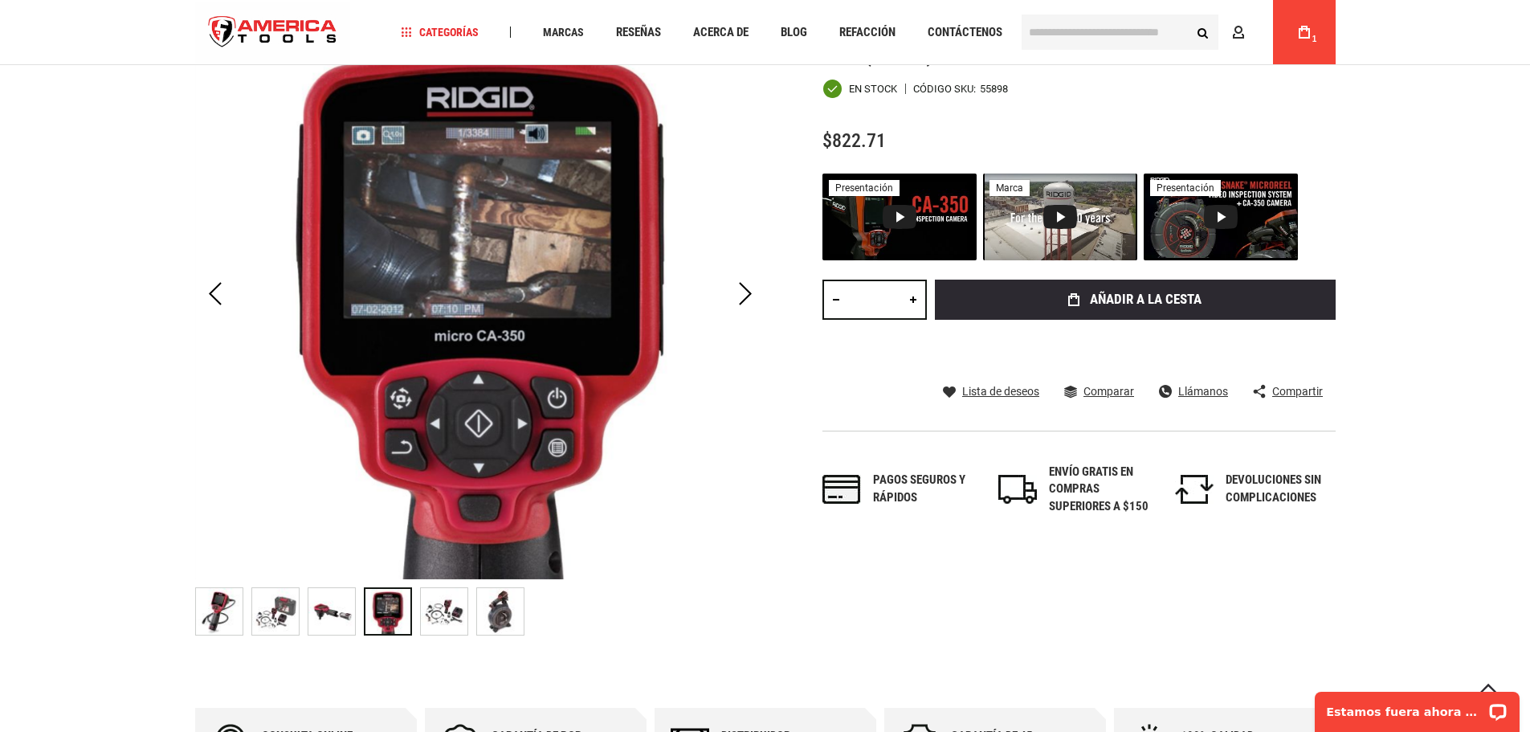
click at [432, 606] on img "CÁMARA DE INSPECCIÓN RIDGID 55898 MICRO CA-350 (115 V)" at bounding box center [444, 611] width 47 height 47
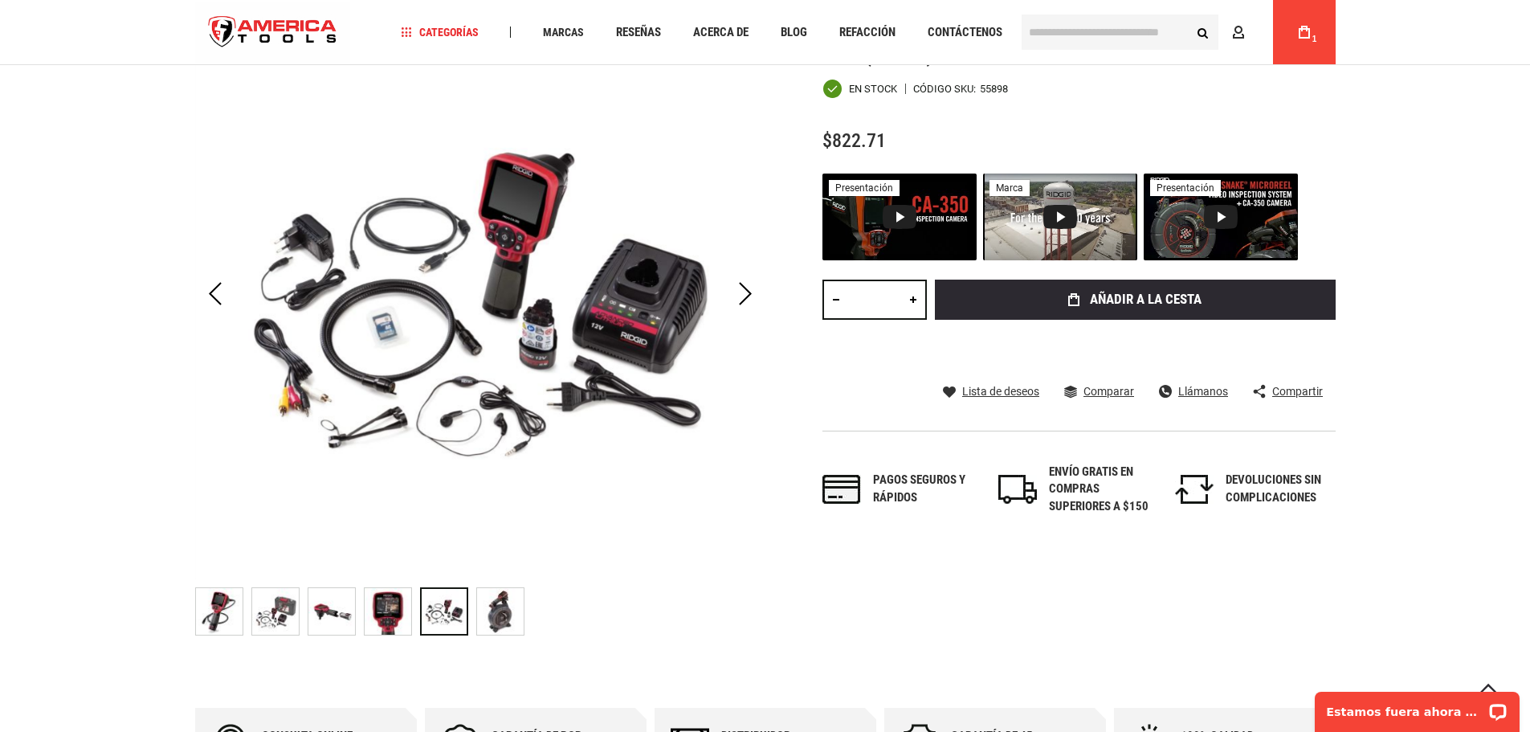
click at [509, 607] on img "CÁMARA DE INSPECCIÓN RIDGID 55898 MICRO CA-350 (115 V)" at bounding box center [500, 611] width 47 height 47
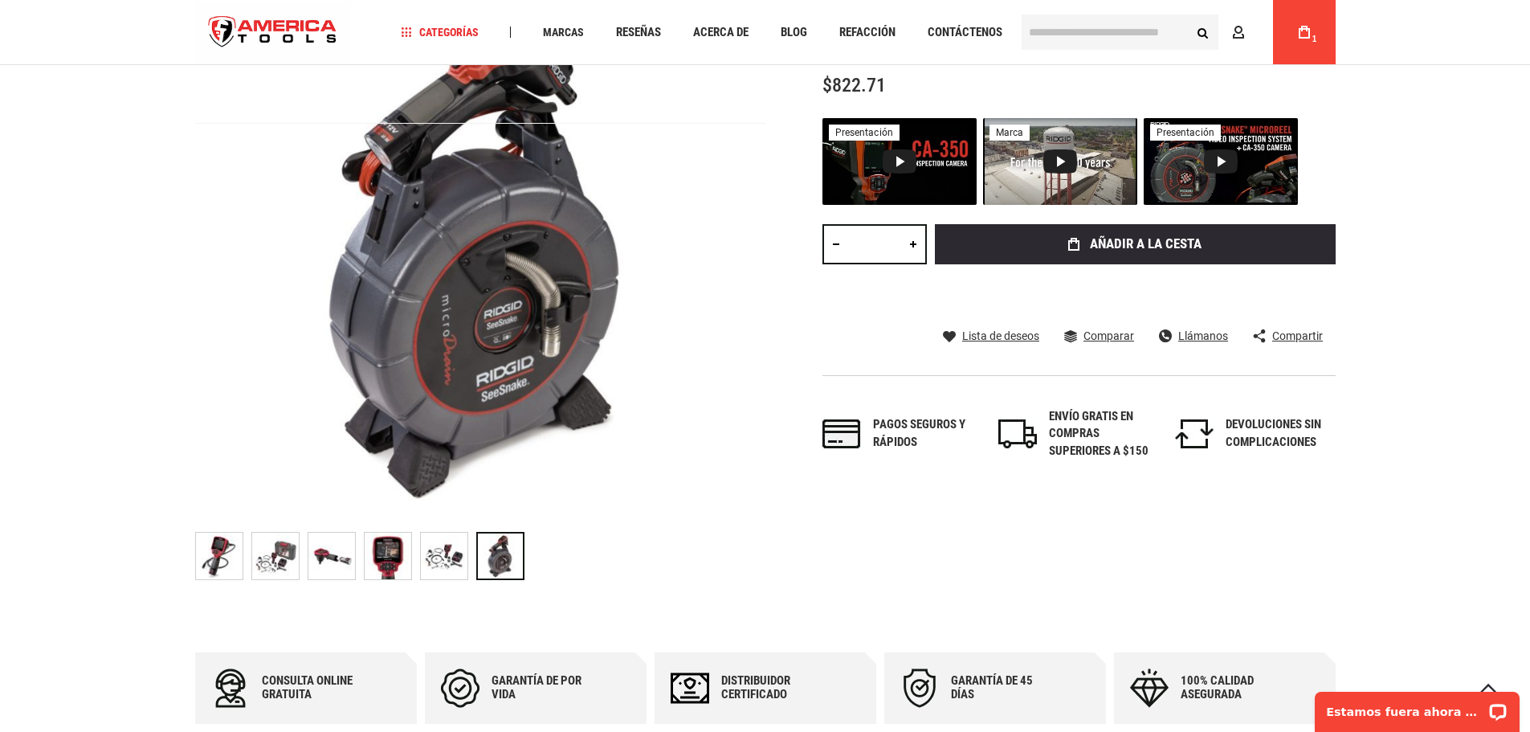
scroll to position [402, 0]
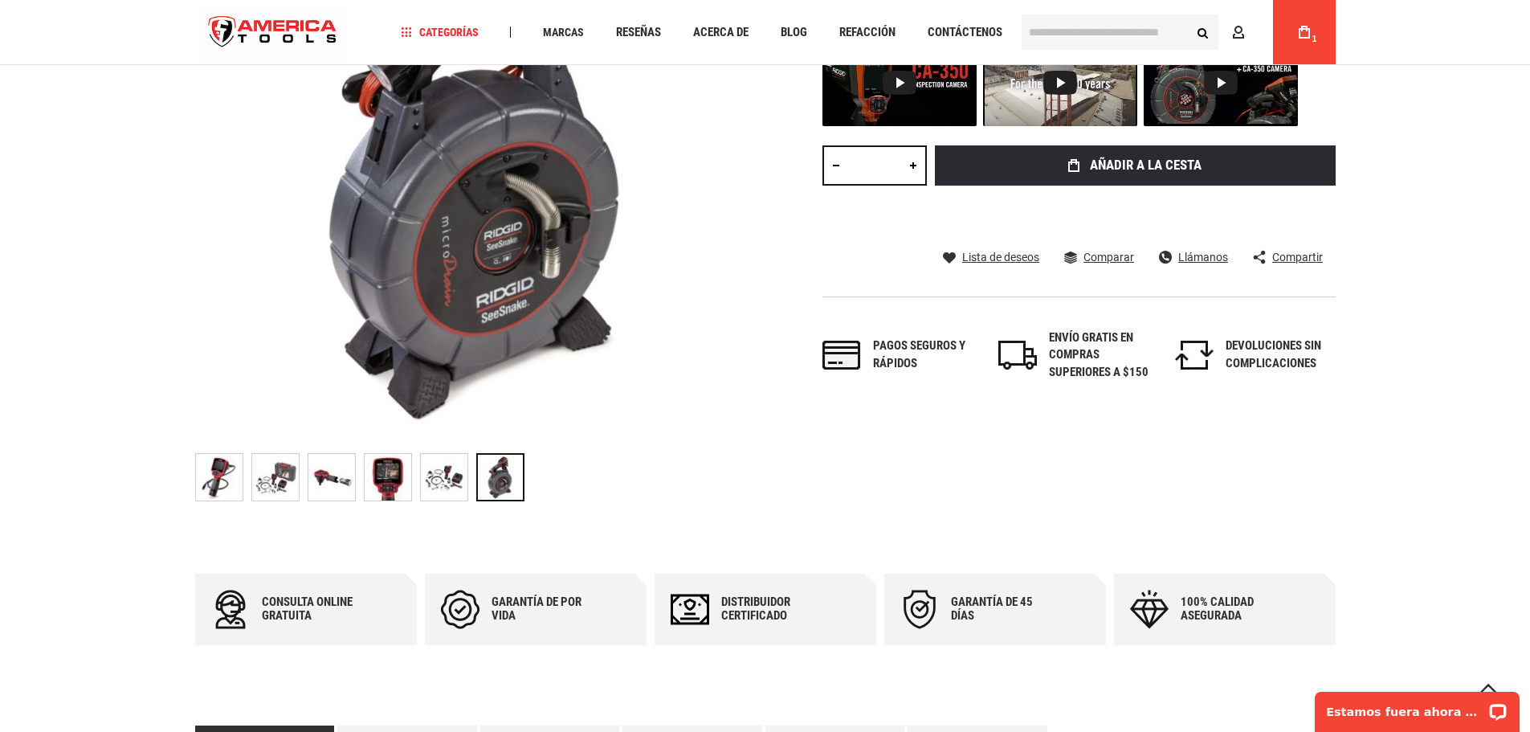
click at [1138, 30] on input "text" at bounding box center [1120, 31] width 197 height 35
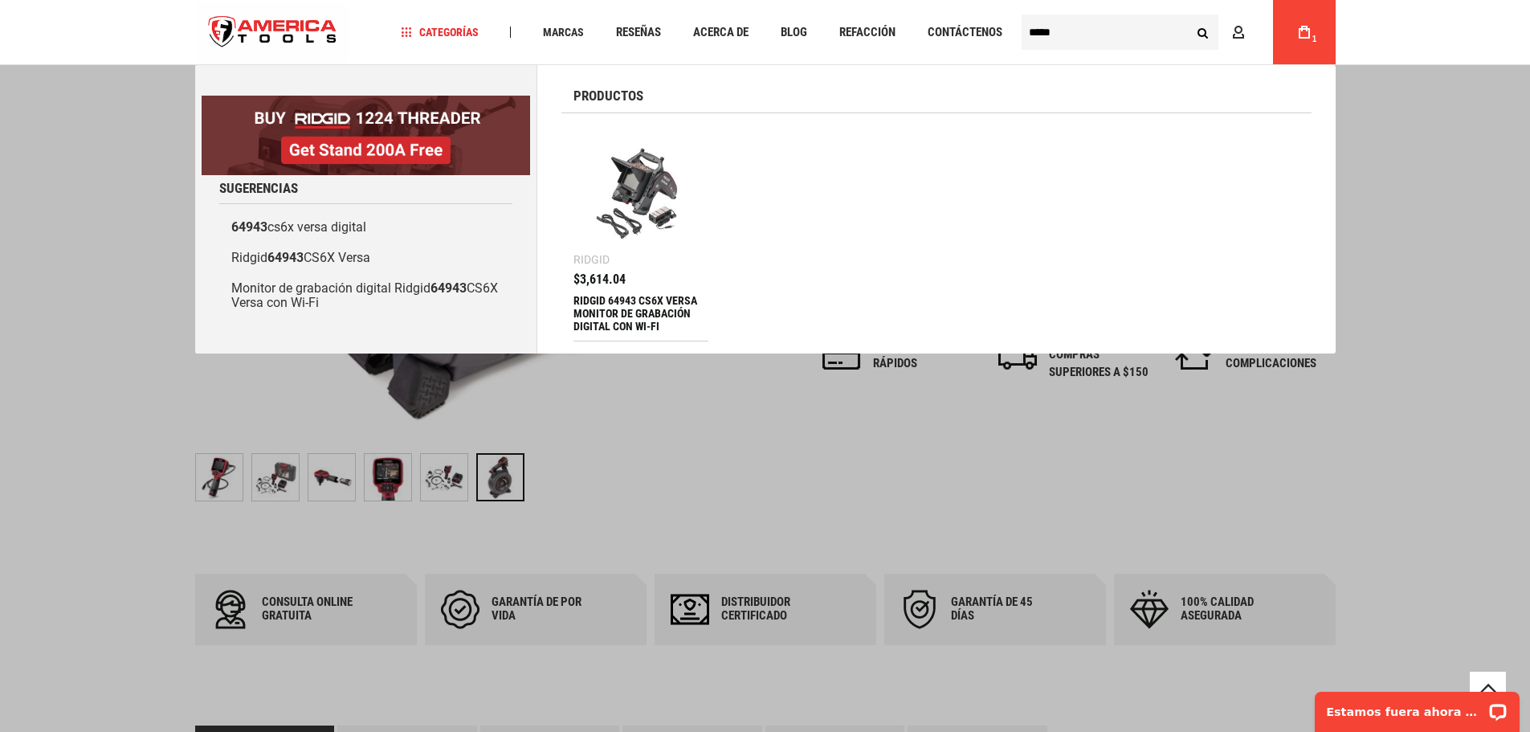
type input "*****"
click at [635, 186] on img at bounding box center [642, 193] width 120 height 120
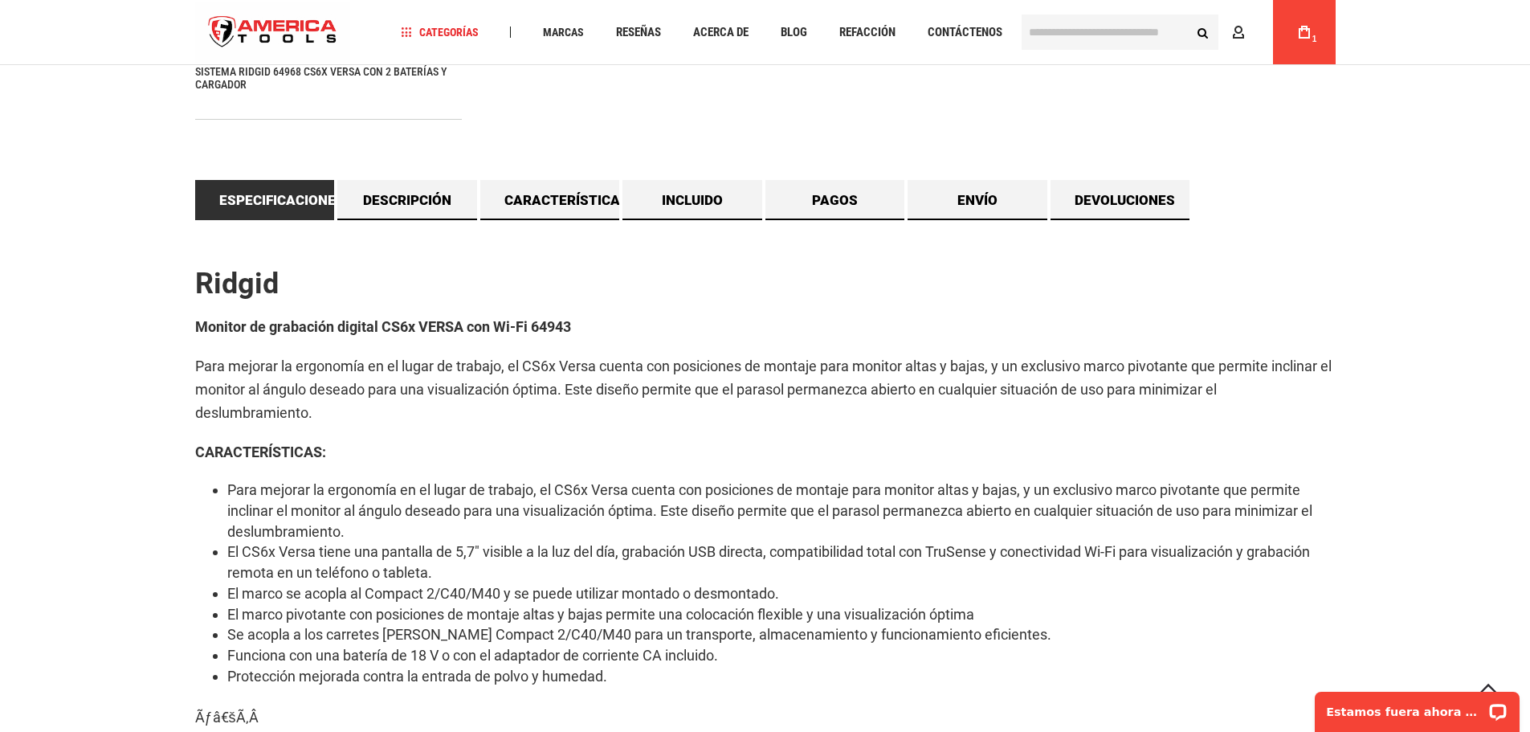
scroll to position [1473, 0]
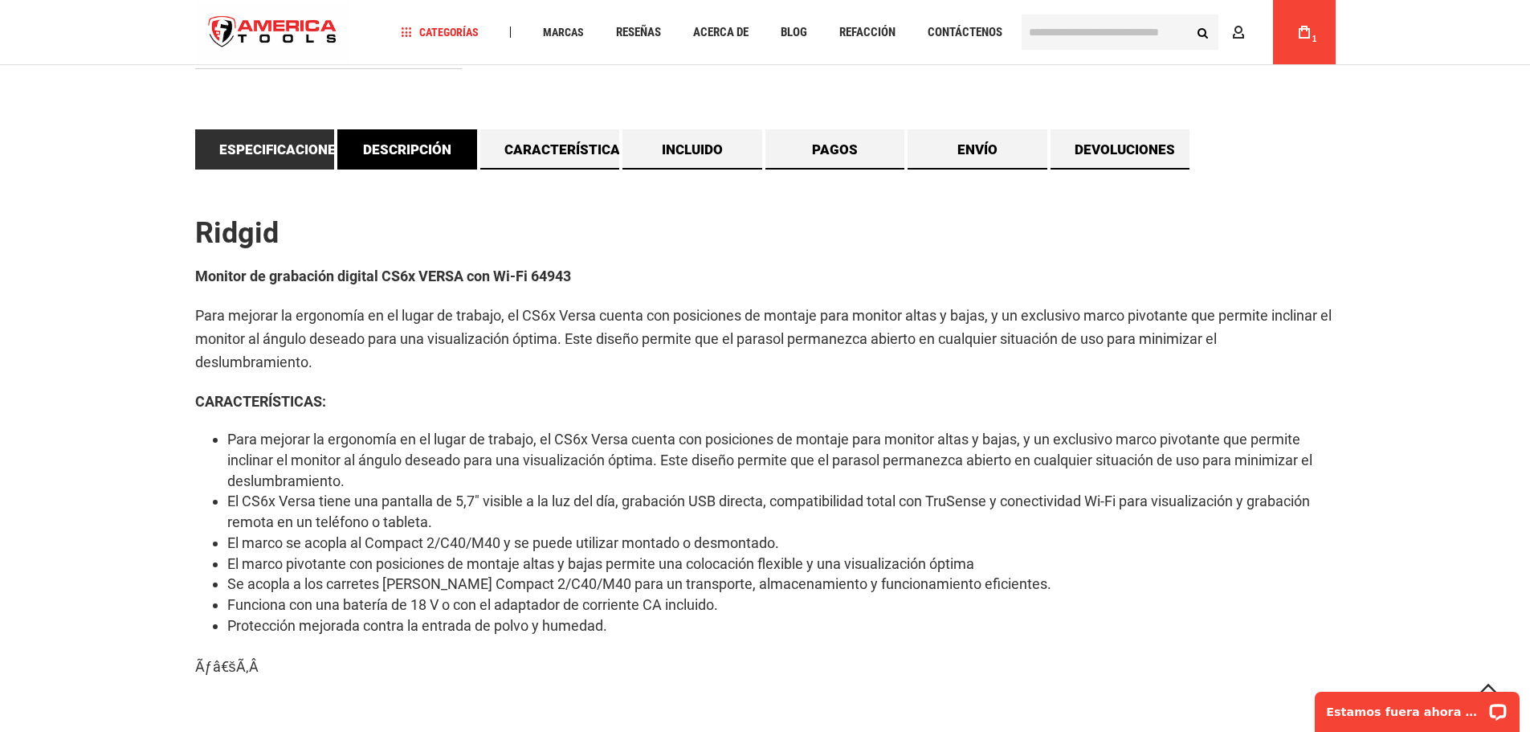
click at [391, 163] on link "Descripción" at bounding box center [407, 149] width 140 height 40
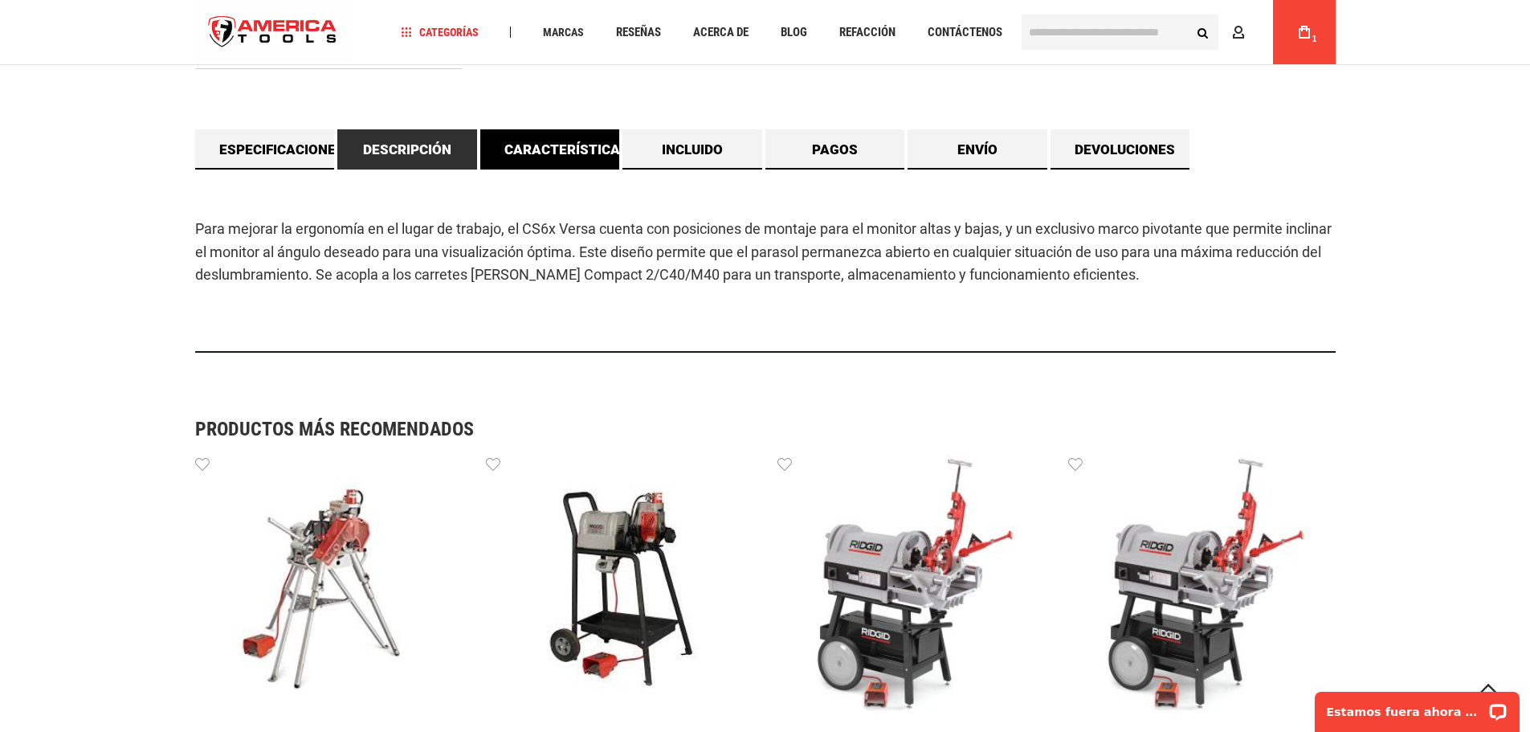
click at [541, 143] on font "Características" at bounding box center [566, 149] width 125 height 16
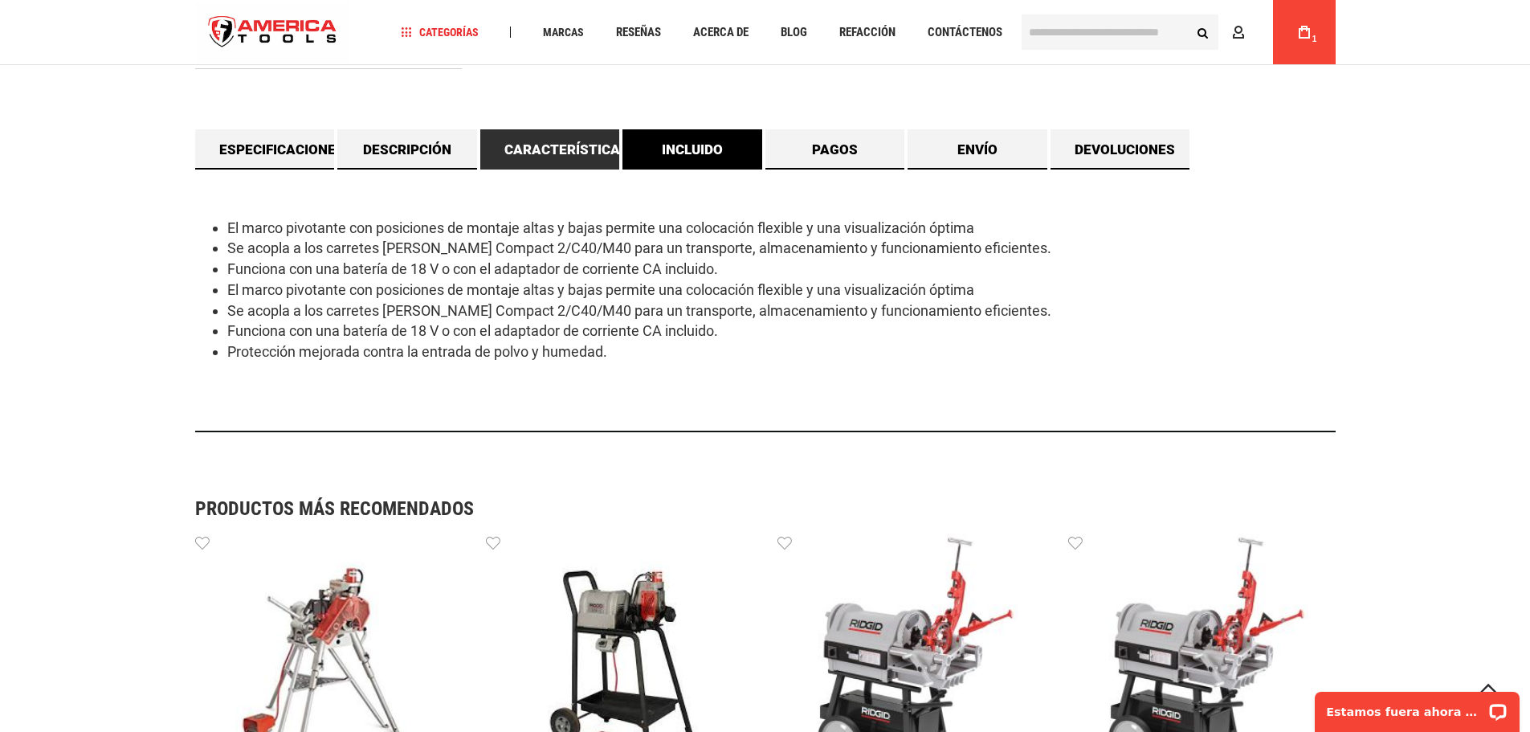
click at [693, 146] on font "Incluido" at bounding box center [692, 149] width 61 height 16
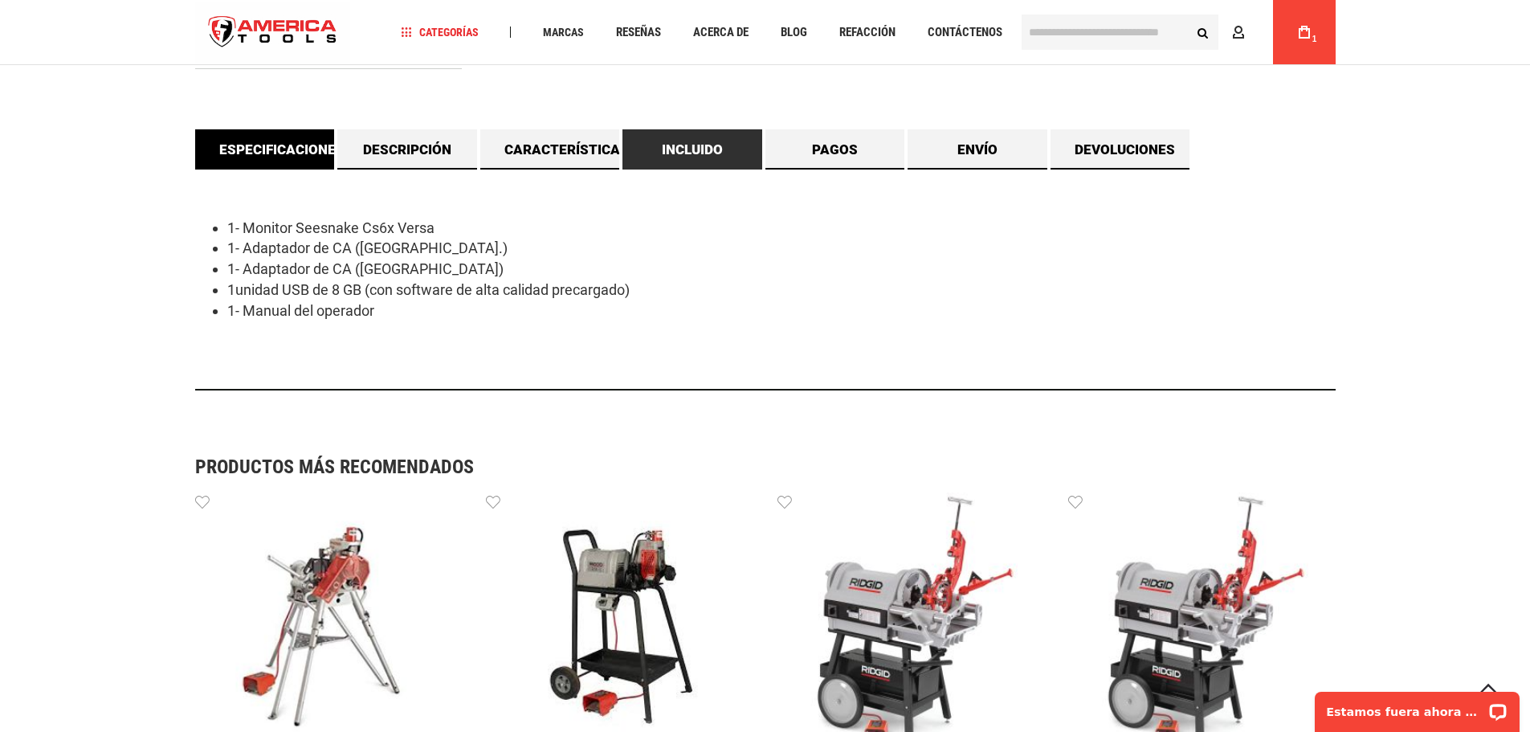
click at [268, 145] on font "Especificaciones" at bounding box center [281, 149] width 125 height 16
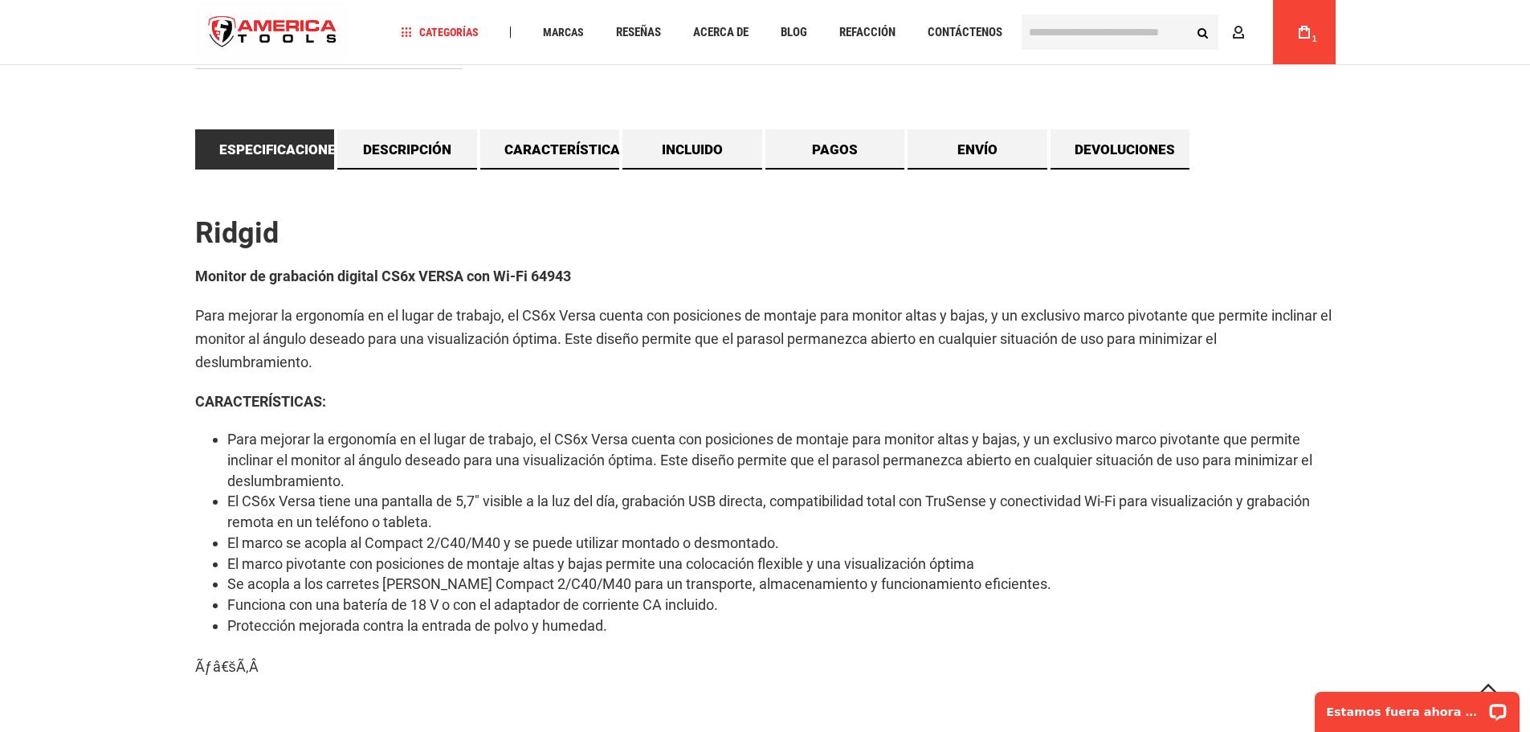
click at [1080, 38] on input "text" at bounding box center [1120, 31] width 197 height 35
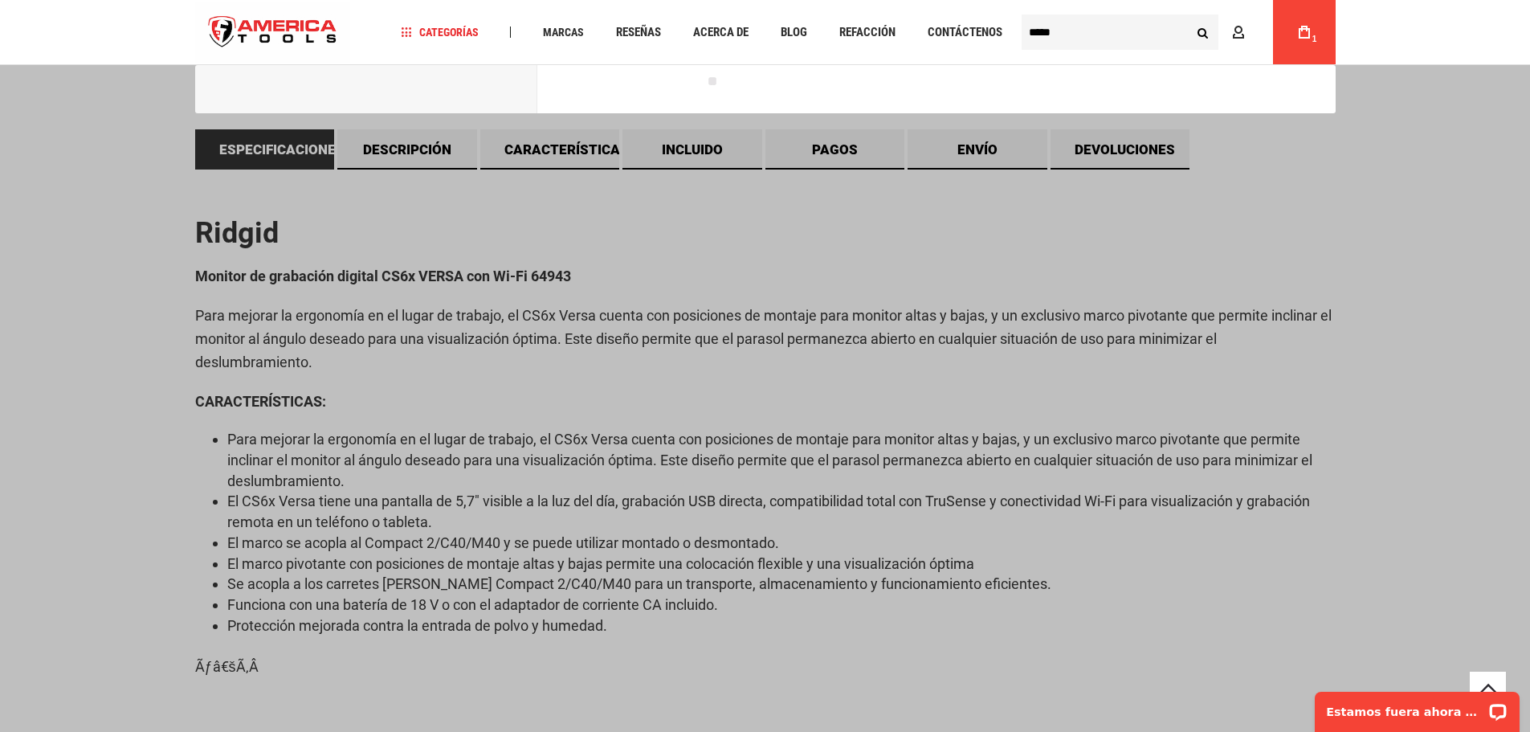
type input "*****"
click at [1188, 17] on button "Search" at bounding box center [1203, 32] width 31 height 31
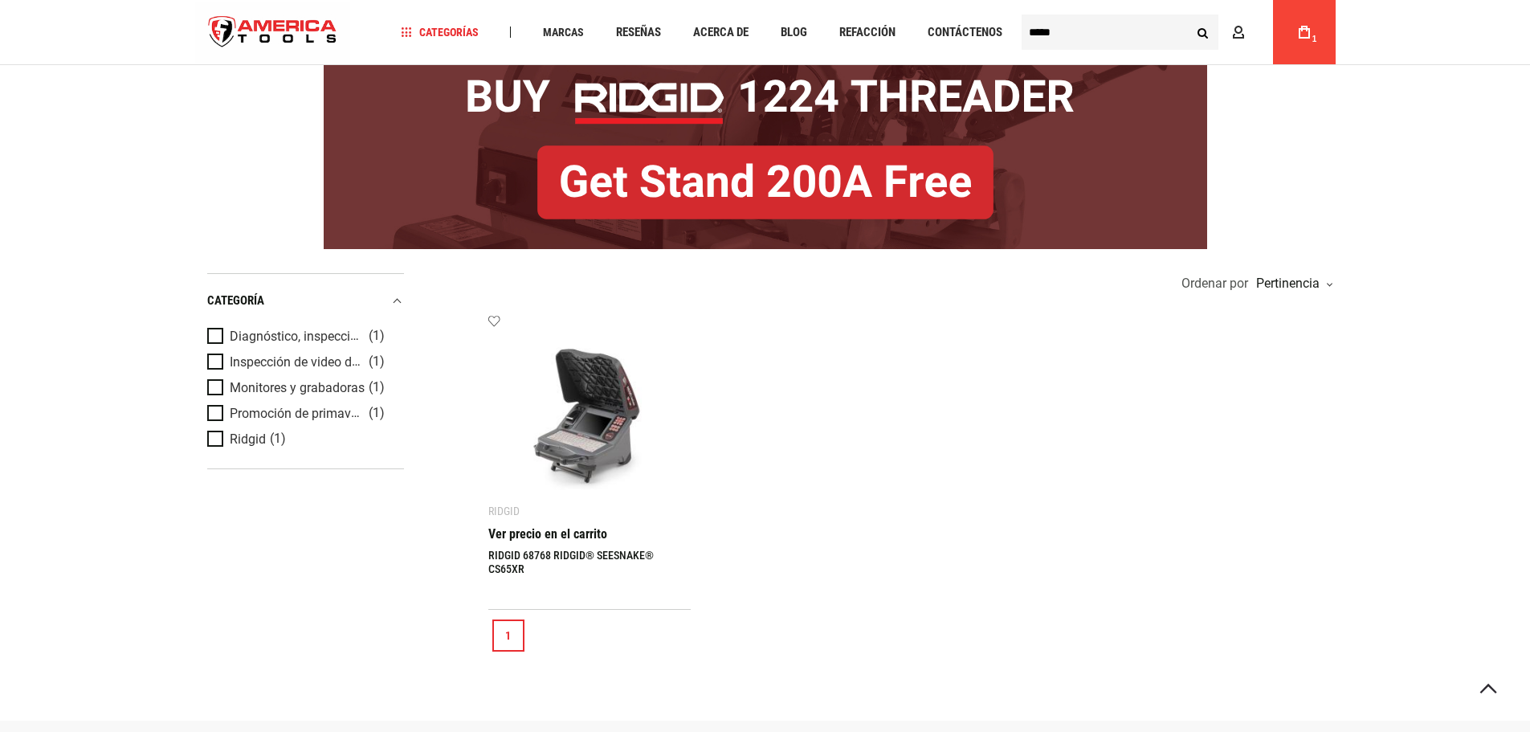
scroll to position [268, 0]
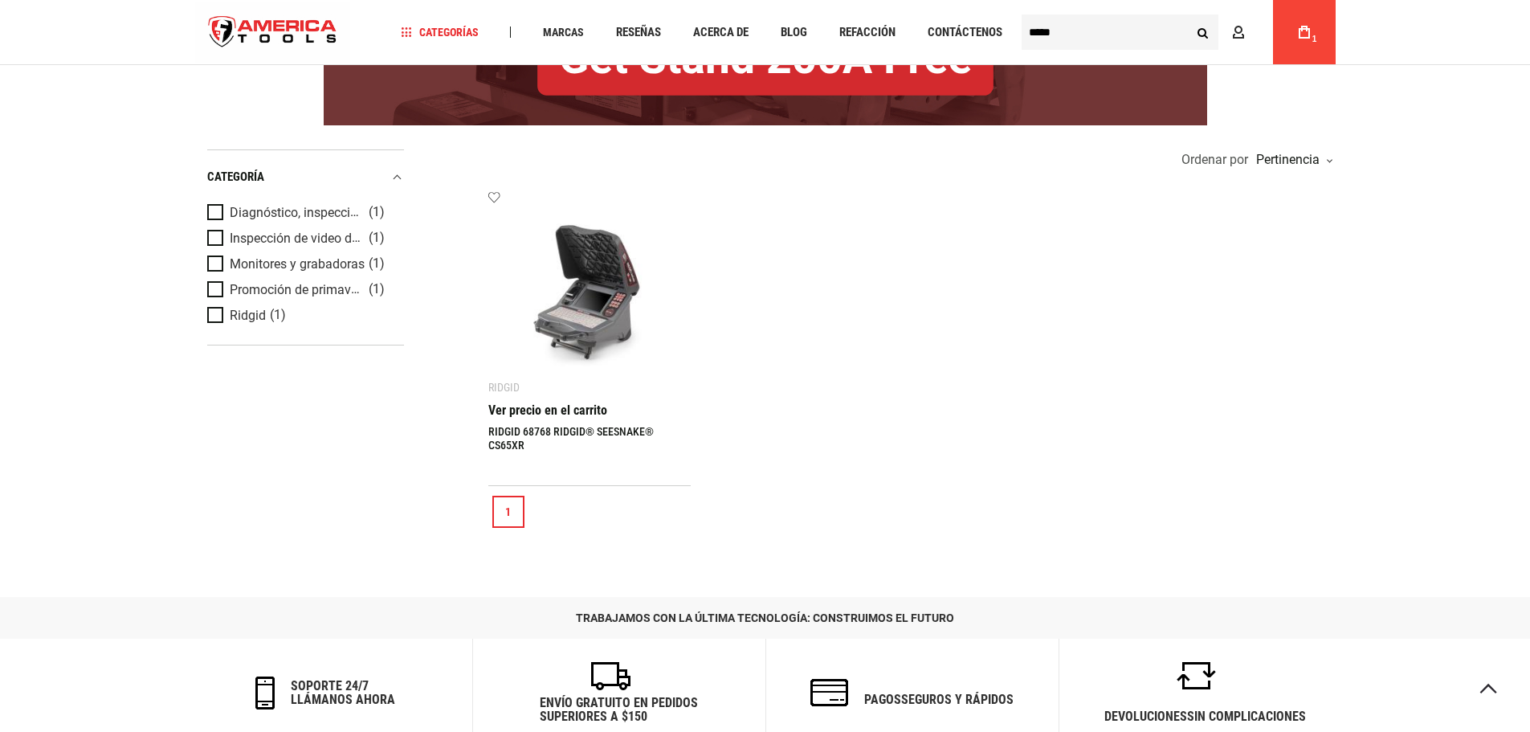
click at [547, 404] on font "Ver precio en el carrito" at bounding box center [547, 409] width 119 height 15
click at [604, 306] on img at bounding box center [589, 291] width 171 height 171
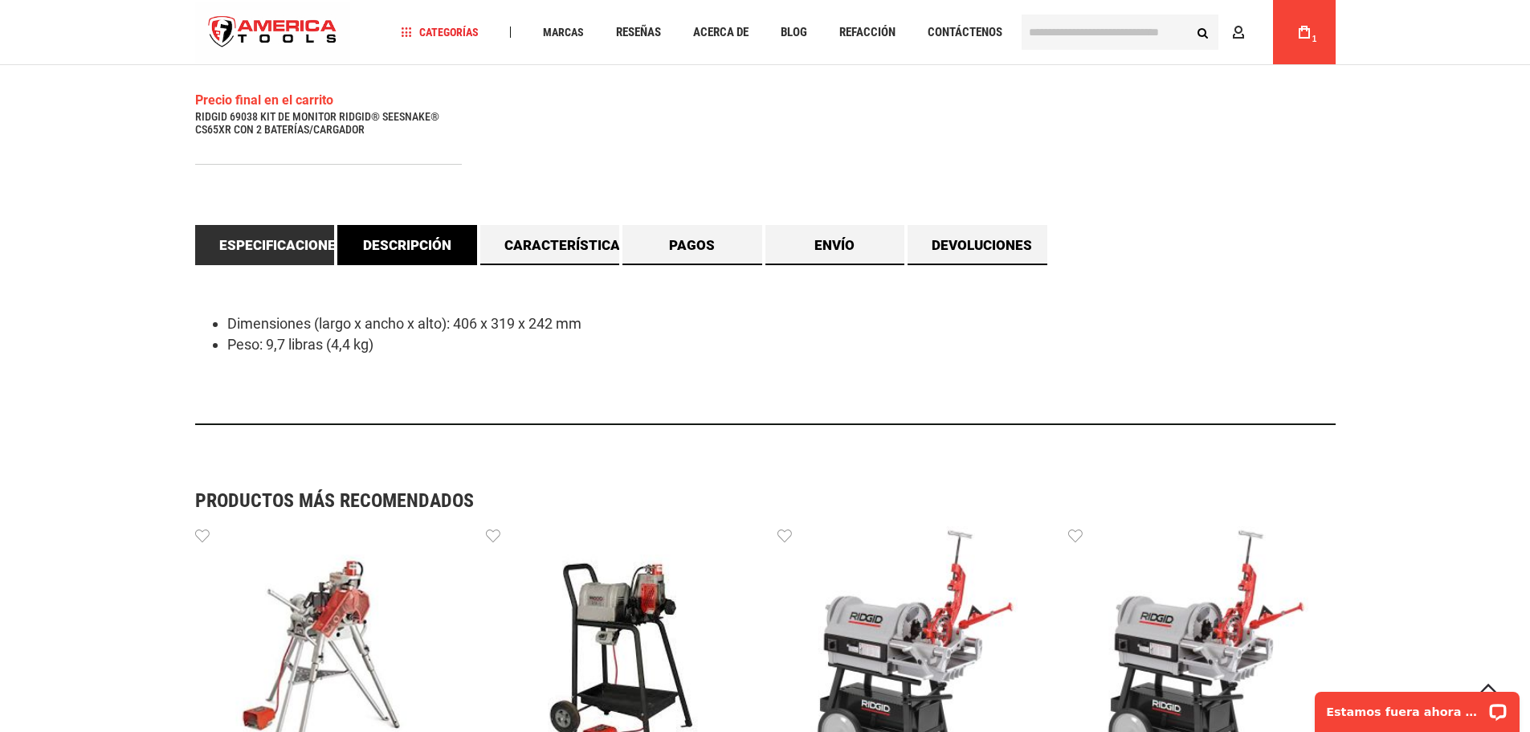
click at [408, 246] on font "Descripción" at bounding box center [407, 245] width 88 height 16
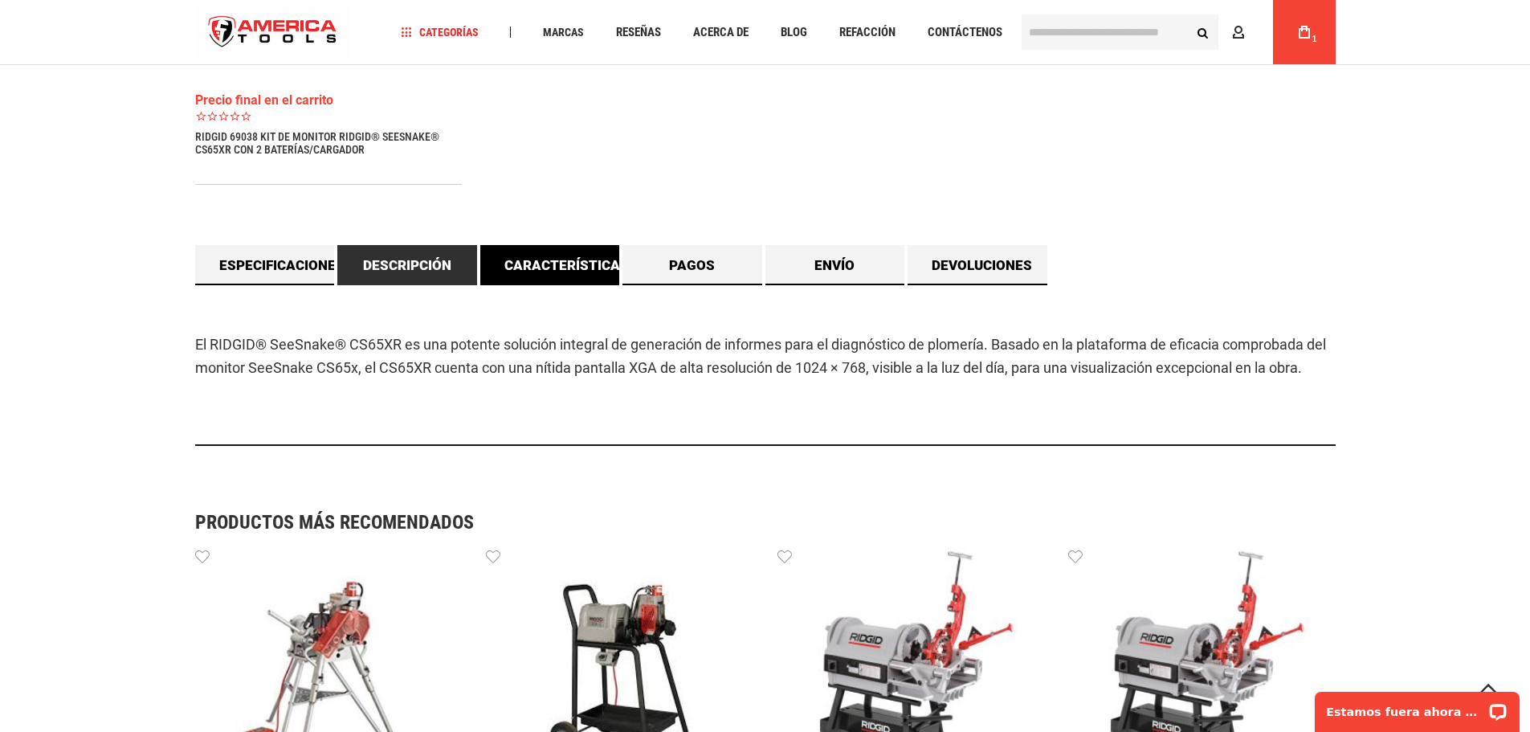
click at [582, 268] on font "Características" at bounding box center [566, 265] width 125 height 16
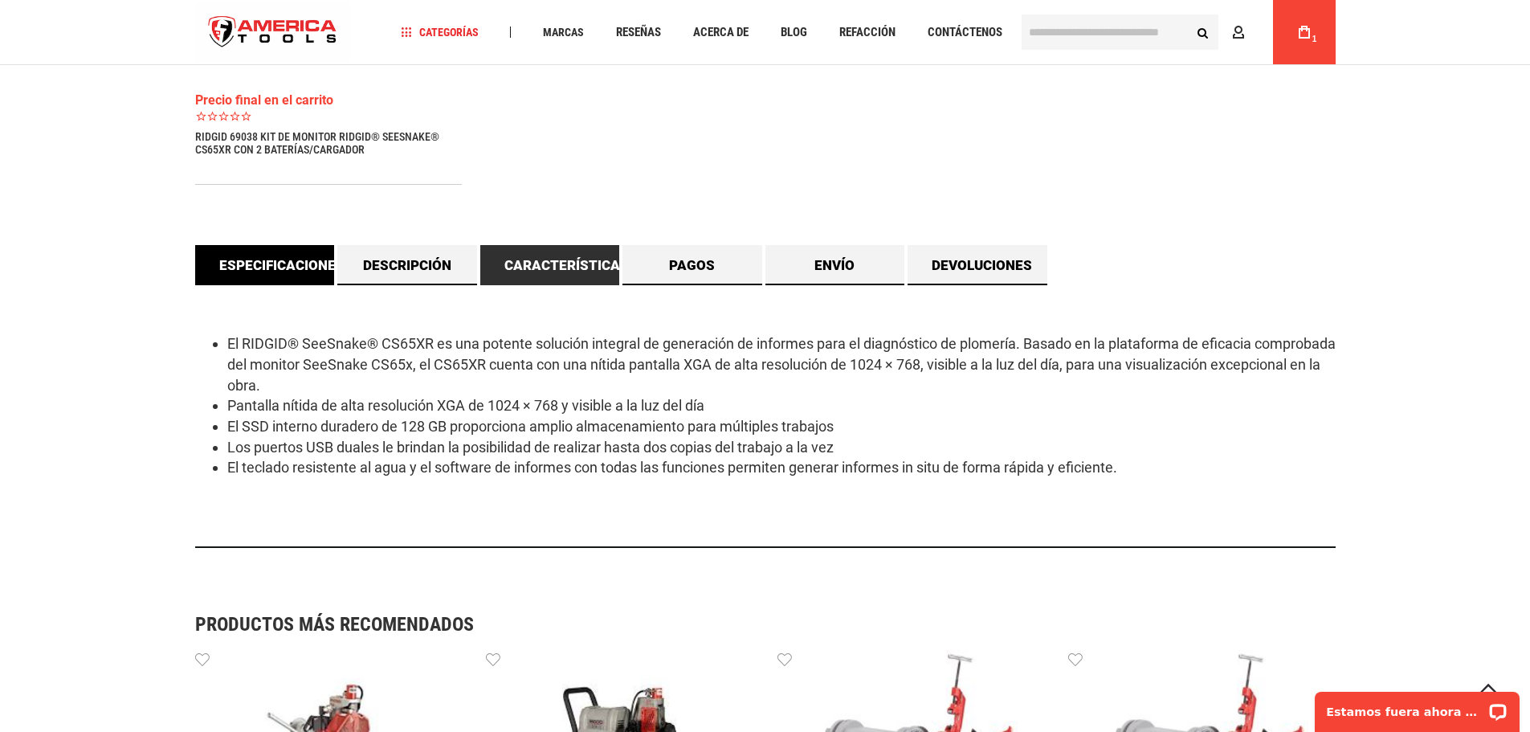
click at [307, 267] on font "Especificaciones" at bounding box center [281, 265] width 125 height 16
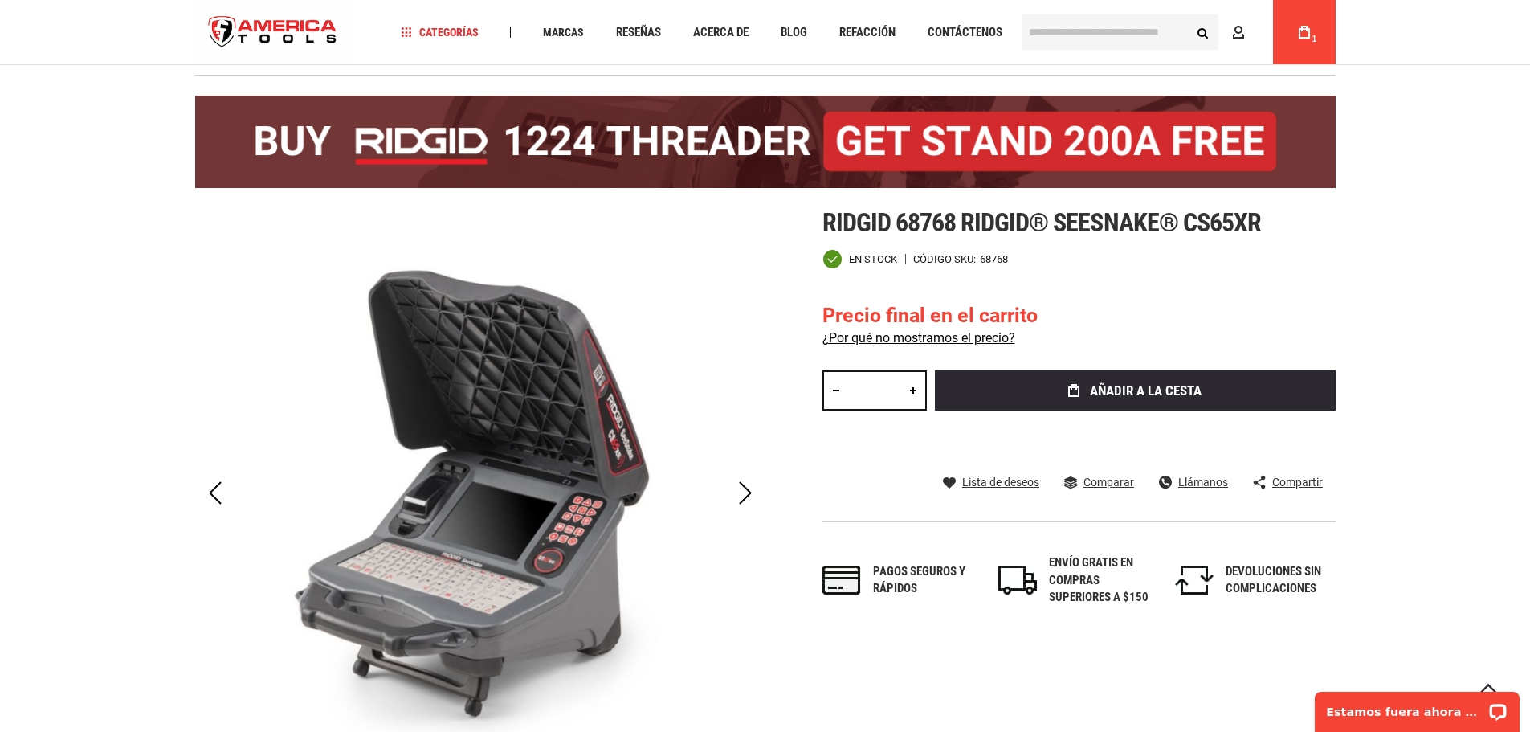
scroll to position [14, 0]
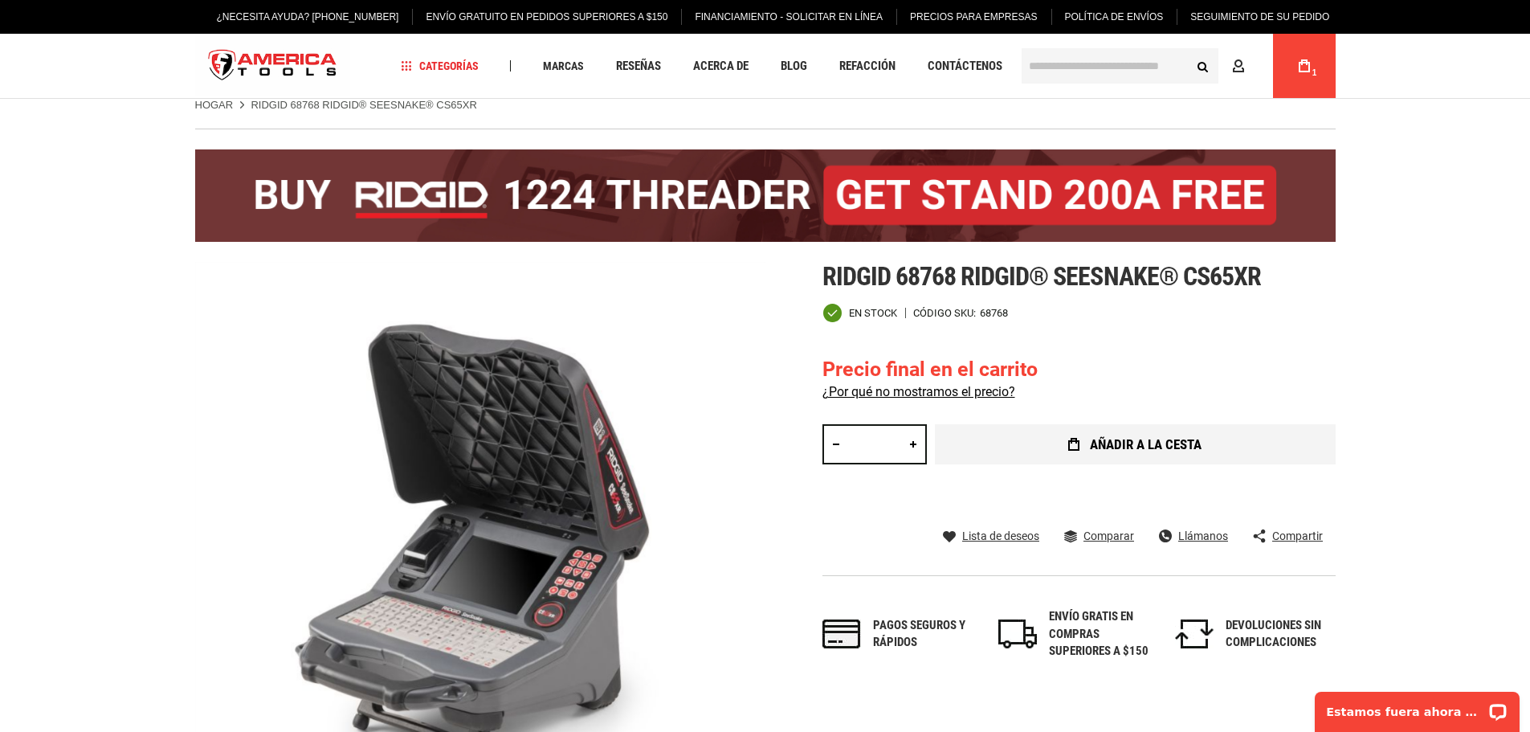
click at [1057, 440] on button "añadir a la cesta" at bounding box center [1135, 444] width 401 height 40
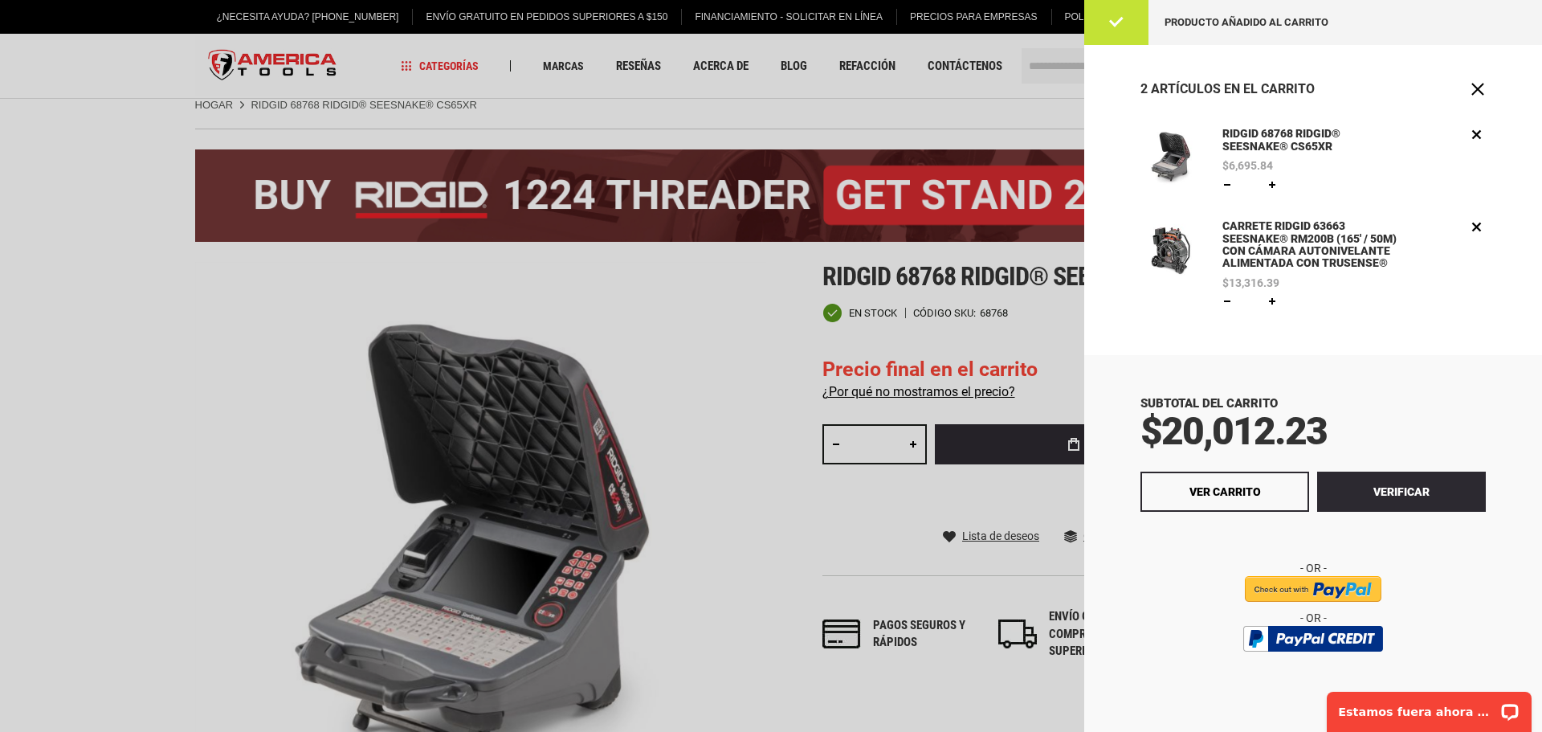
click at [677, 328] on div at bounding box center [771, 366] width 1542 height 732
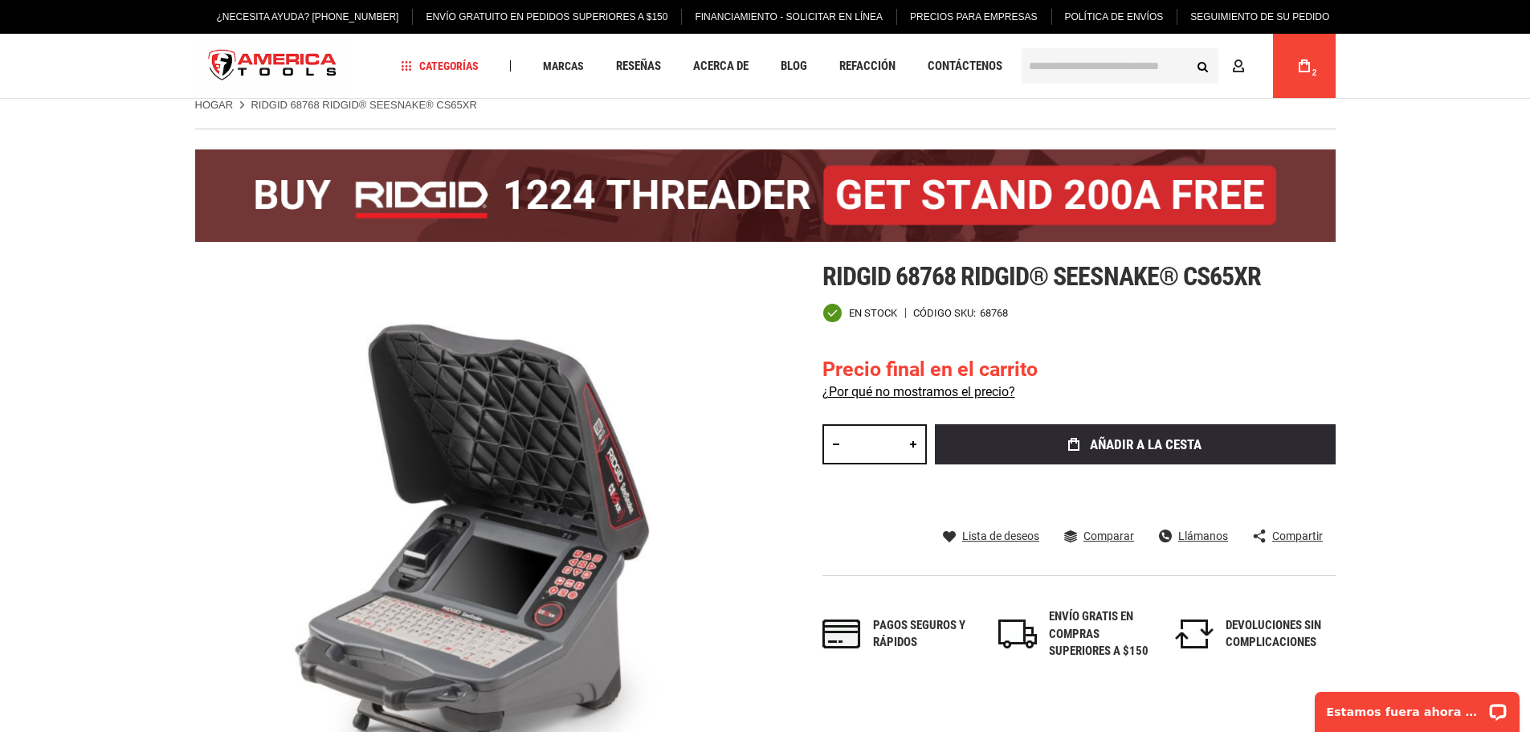
click at [1127, 63] on input "text" at bounding box center [1120, 65] width 197 height 35
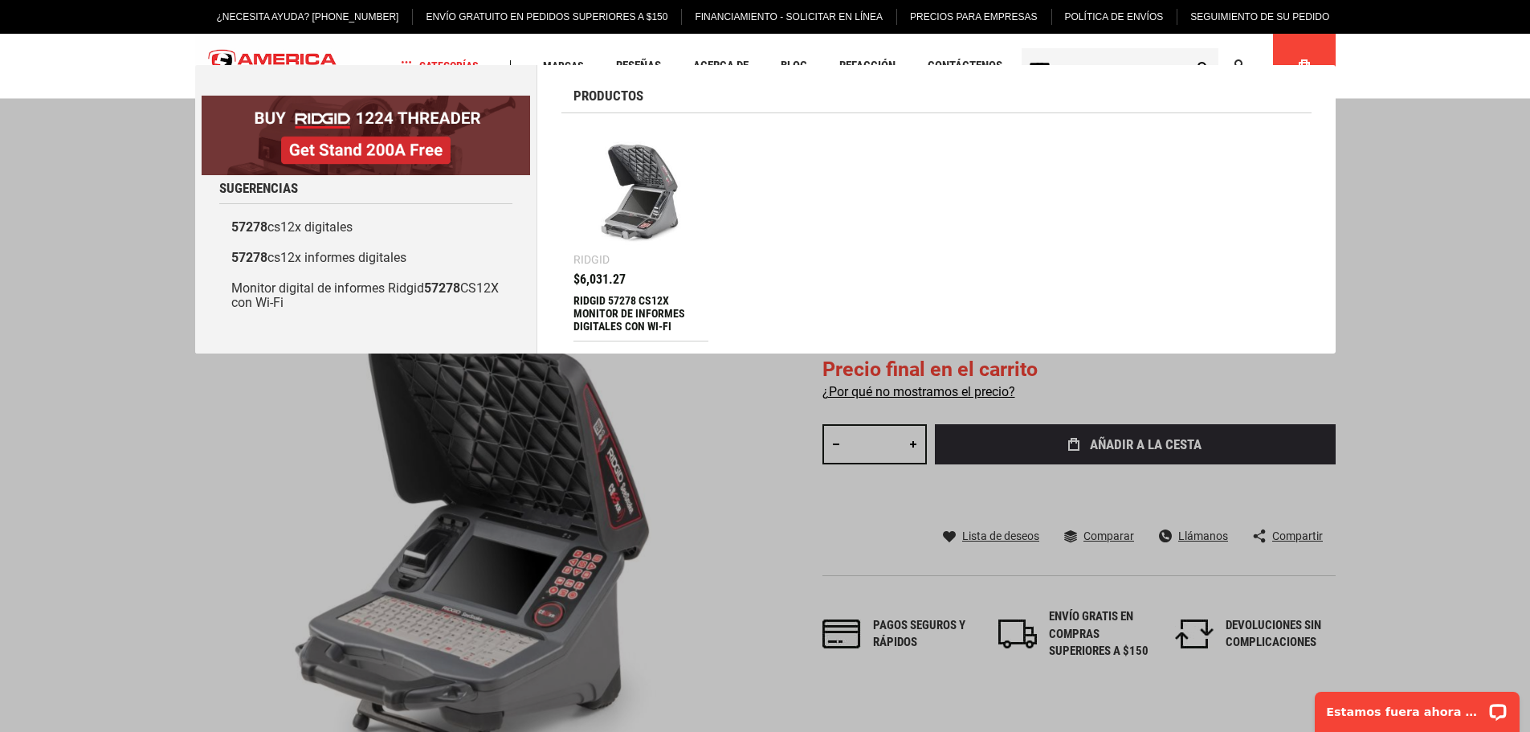
type input "*****"
click at [1188, 51] on button "Buscar" at bounding box center [1203, 66] width 31 height 31
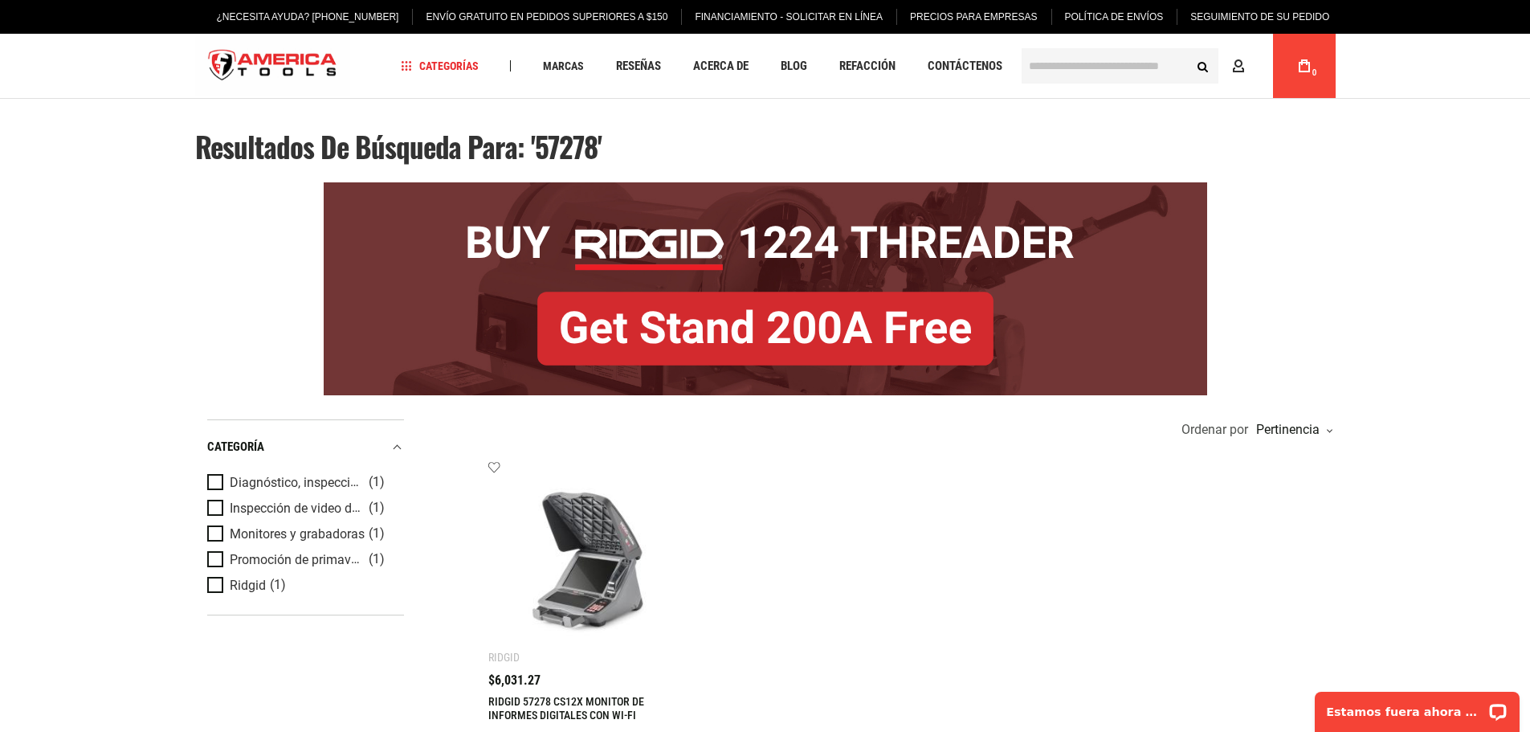
click at [1309, 65] on icon at bounding box center [1304, 65] width 11 height 13
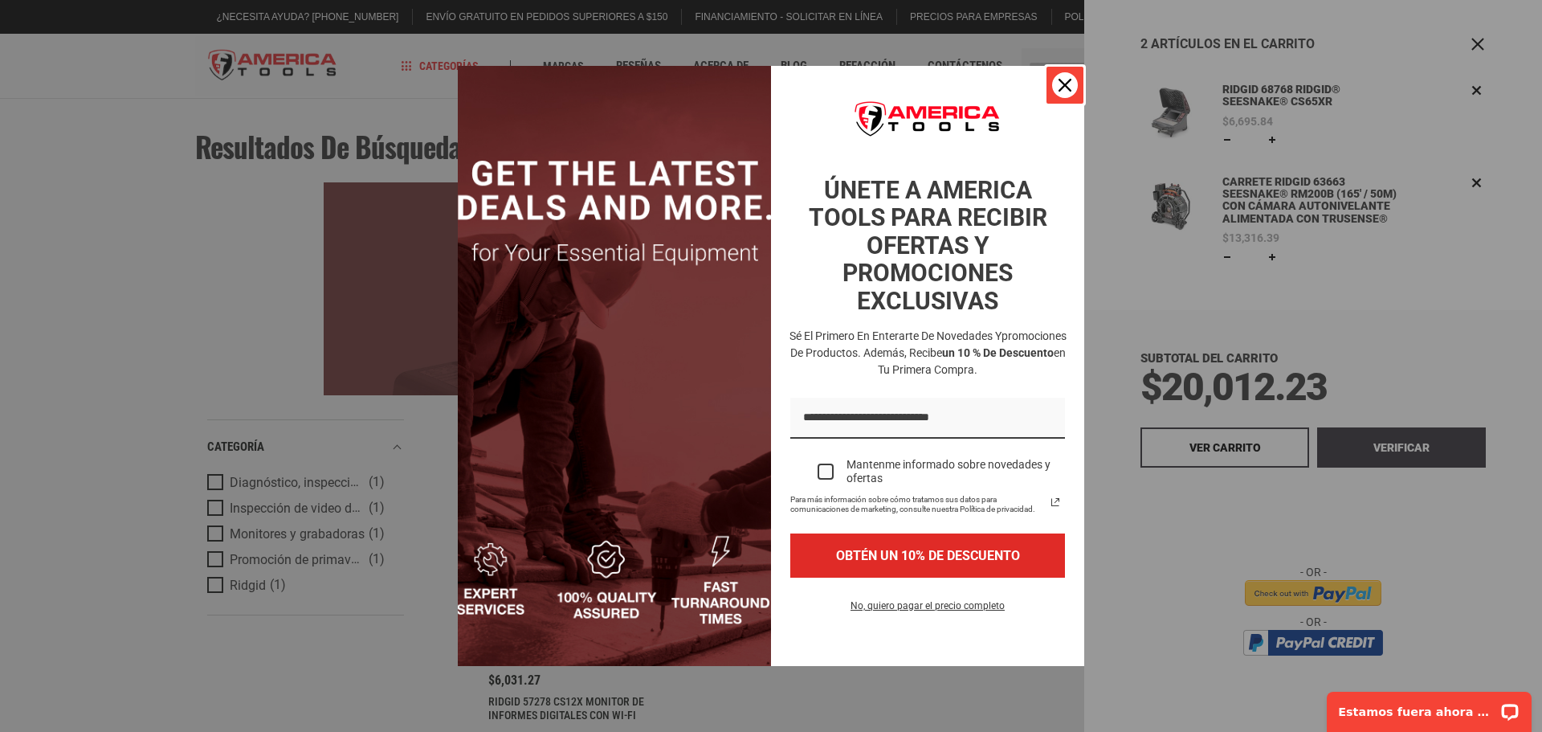
click at [1060, 88] on icon "icono de cerrar" at bounding box center [1065, 85] width 13 height 13
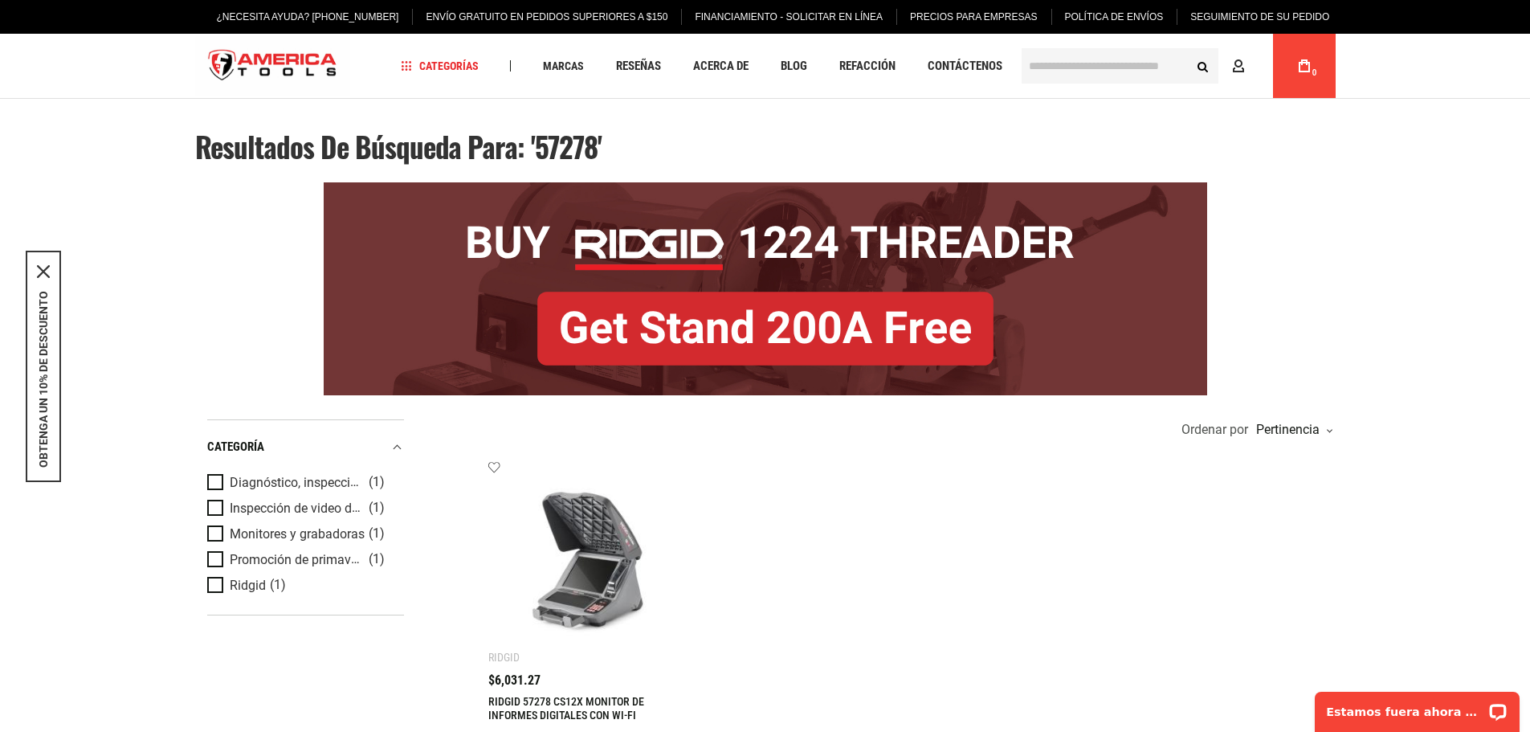
click at [1301, 60] on icon at bounding box center [1304, 65] width 11 height 13
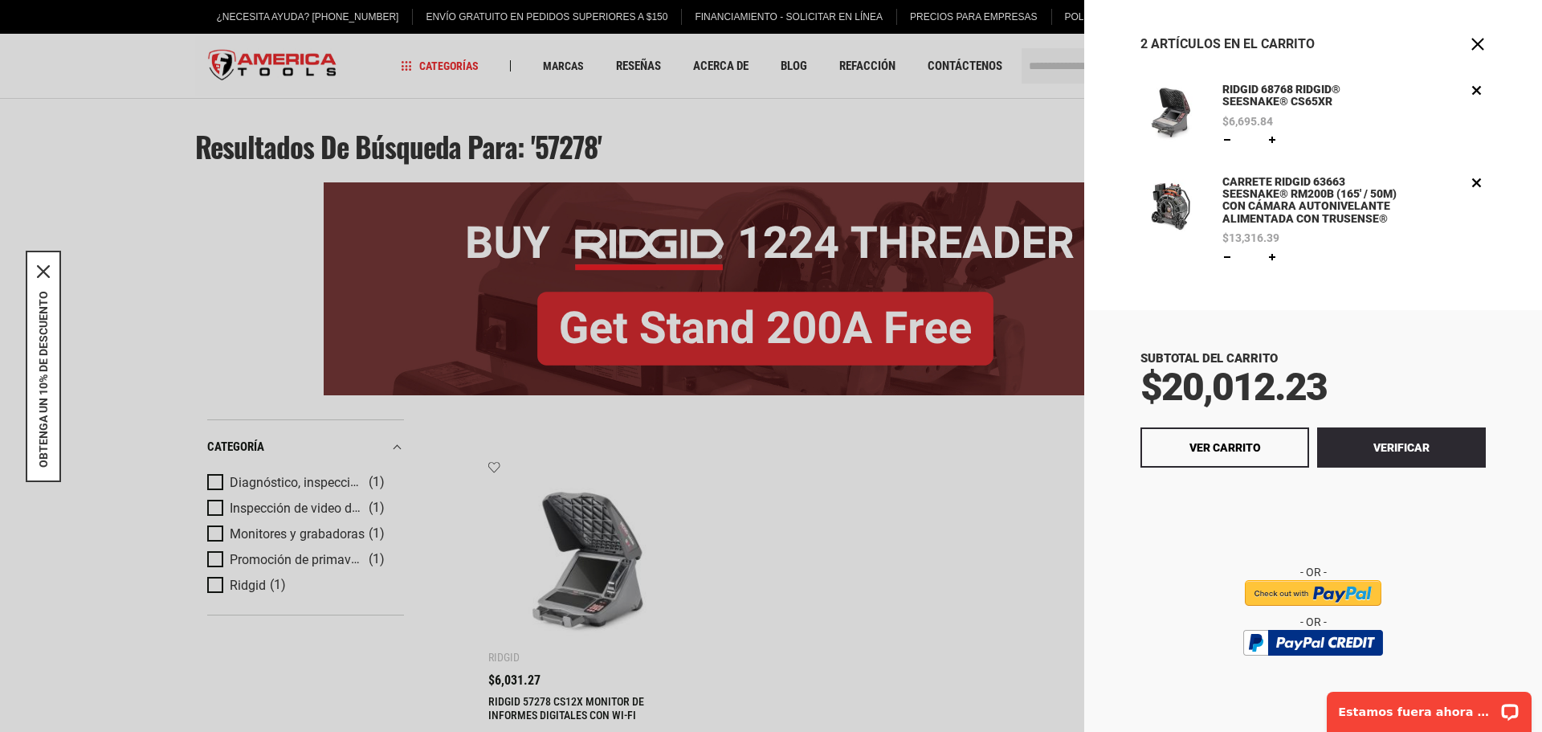
click at [1248, 197] on font "CARRETE RIDGID 63663 SEESNAKE® RM200B (165' / 50M) CON CÁMARA AUTONIVELANTE ALI…" at bounding box center [1310, 200] width 174 height 50
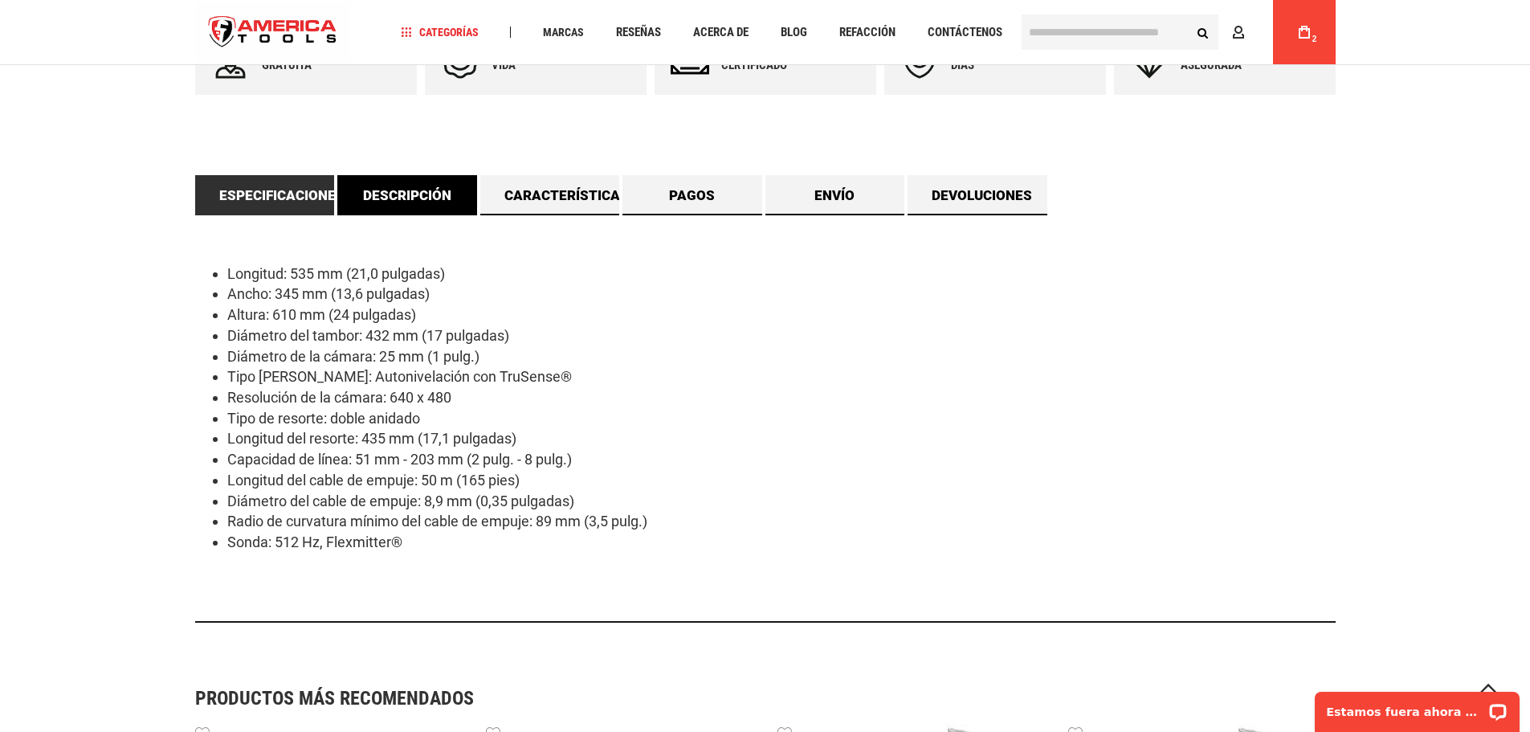
click at [419, 191] on font "Descripción" at bounding box center [407, 195] width 88 height 16
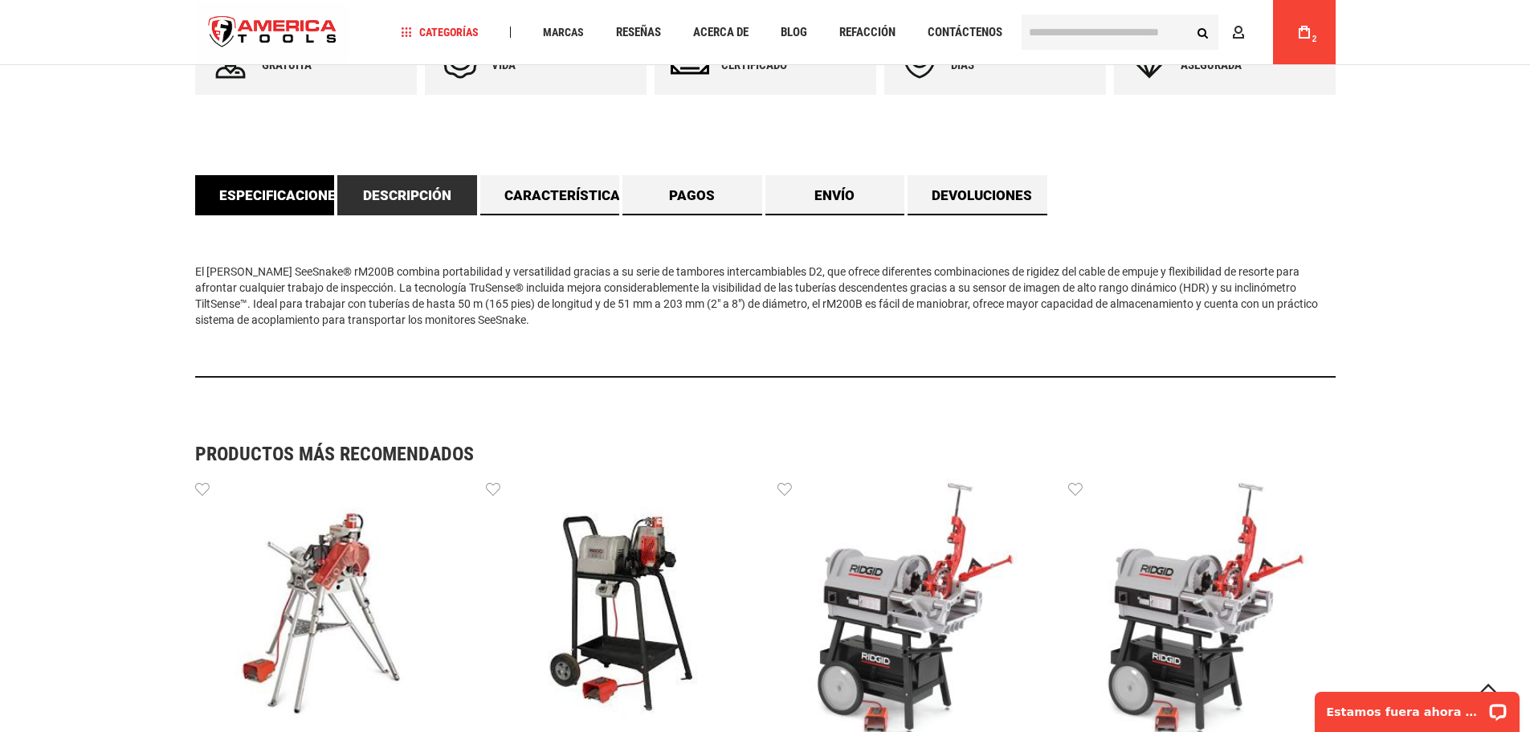
click at [265, 196] on font "Especificaciones" at bounding box center [281, 195] width 125 height 16
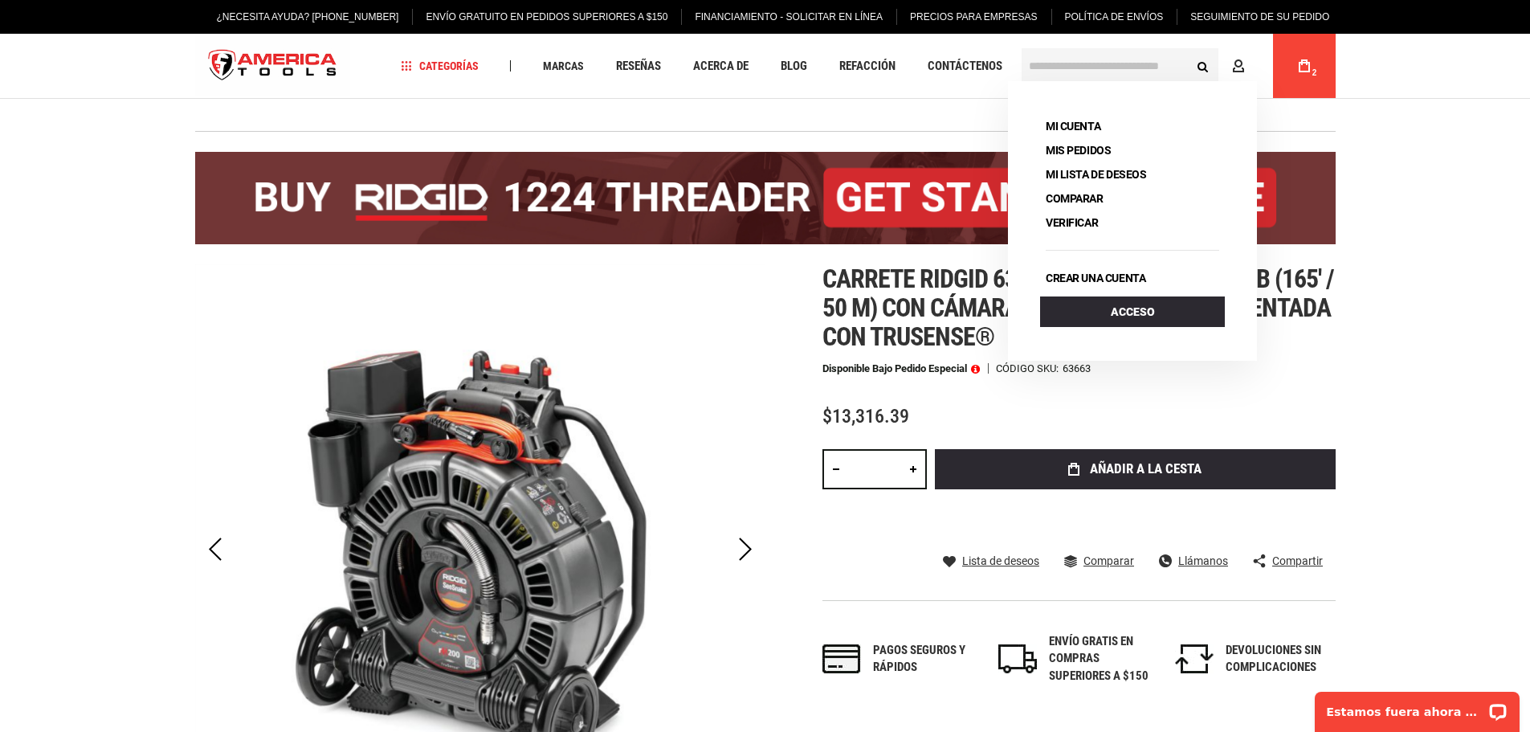
click at [1319, 71] on span "2" at bounding box center [1315, 73] width 10 height 10
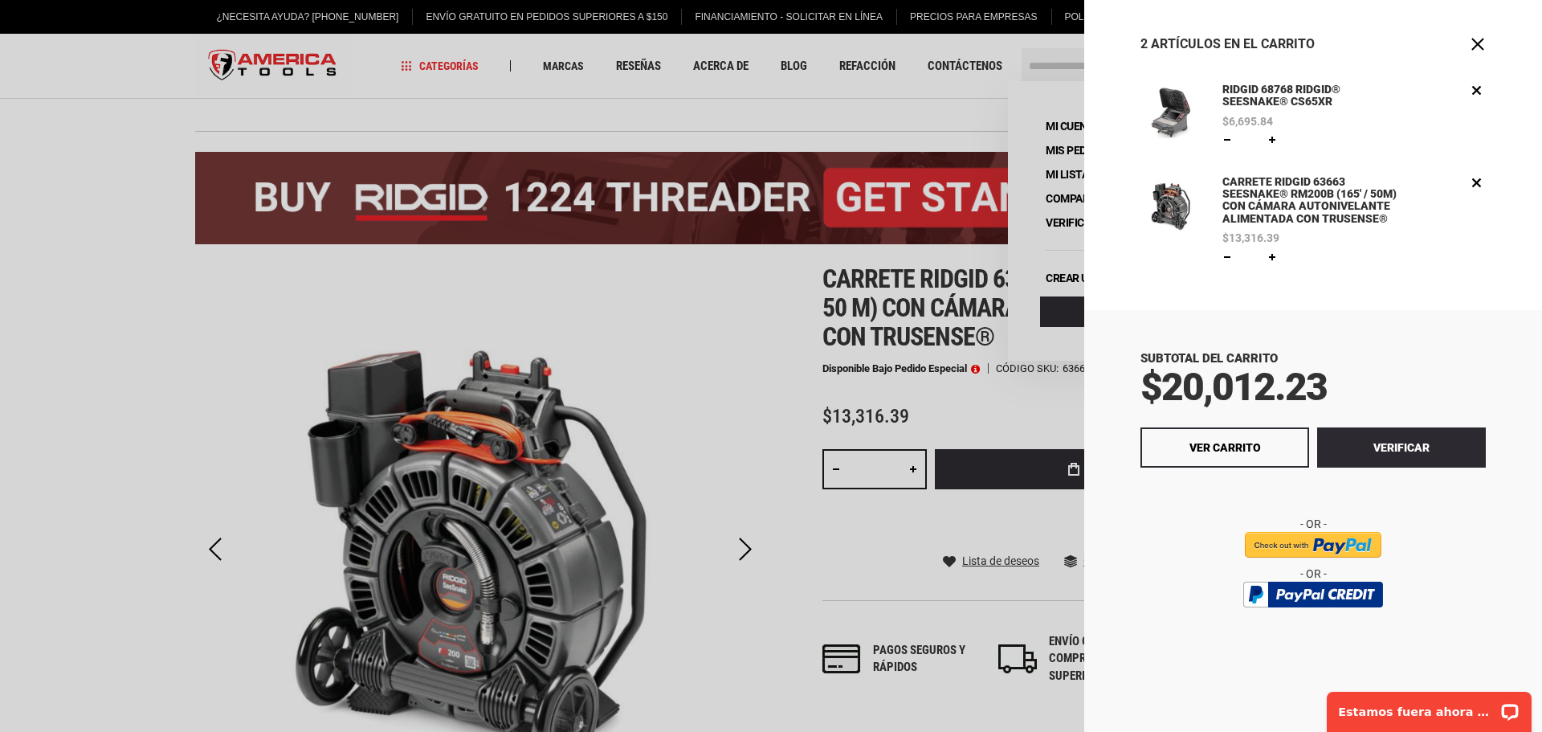
click at [770, 375] on div at bounding box center [771, 366] width 1542 height 732
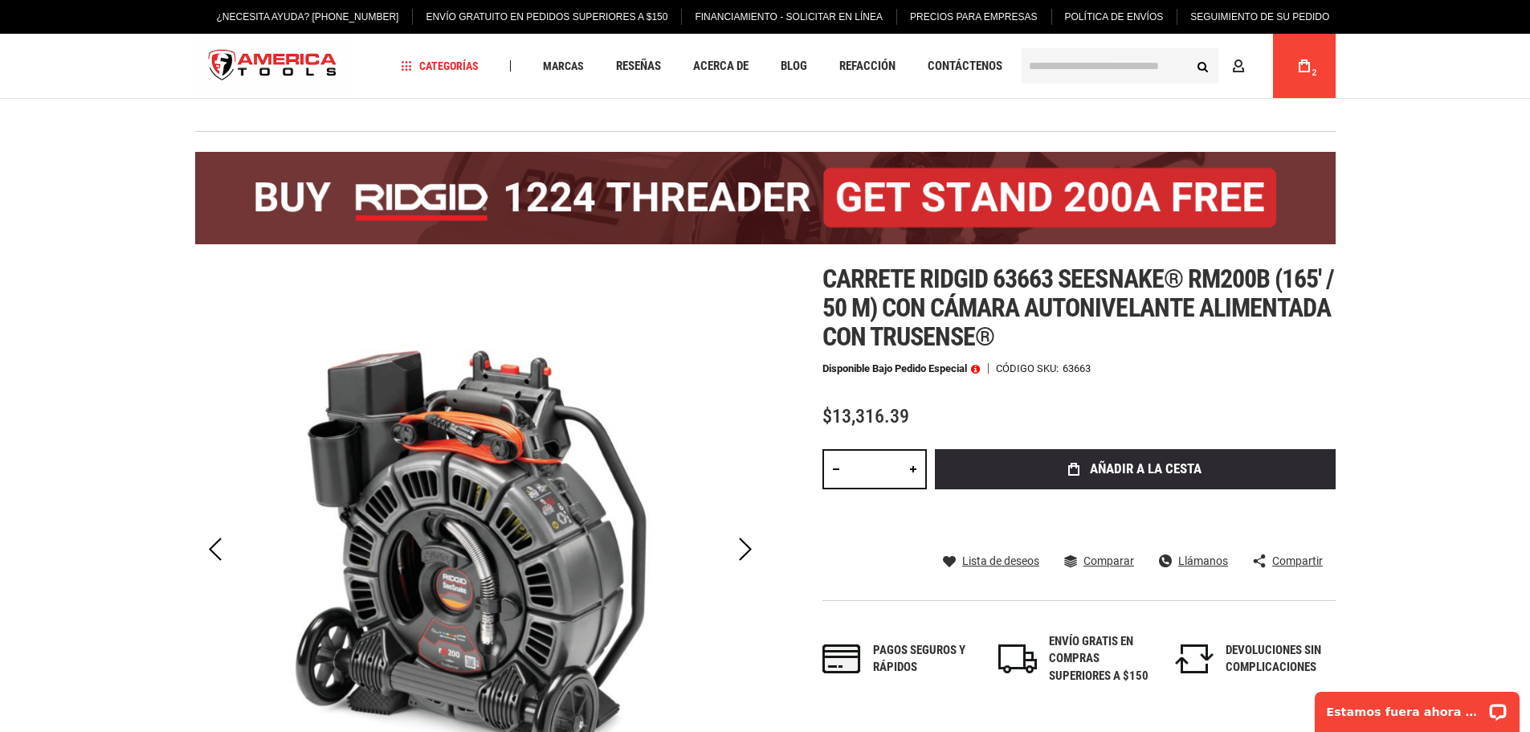
click at [1121, 75] on input "text" at bounding box center [1120, 65] width 197 height 35
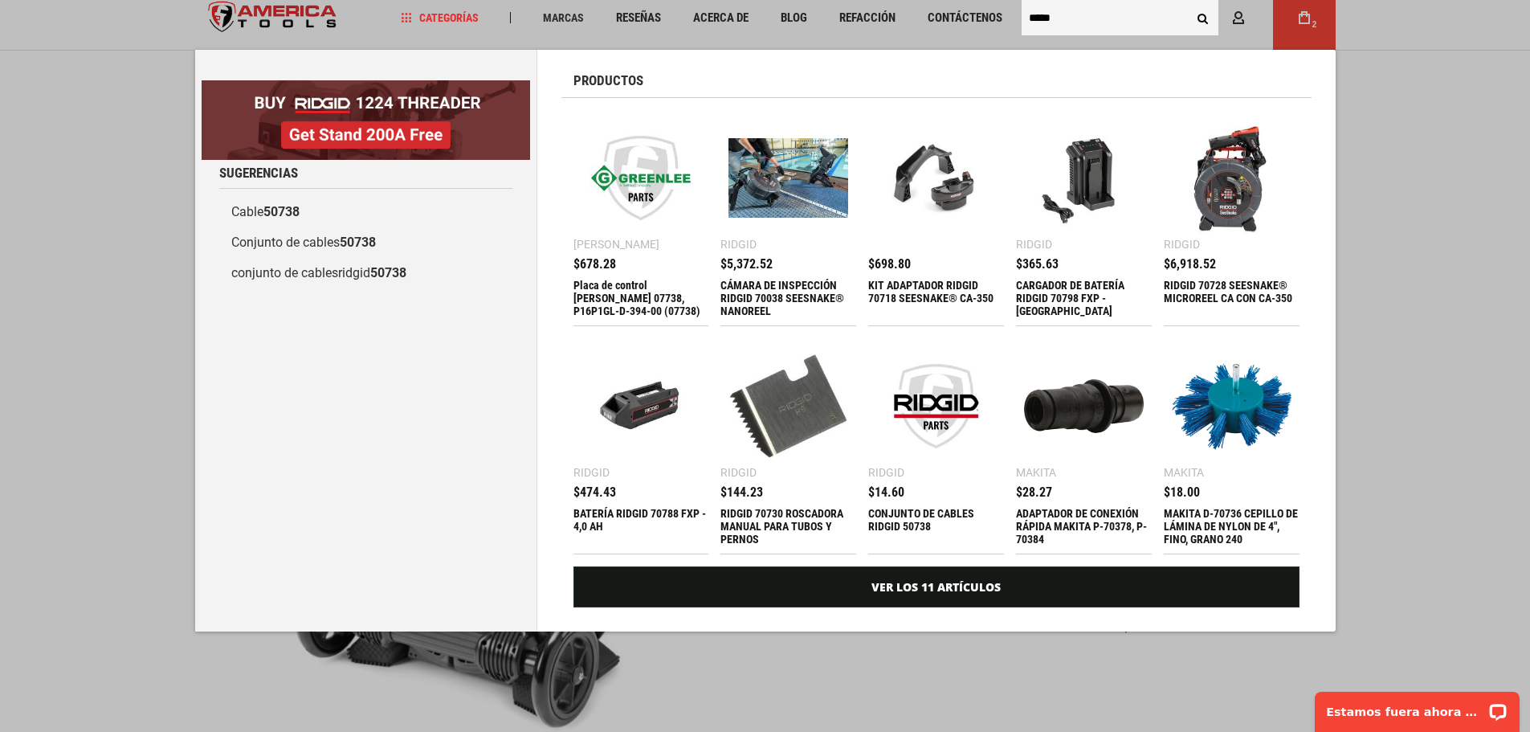
scroll to position [44, 0]
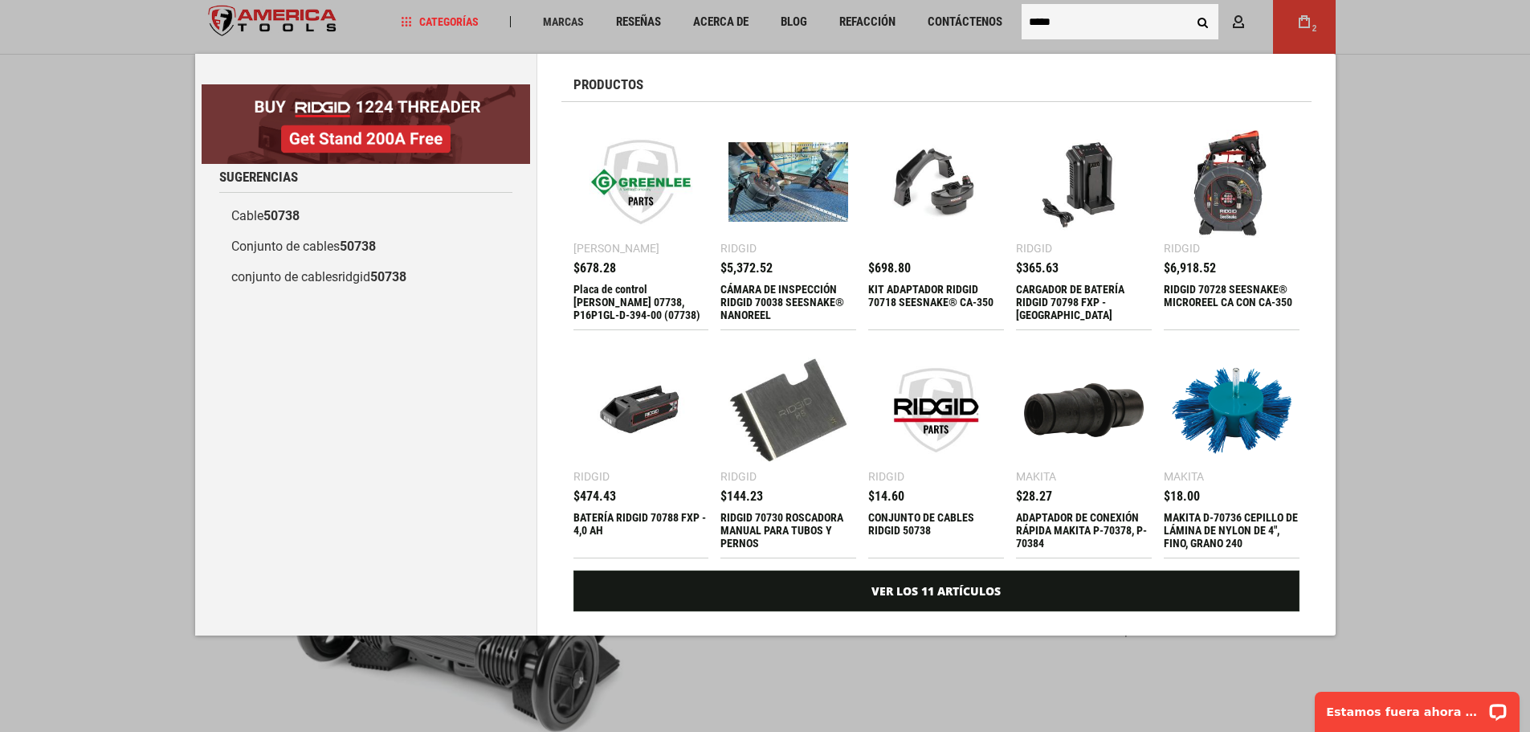
type input "*****"
click at [1225, 220] on img at bounding box center [1232, 182] width 120 height 120
